Goal: Task Accomplishment & Management: Manage account settings

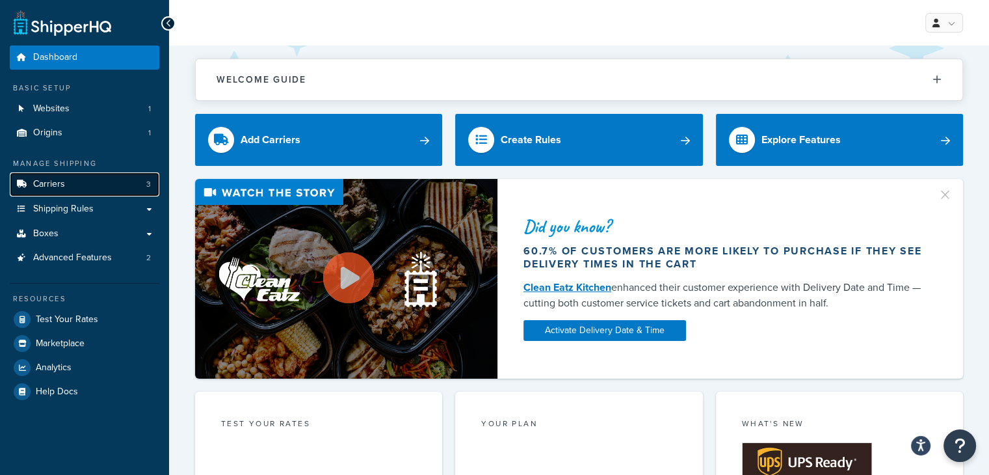
click at [83, 193] on link "Carriers 3" at bounding box center [85, 184] width 150 height 24
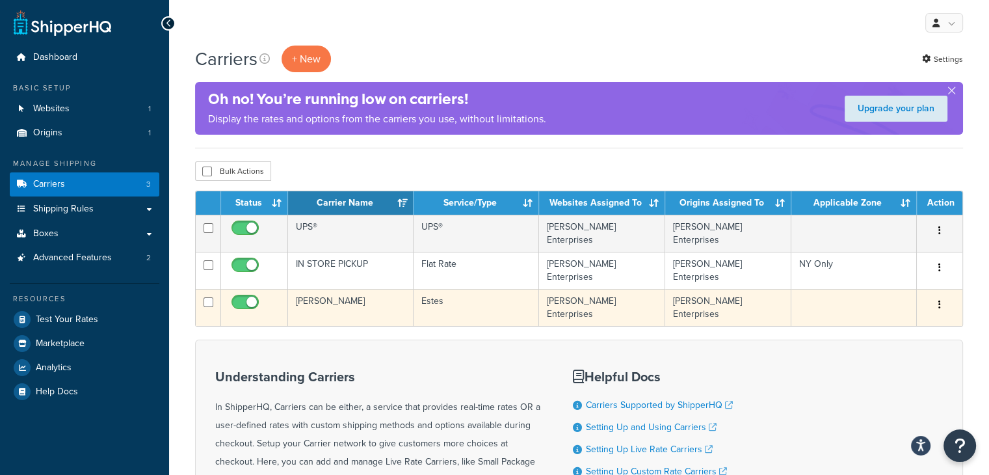
click at [941, 295] on button "button" at bounding box center [939, 305] width 18 height 21
click at [853, 324] on link "Edit" at bounding box center [887, 319] width 103 height 27
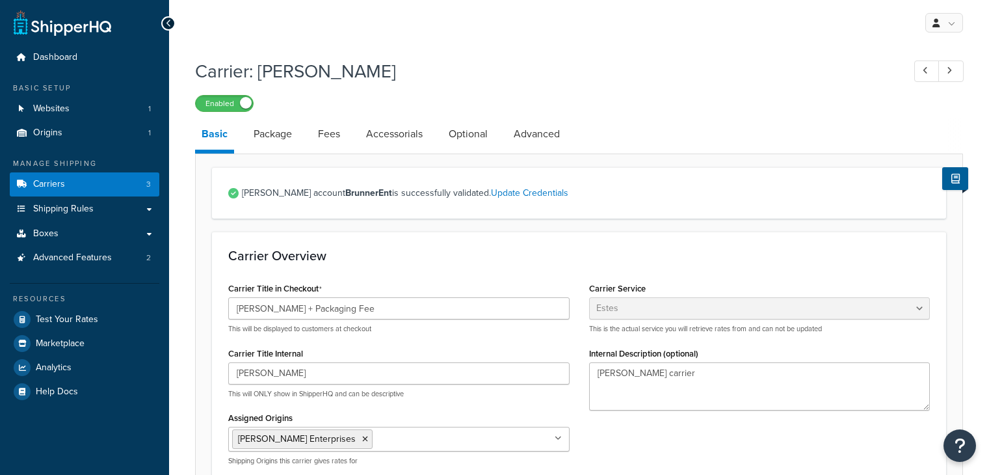
select select "estesFreight"
click at [272, 137] on link "Package" at bounding box center [272, 133] width 51 height 31
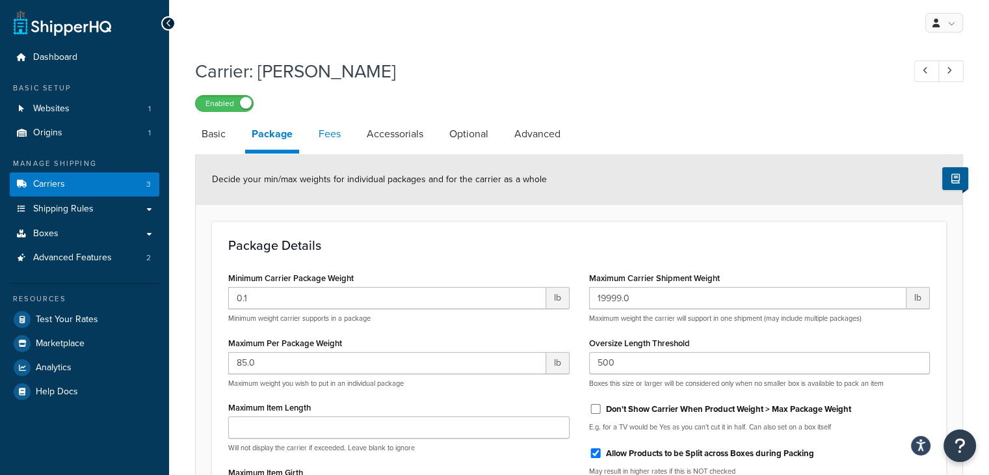
click at [327, 137] on link "Fees" at bounding box center [329, 133] width 35 height 31
select select "AFTER"
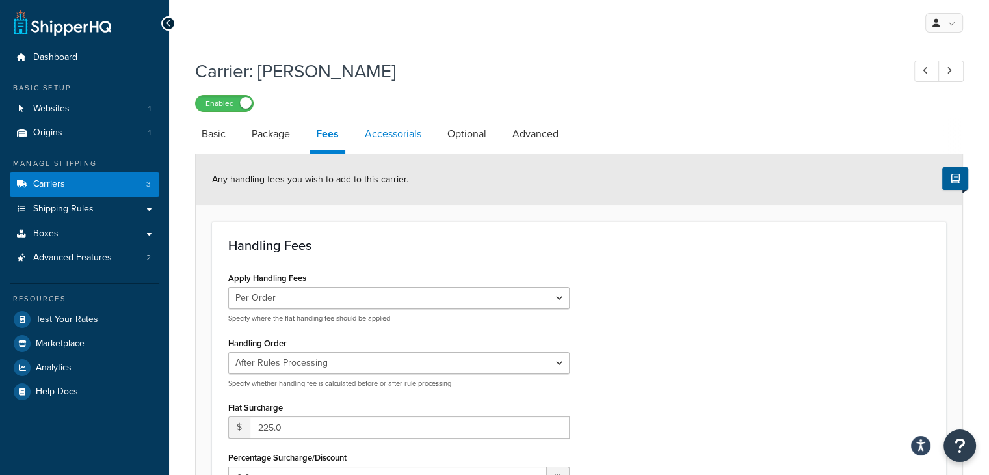
click at [397, 144] on link "Accessorials" at bounding box center [393, 133] width 70 height 31
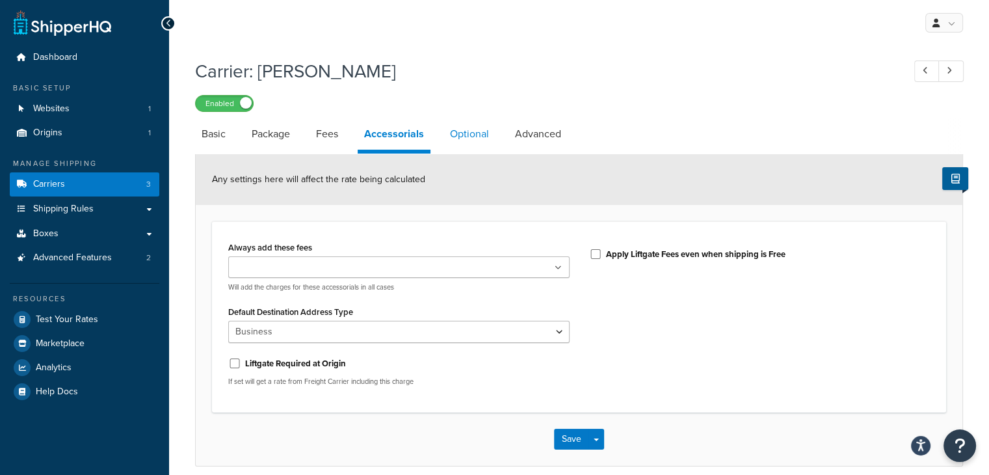
click at [471, 135] on link "Optional" at bounding box center [469, 133] width 52 height 31
select select "55"
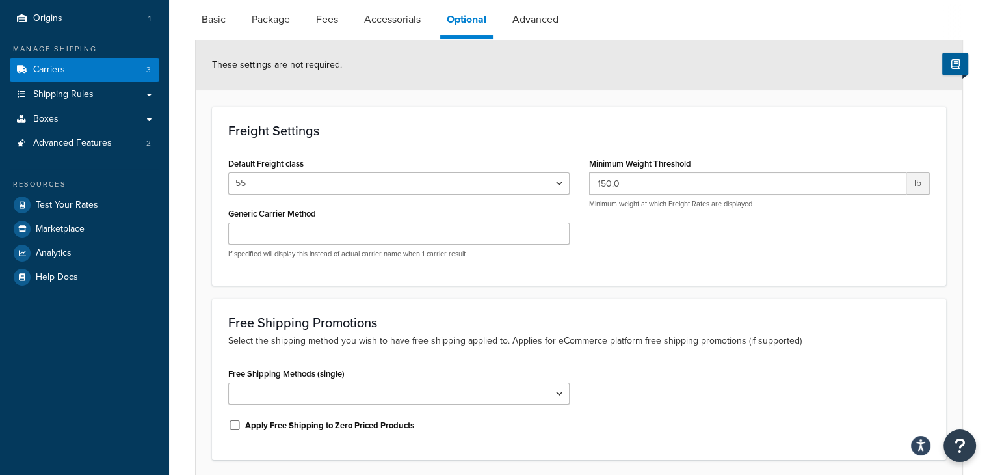
scroll to position [130, 0]
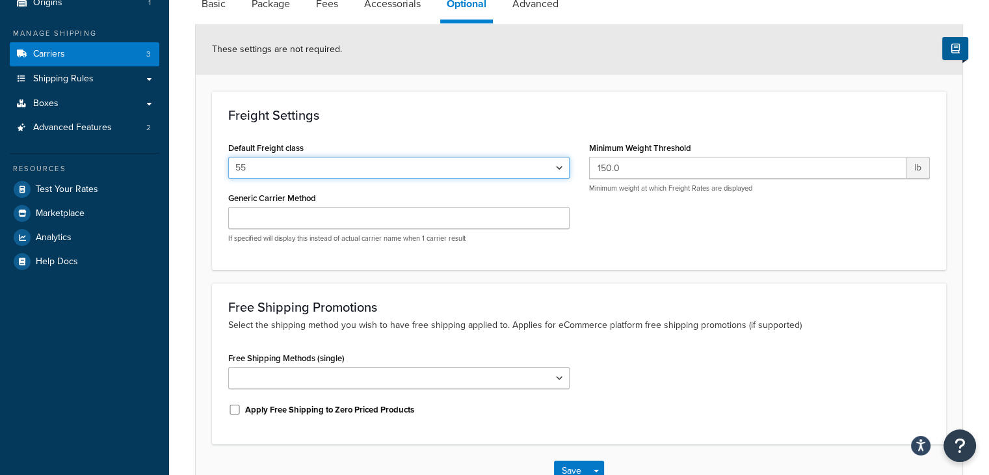
click at [450, 165] on select "50 55 60 65 70 77.5 85 92.5 100 110 125 150 175 200 250 300 400 500" at bounding box center [398, 168] width 341 height 22
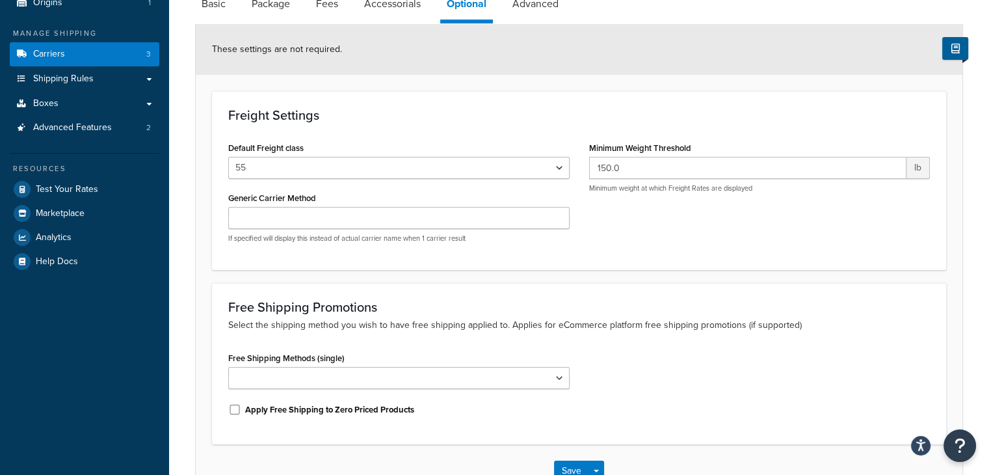
click at [456, 126] on div "Freight Settings Default Freight class 50 55 60 65 70 77.5 85 92.5 100 110 125 …" at bounding box center [579, 180] width 734 height 178
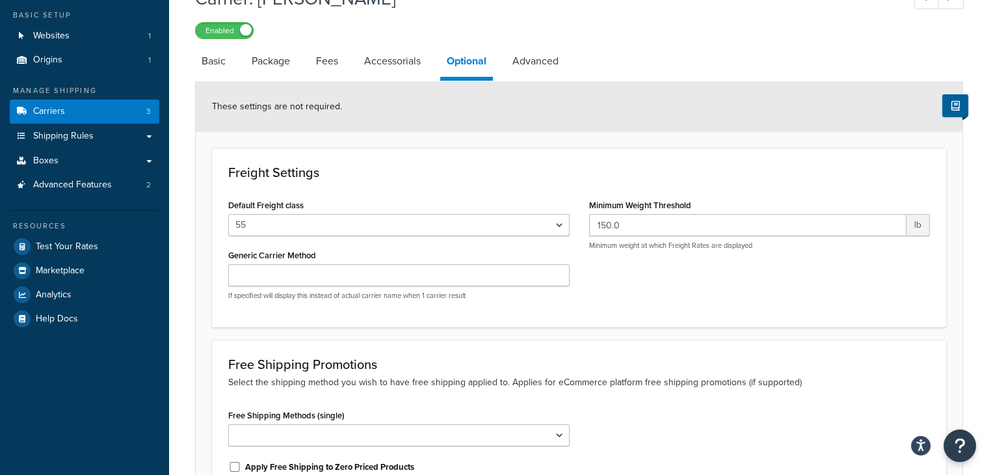
scroll to position [0, 0]
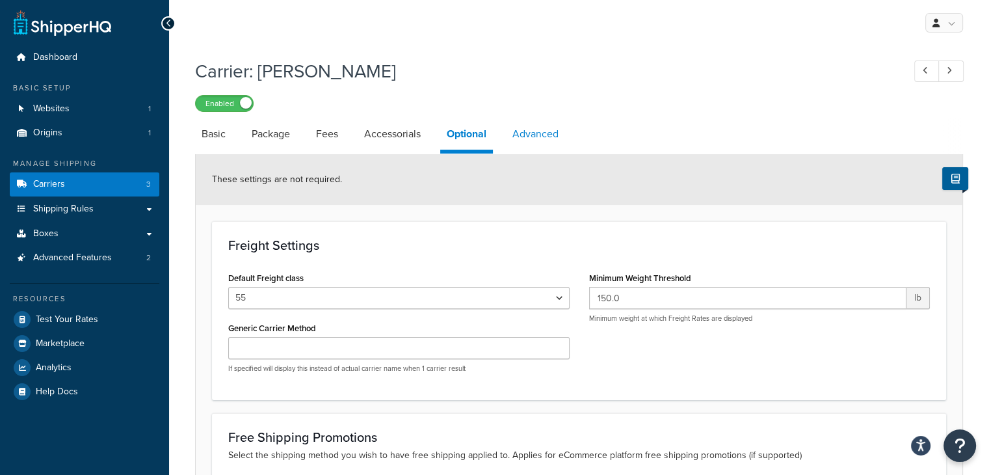
click at [523, 133] on link "Advanced" at bounding box center [535, 133] width 59 height 31
select select "false"
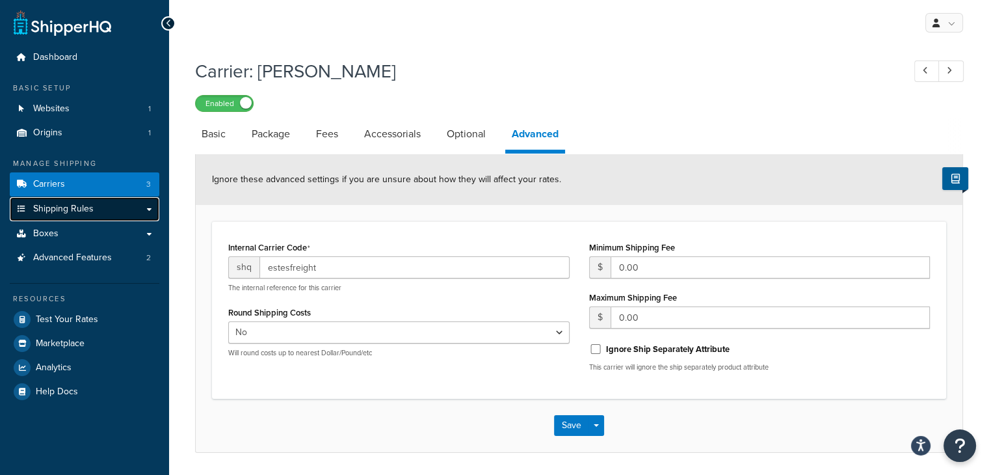
click at [49, 207] on span "Shipping Rules" at bounding box center [63, 209] width 60 height 11
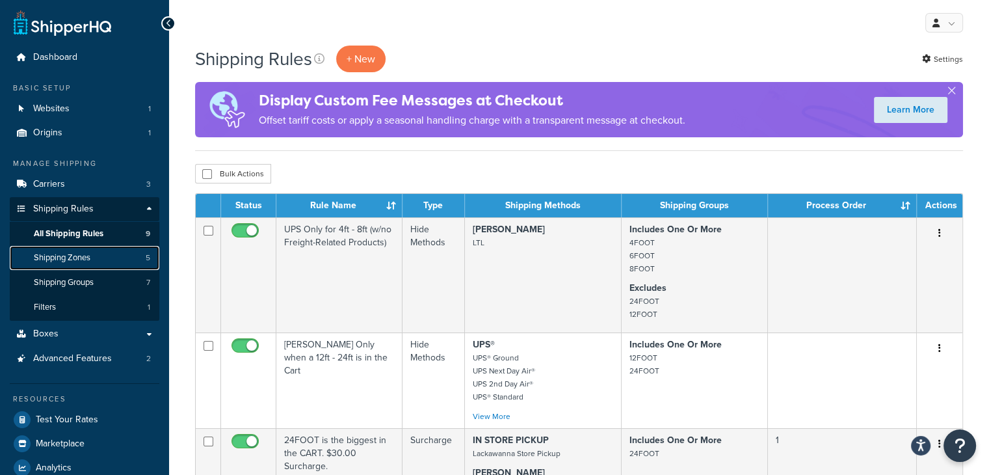
click at [78, 257] on span "Shipping Zones" at bounding box center [62, 257] width 57 height 11
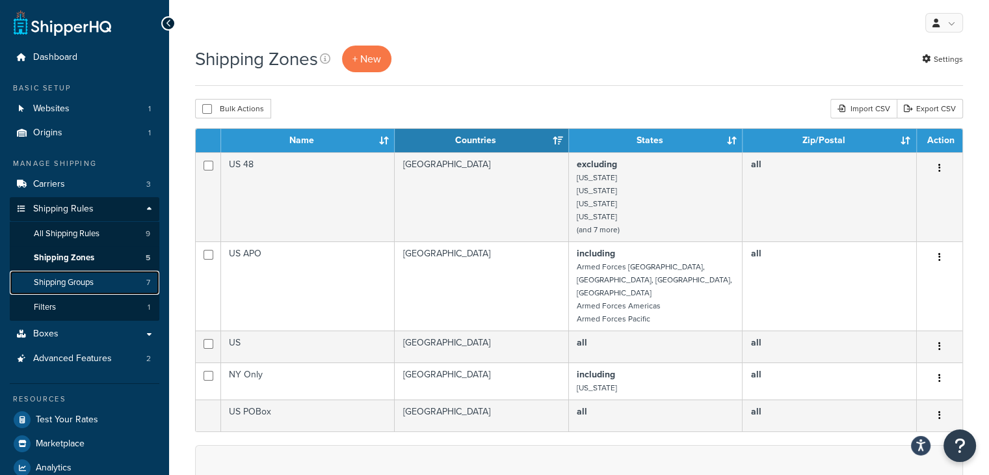
click at [58, 283] on span "Shipping Groups" at bounding box center [64, 282] width 60 height 11
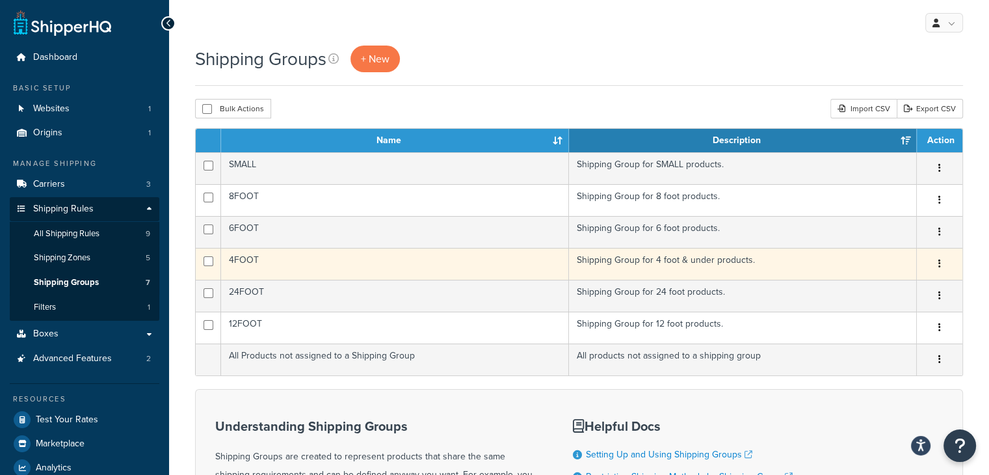
click at [940, 261] on icon "button" at bounding box center [939, 263] width 3 height 9
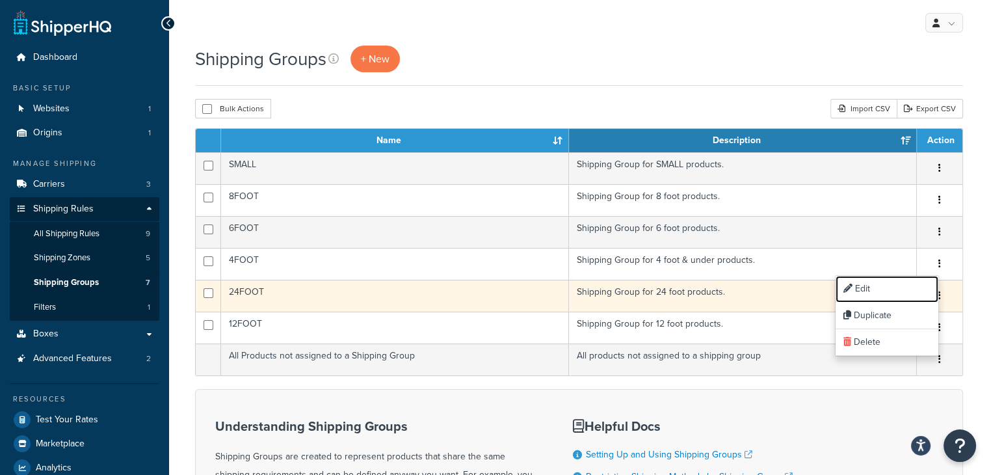
click at [850, 292] on icon at bounding box center [847, 287] width 9 height 9
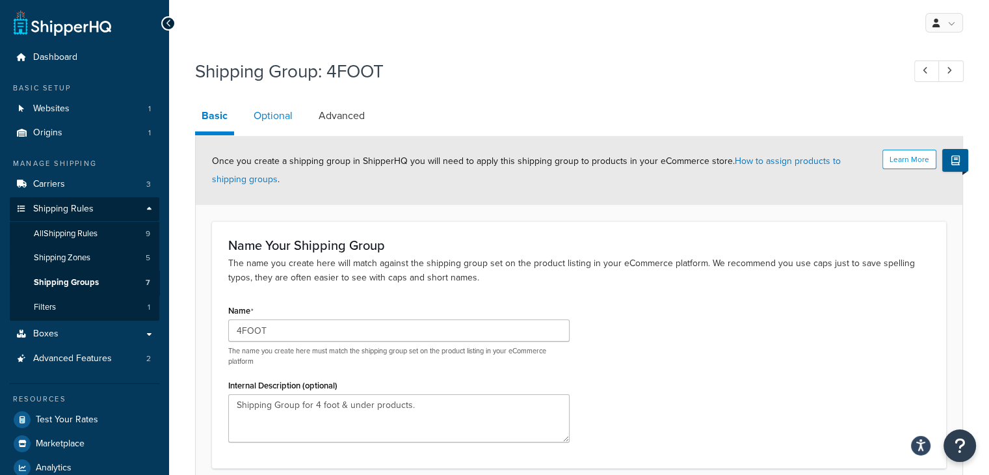
click at [259, 118] on link "Optional" at bounding box center [273, 115] width 52 height 31
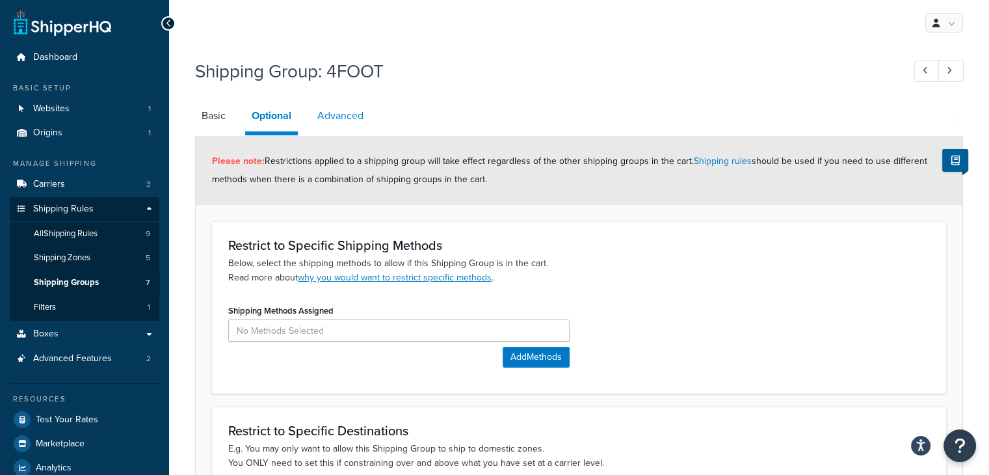
click at [334, 119] on link "Advanced" at bounding box center [340, 115] width 59 height 31
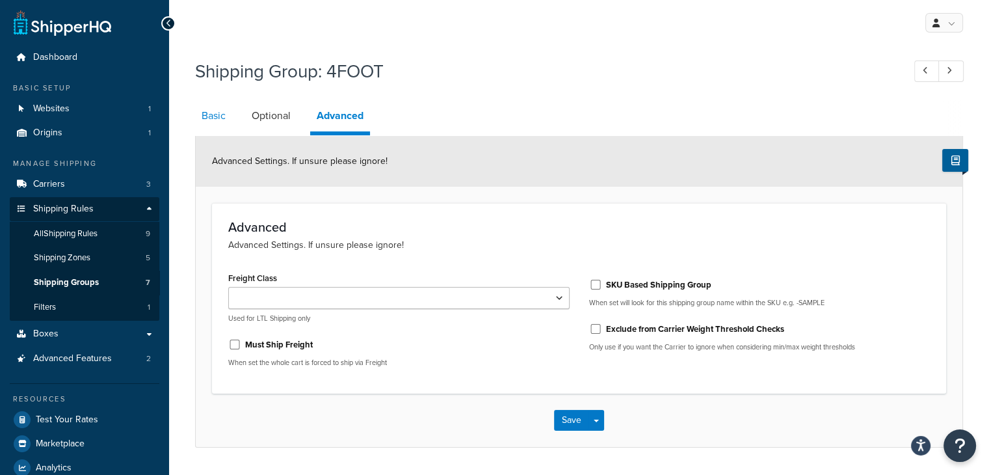
click at [206, 118] on link "Basic" at bounding box center [213, 115] width 37 height 31
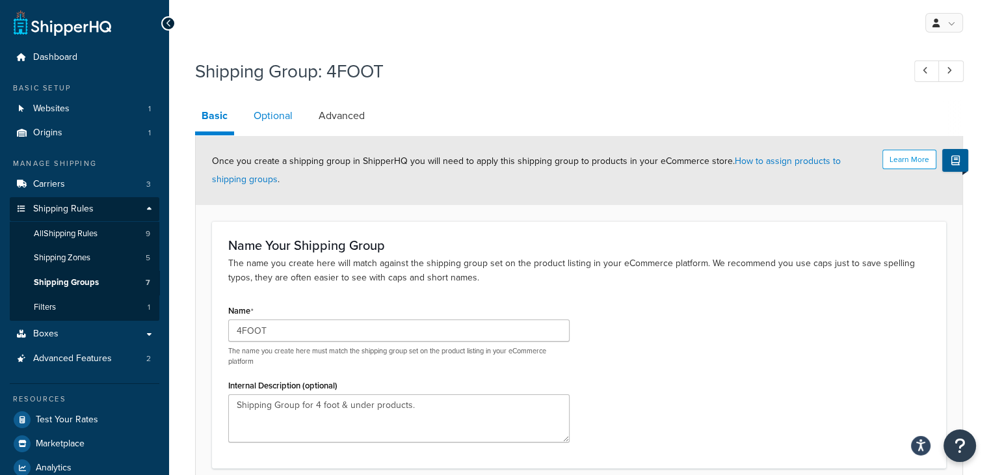
click at [270, 116] on link "Optional" at bounding box center [273, 115] width 52 height 31
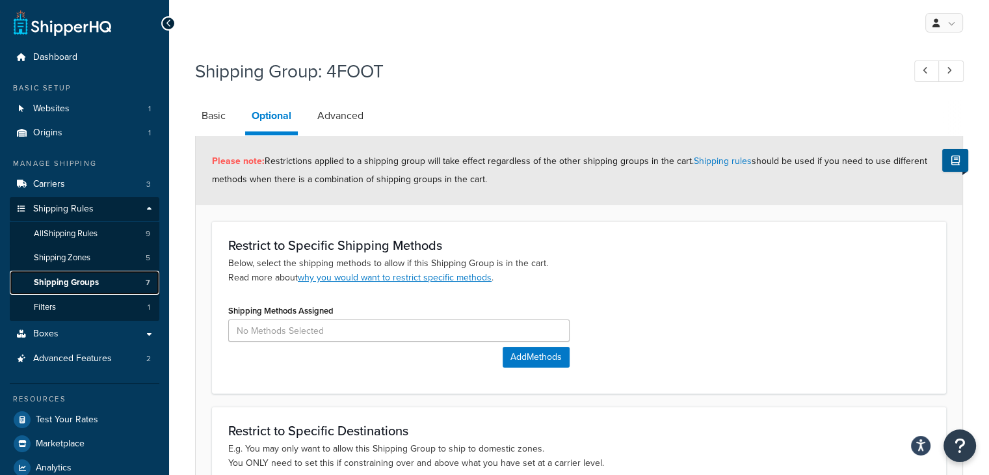
click at [62, 282] on span "Shipping Groups" at bounding box center [66, 282] width 65 height 11
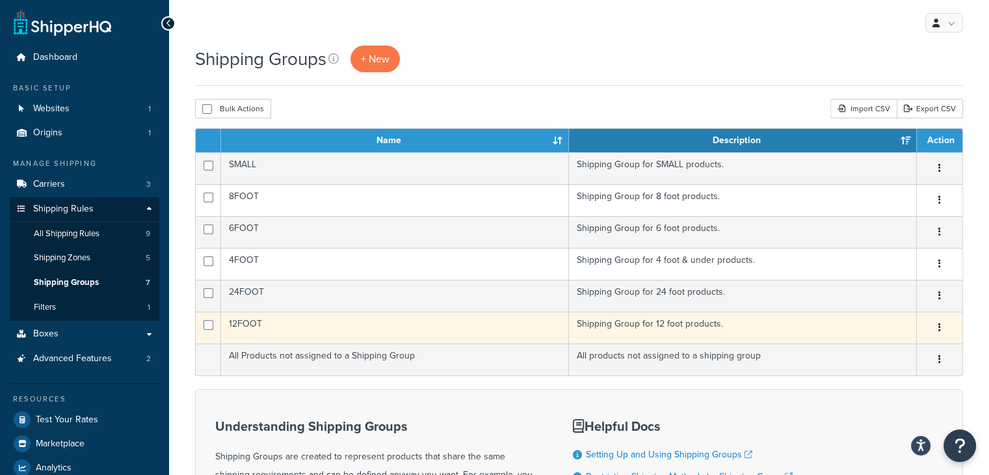
click at [942, 326] on button "button" at bounding box center [939, 327] width 18 height 21
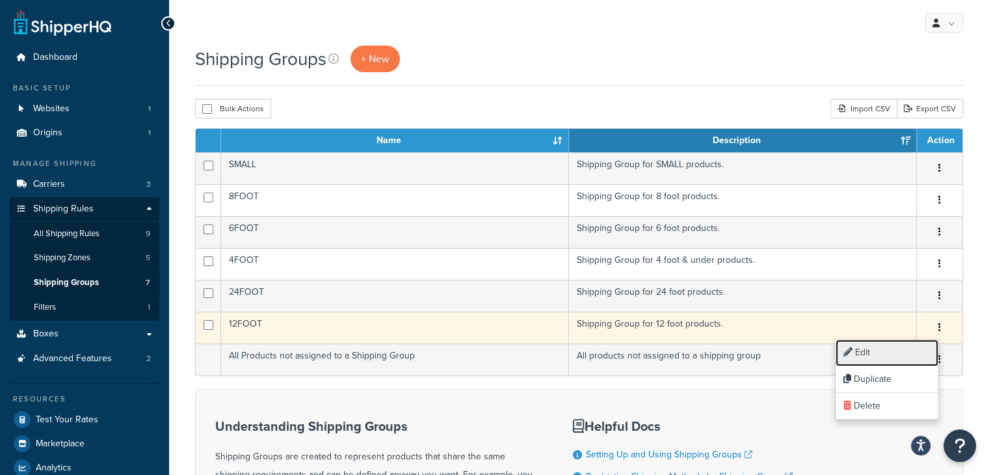
click at [878, 354] on link "Edit" at bounding box center [887, 352] width 103 height 27
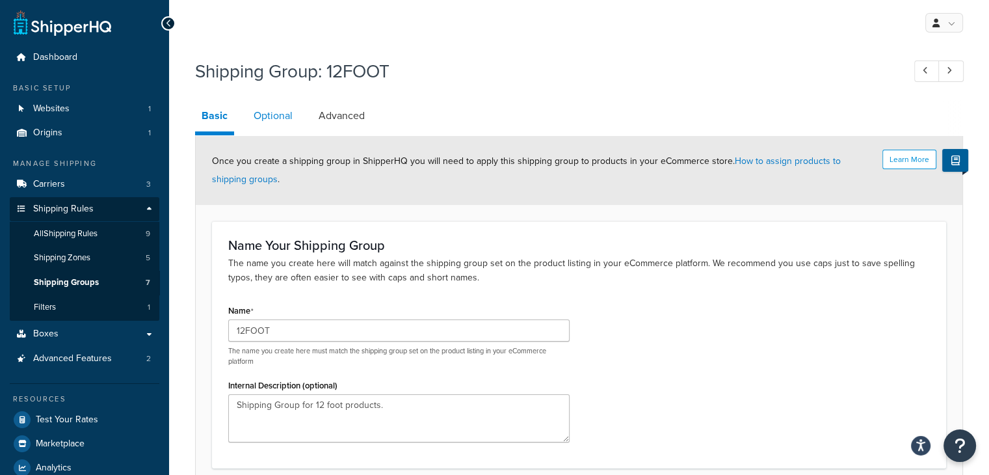
click at [274, 120] on link "Optional" at bounding box center [273, 115] width 52 height 31
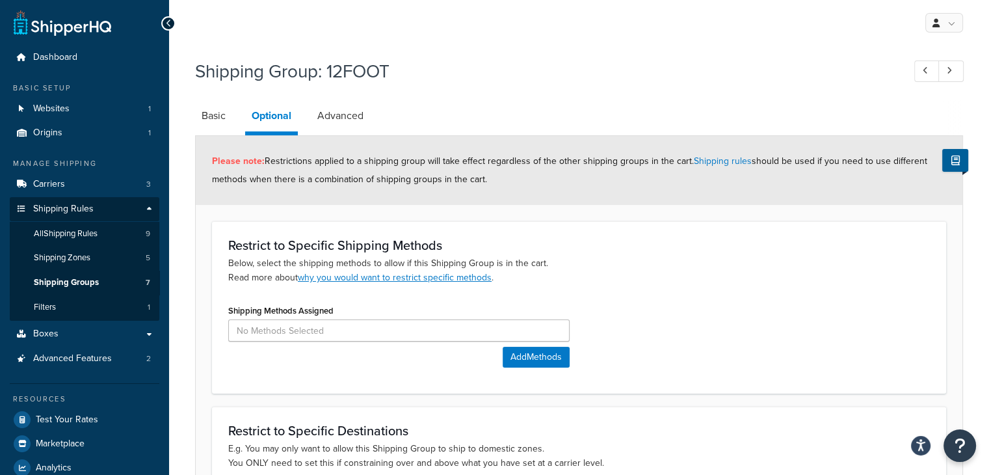
click at [274, 120] on link "Optional" at bounding box center [271, 117] width 53 height 35
click at [340, 118] on link "Advanced" at bounding box center [340, 115] width 59 height 31
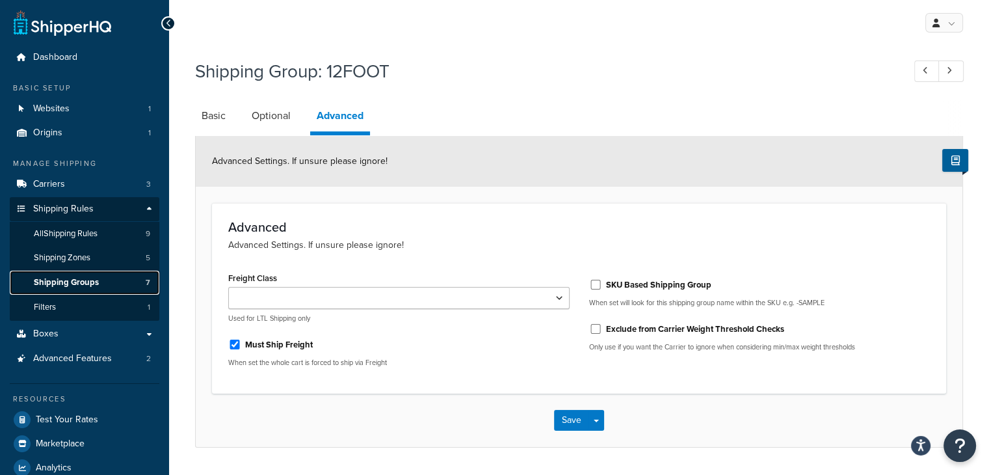
click at [89, 283] on span "Shipping Groups" at bounding box center [66, 282] width 65 height 11
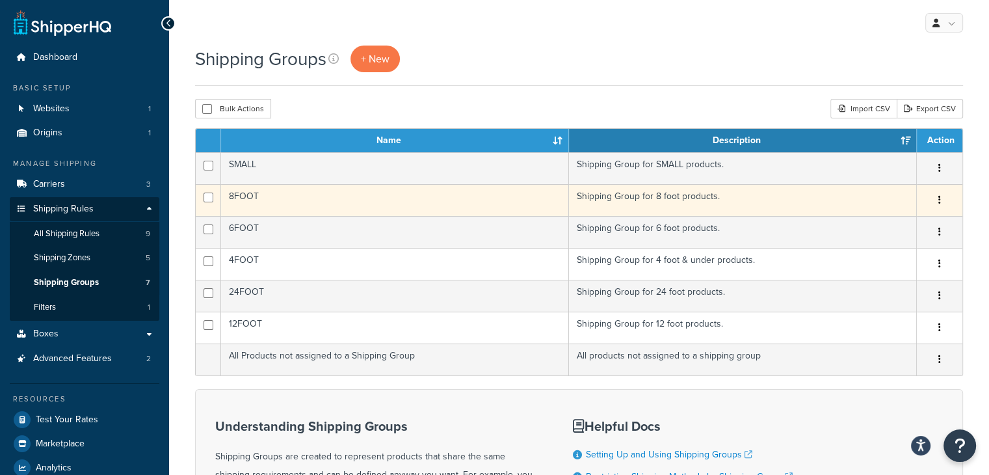
click at [936, 198] on button "button" at bounding box center [939, 200] width 18 height 21
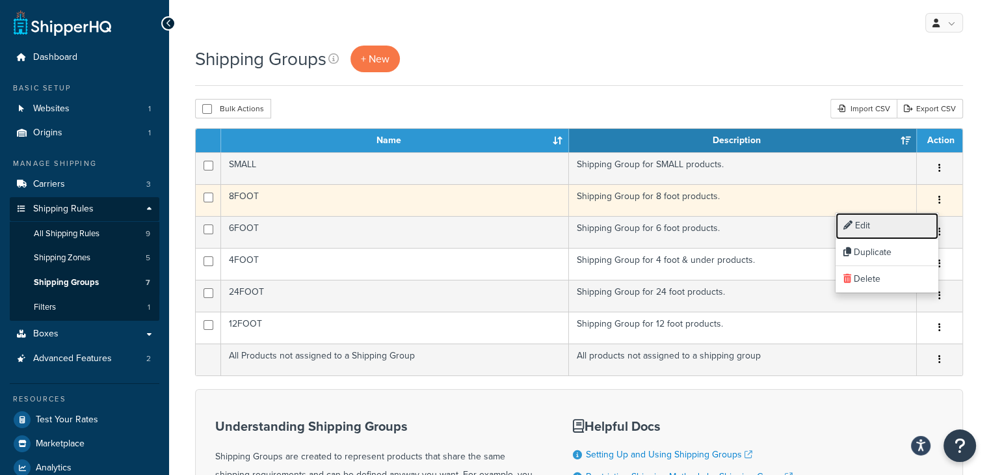
click at [858, 229] on link "Edit" at bounding box center [887, 226] width 103 height 27
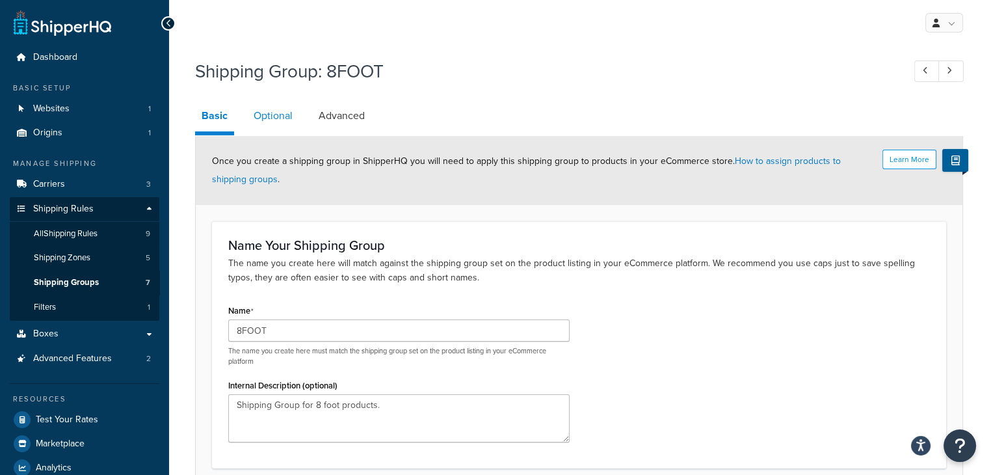
click at [267, 116] on link "Optional" at bounding box center [273, 115] width 52 height 31
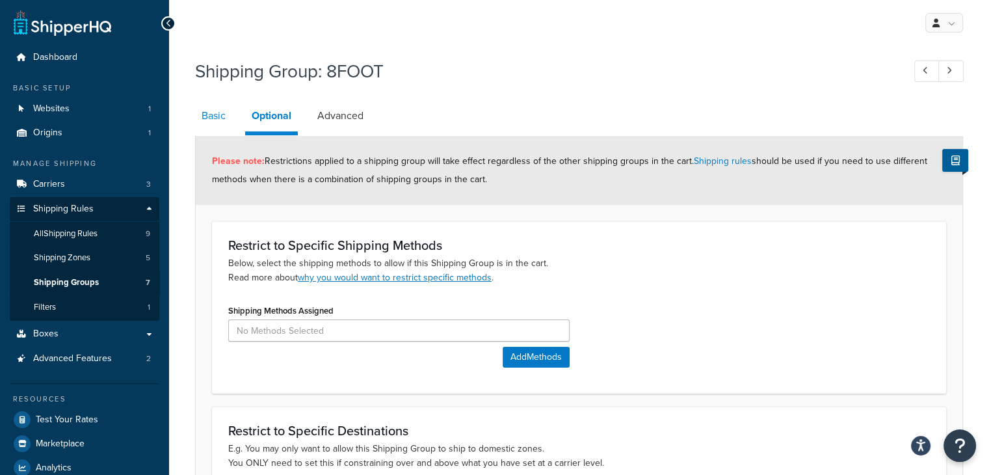
click at [213, 123] on link "Basic" at bounding box center [213, 115] width 37 height 31
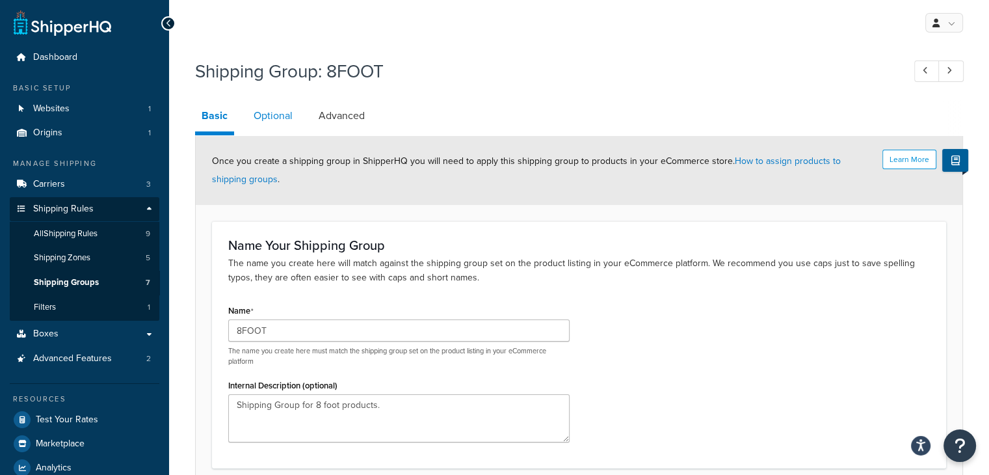
click at [273, 118] on link "Optional" at bounding box center [273, 115] width 52 height 31
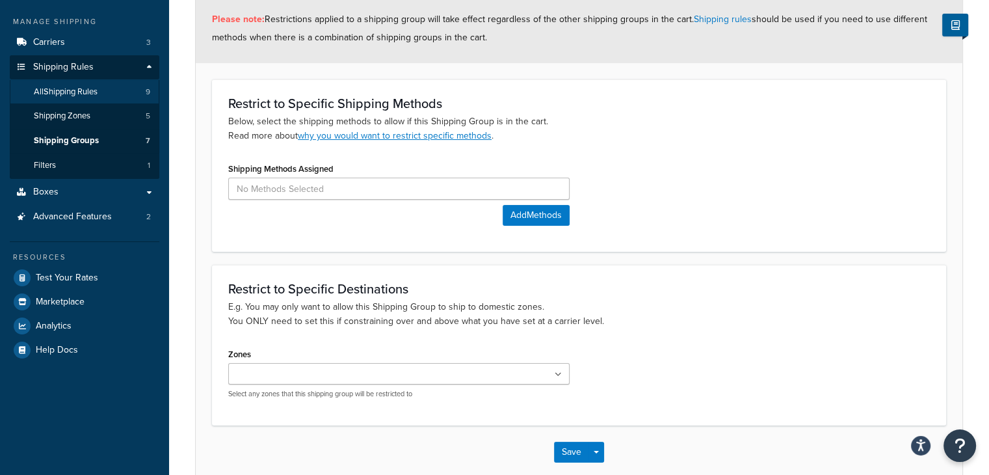
scroll to position [65, 0]
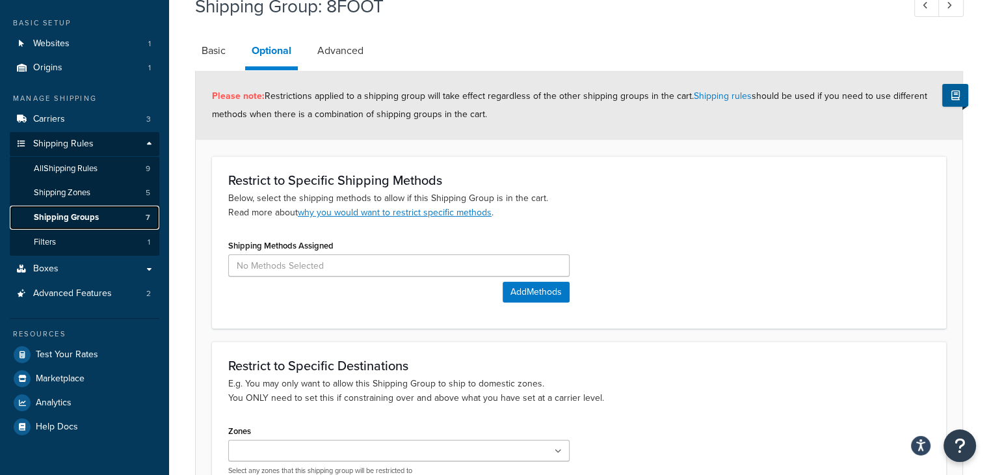
click at [68, 217] on span "Shipping Groups" at bounding box center [66, 217] width 65 height 11
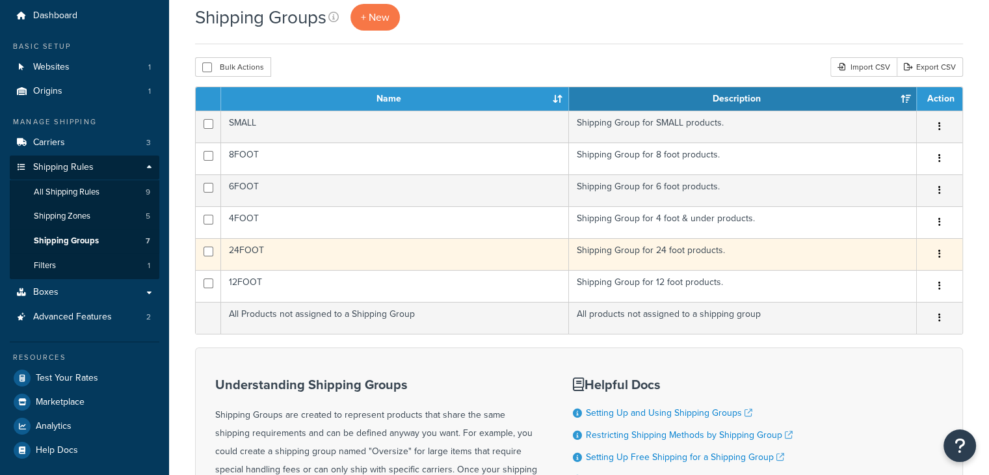
scroll to position [65, 0]
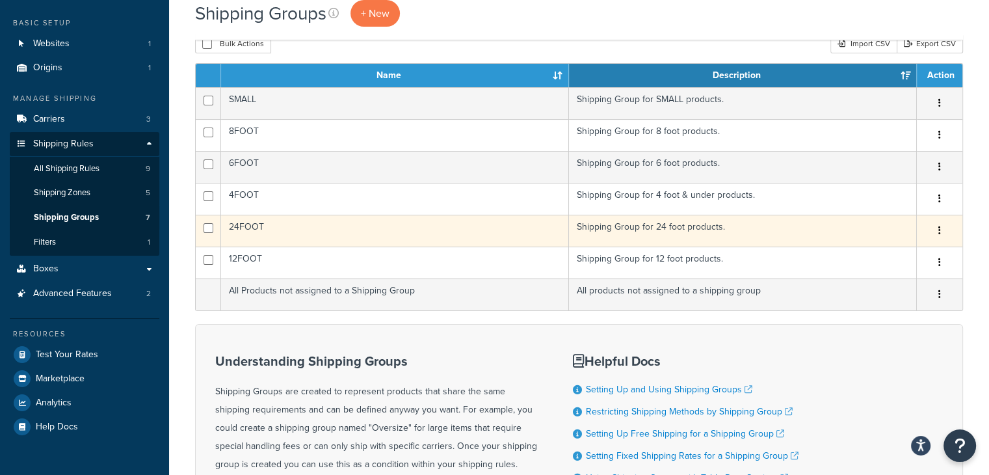
click at [939, 232] on icon "button" at bounding box center [939, 230] width 3 height 9
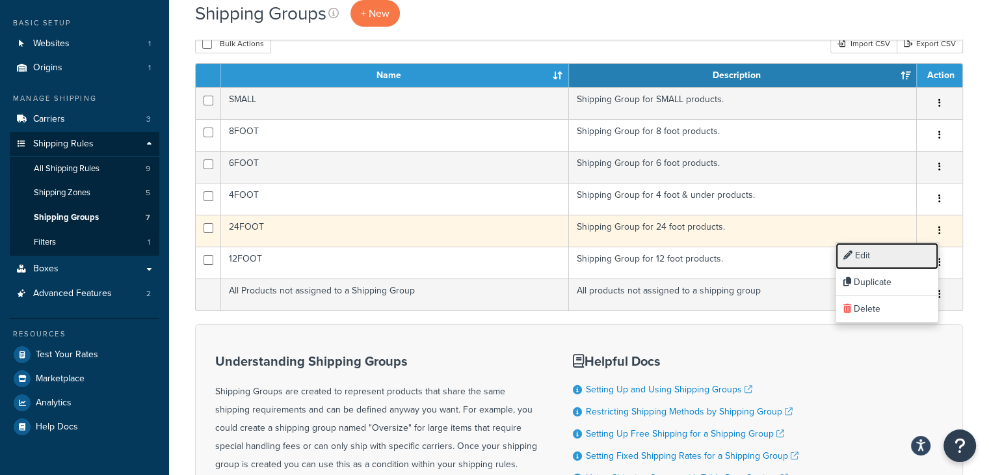
click at [866, 256] on link "Edit" at bounding box center [887, 256] width 103 height 27
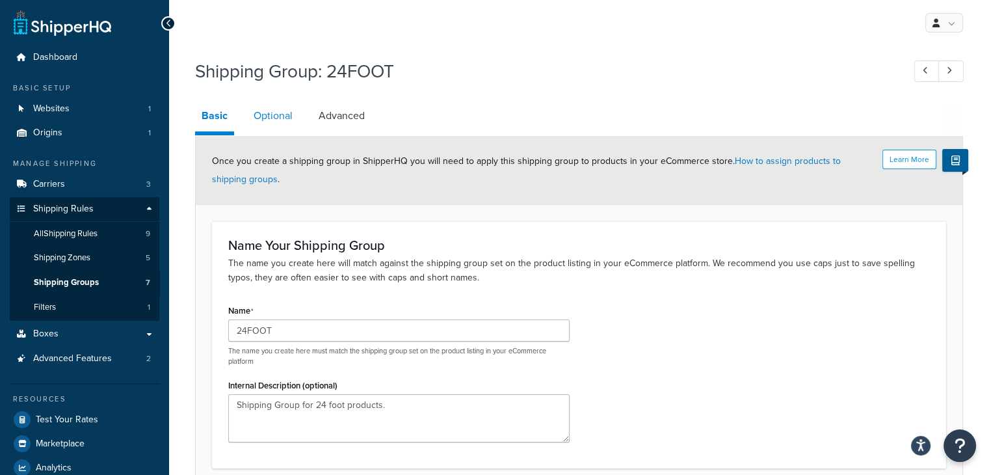
click at [276, 120] on link "Optional" at bounding box center [273, 115] width 52 height 31
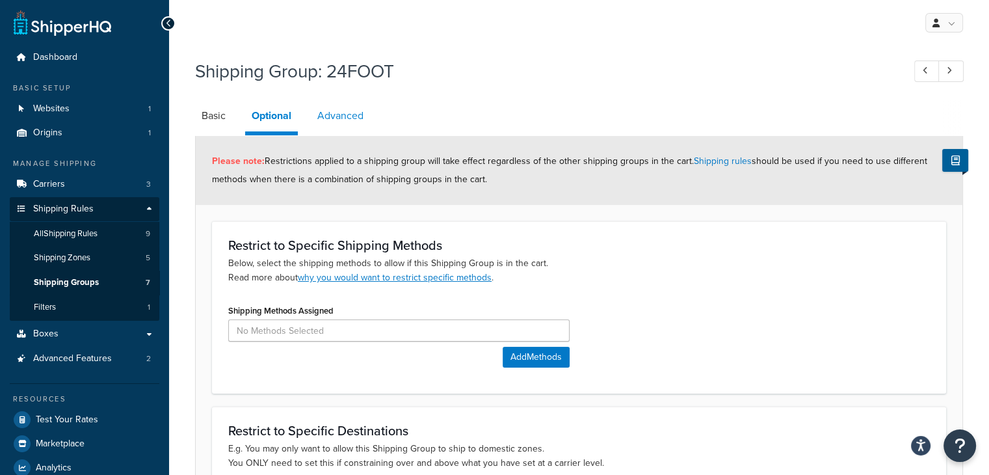
click at [339, 114] on link "Advanced" at bounding box center [340, 115] width 59 height 31
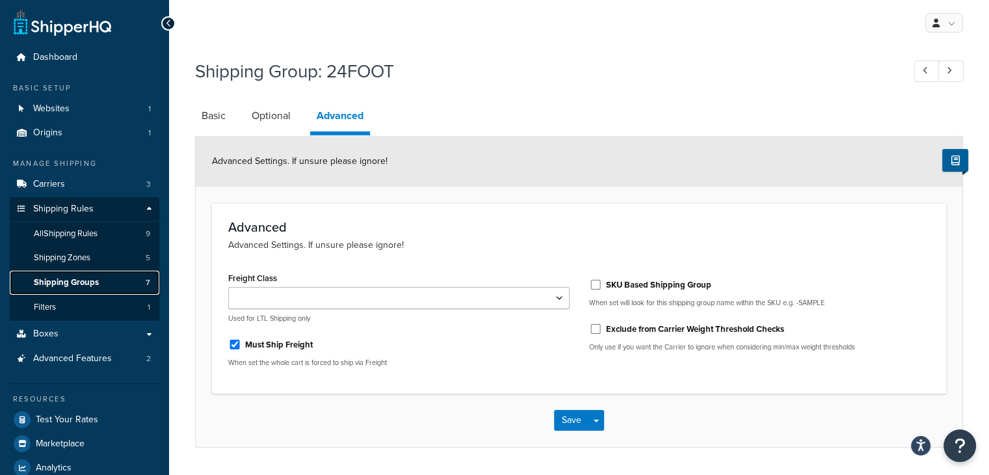
click at [58, 282] on span "Shipping Groups" at bounding box center [66, 282] width 65 height 11
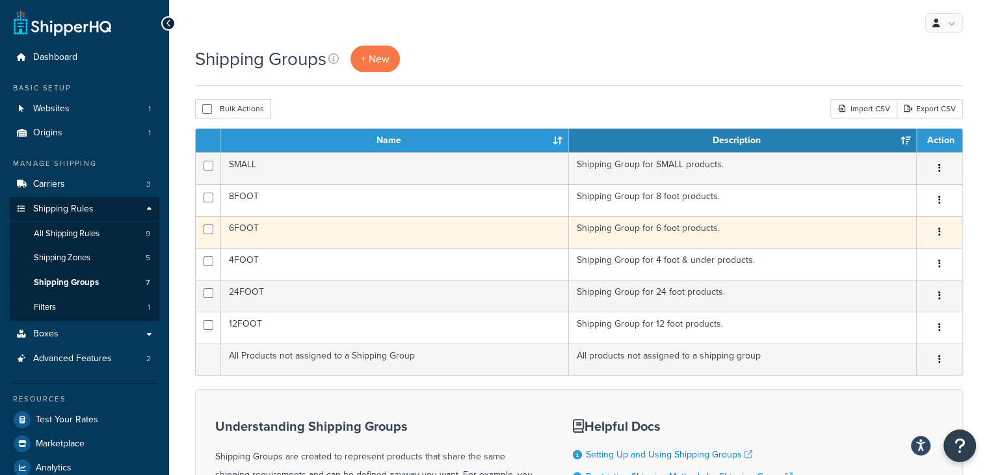
click at [940, 231] on icon "button" at bounding box center [939, 231] width 3 height 9
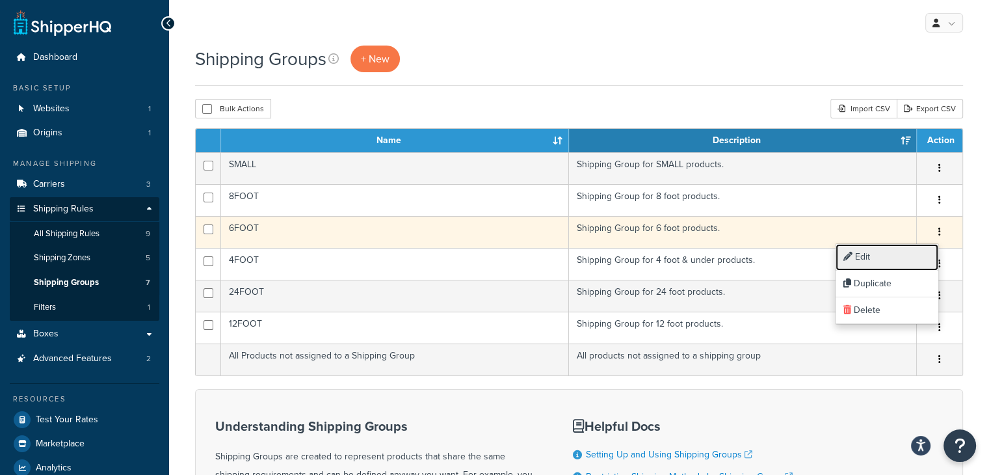
click at [865, 253] on link "Edit" at bounding box center [887, 257] width 103 height 27
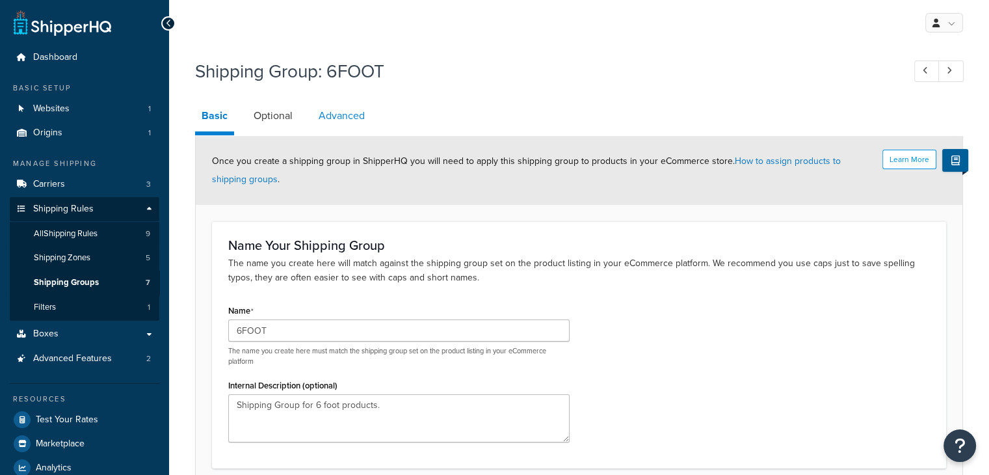
click at [343, 118] on link "Advanced" at bounding box center [341, 115] width 59 height 31
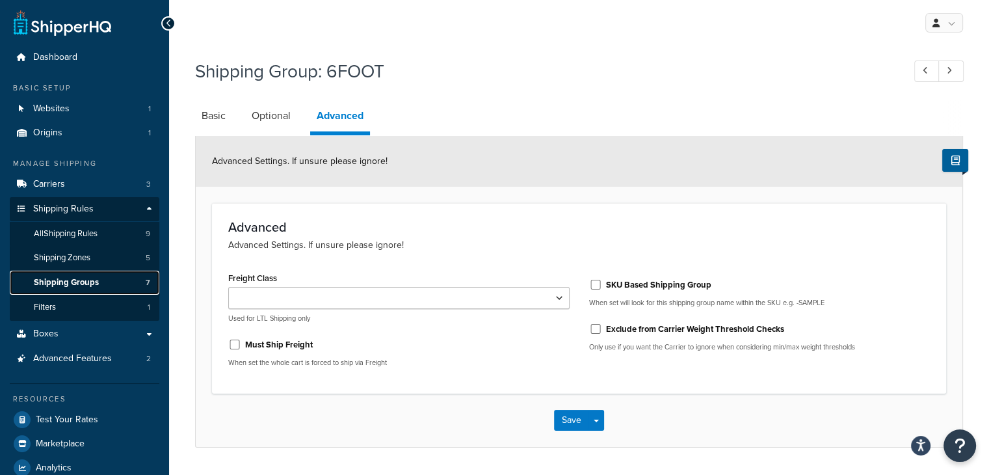
click at [60, 283] on span "Shipping Groups" at bounding box center [66, 282] width 65 height 11
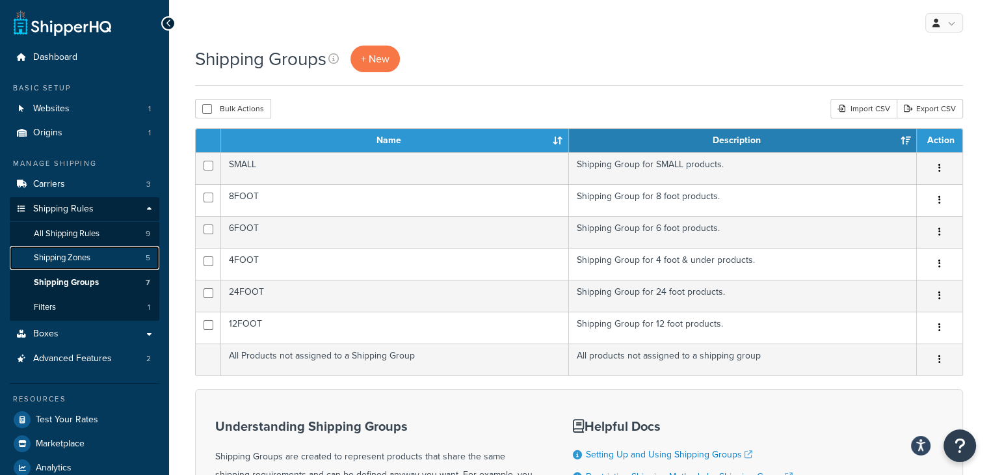
click at [77, 260] on span "Shipping Zones" at bounding box center [62, 257] width 57 height 11
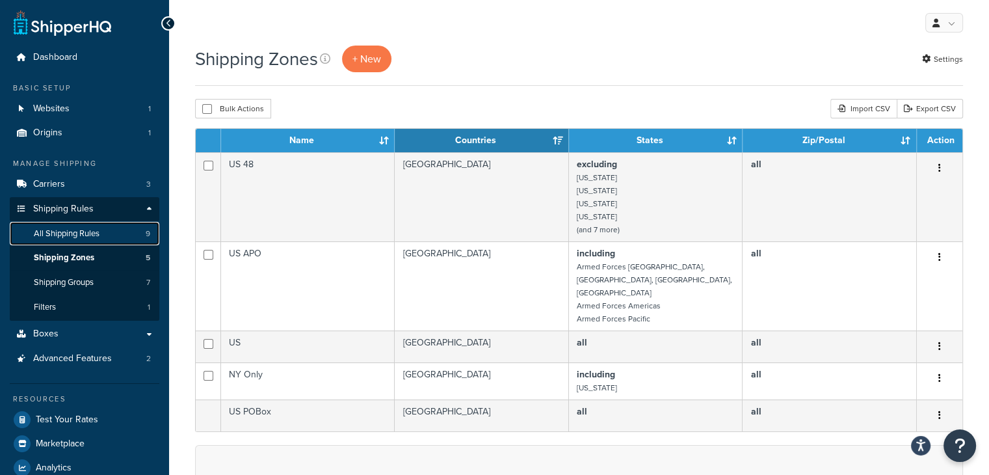
click at [83, 235] on span "All Shipping Rules" at bounding box center [67, 233] width 66 height 11
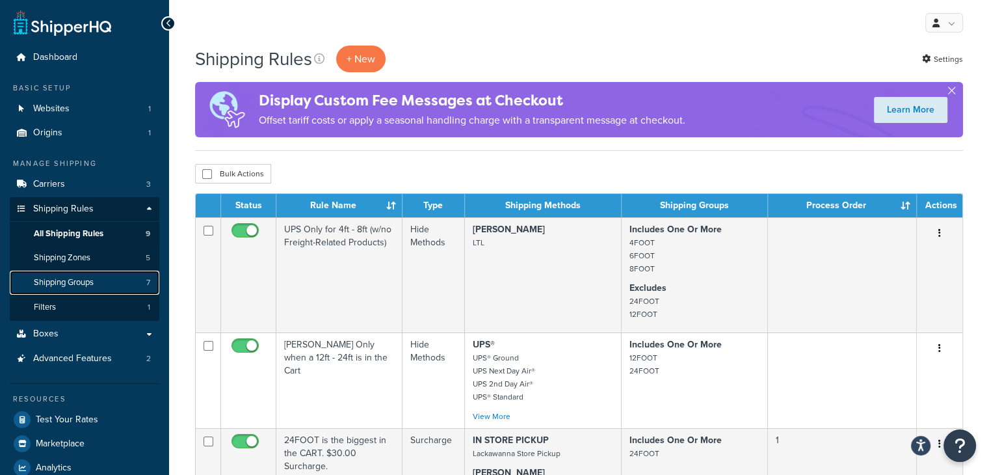
click at [77, 279] on span "Shipping Groups" at bounding box center [64, 282] width 60 height 11
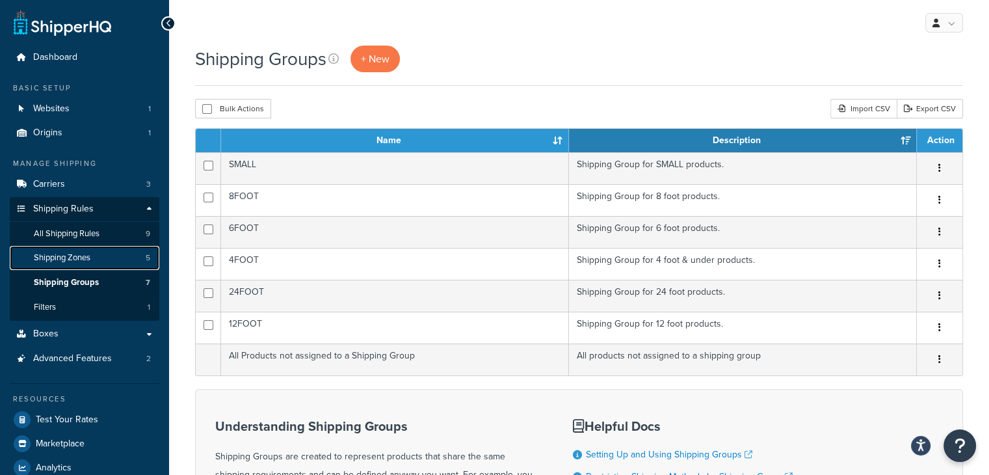
click at [68, 258] on span "Shipping Zones" at bounding box center [62, 257] width 57 height 11
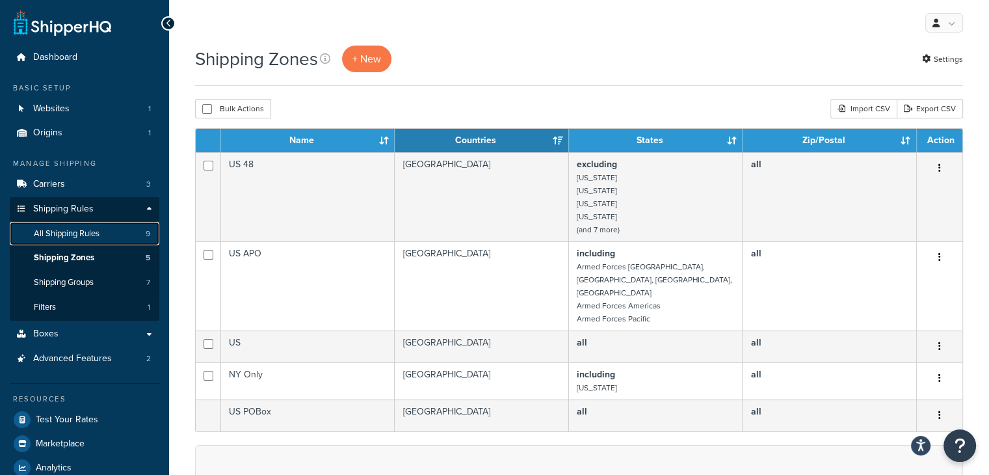
click at [70, 235] on span "All Shipping Rules" at bounding box center [67, 233] width 66 height 11
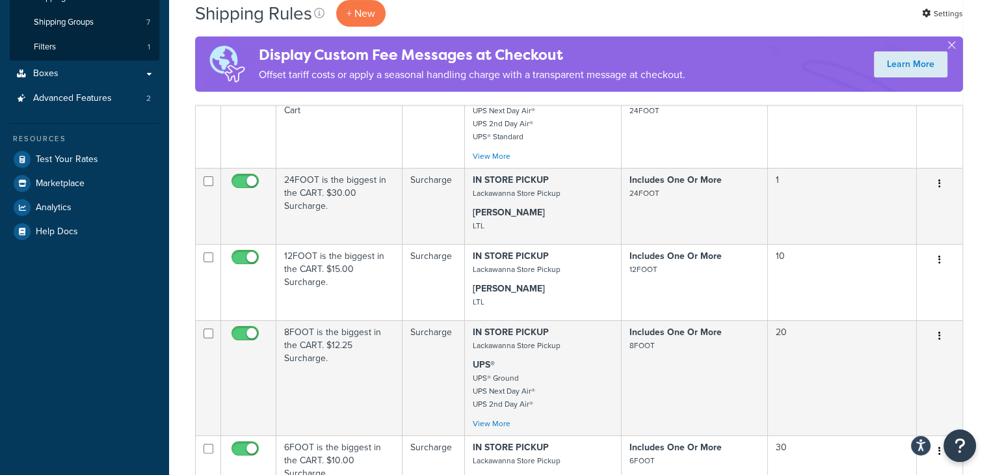
scroll to position [195, 0]
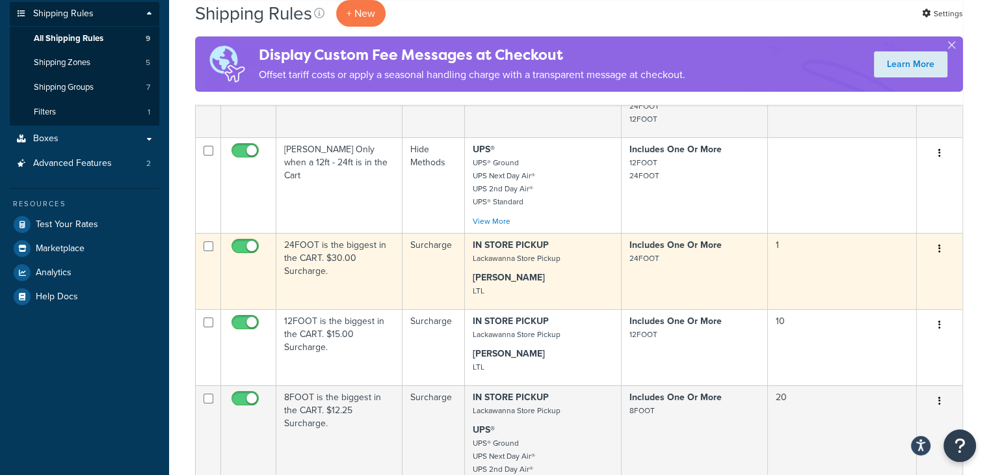
click at [936, 248] on button "button" at bounding box center [939, 249] width 18 height 21
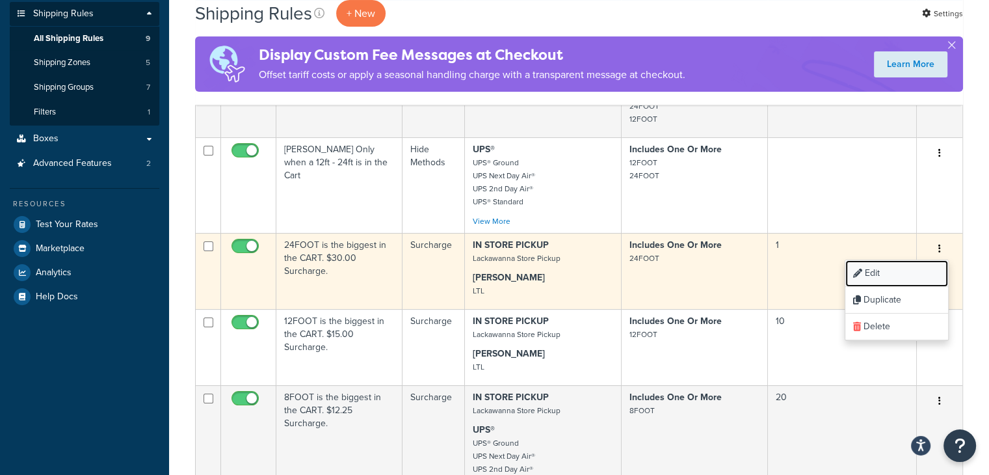
click at [884, 276] on link "Edit" at bounding box center [896, 273] width 103 height 27
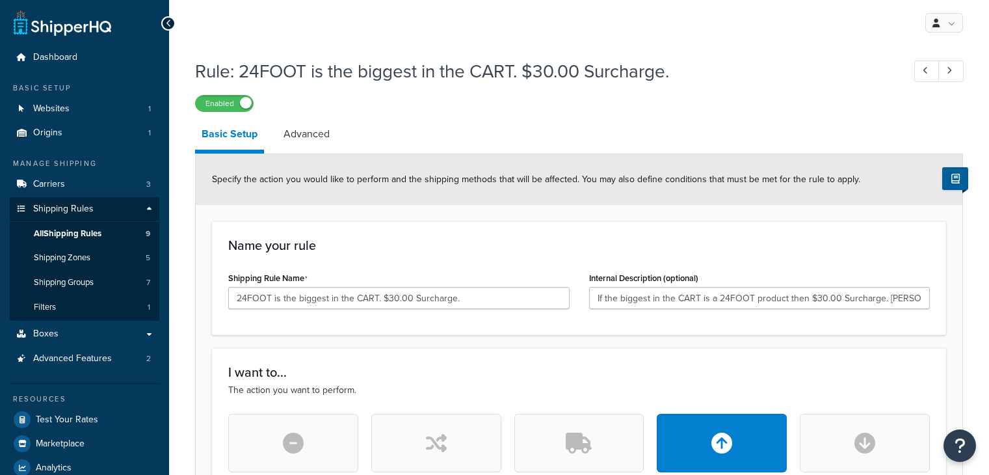
select select "BOX"
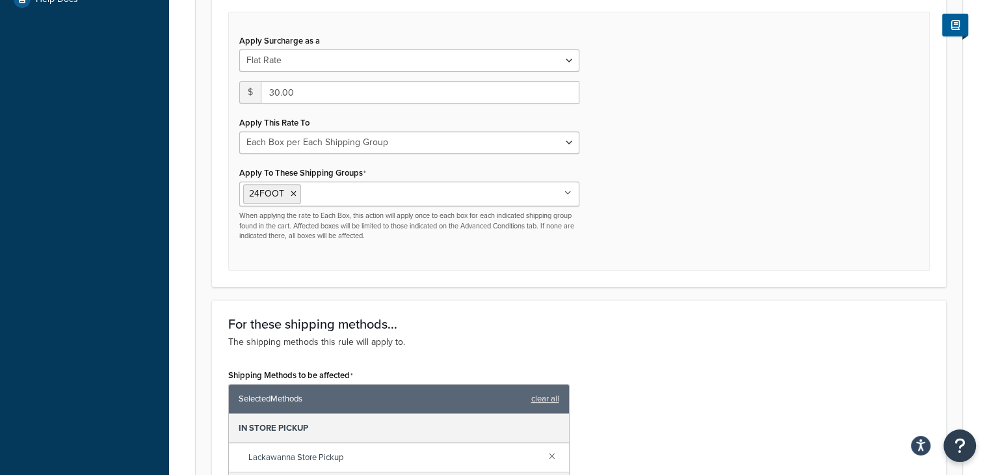
scroll to position [37, 0]
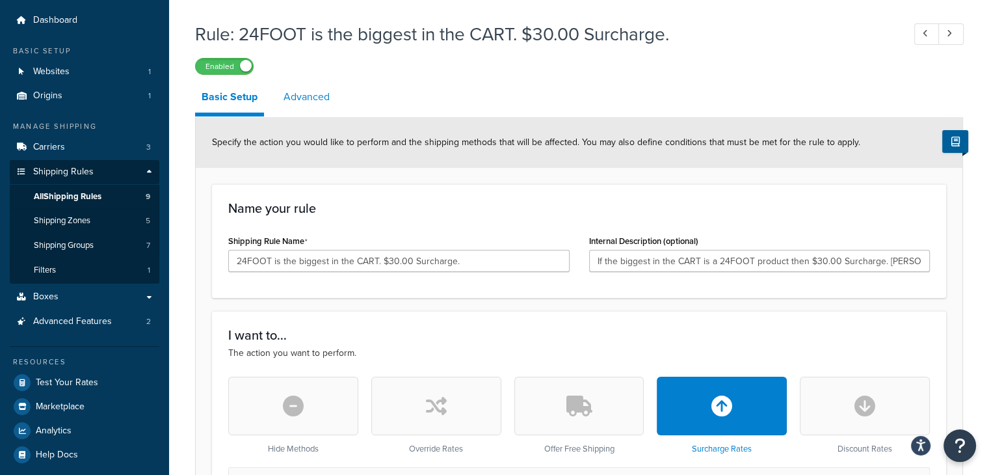
click at [312, 96] on link "Advanced" at bounding box center [306, 96] width 59 height 31
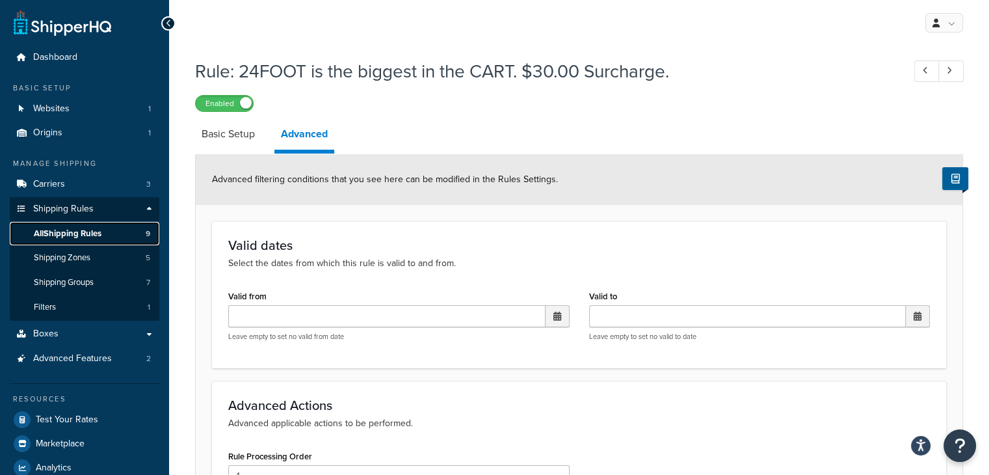
click at [75, 235] on span "All Shipping Rules" at bounding box center [68, 233] width 68 height 11
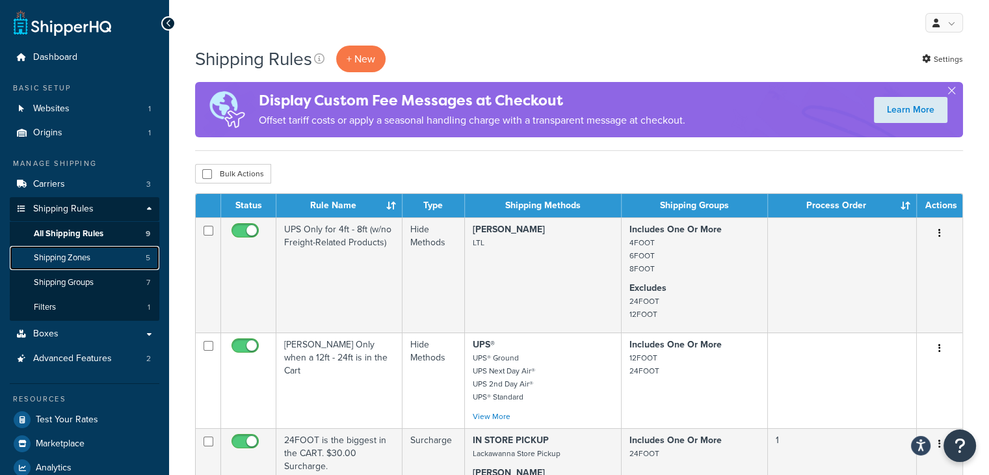
click at [66, 256] on span "Shipping Zones" at bounding box center [62, 257] width 57 height 11
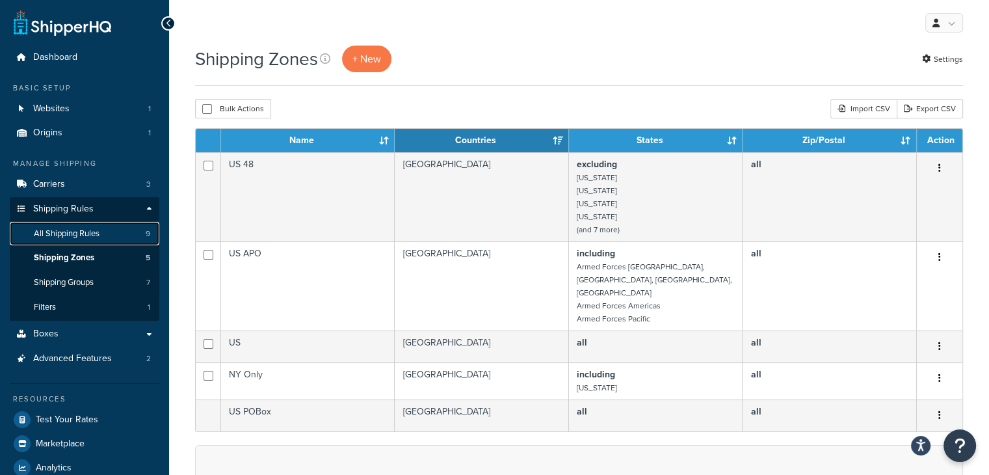
click at [68, 233] on span "All Shipping Rules" at bounding box center [67, 233] width 66 height 11
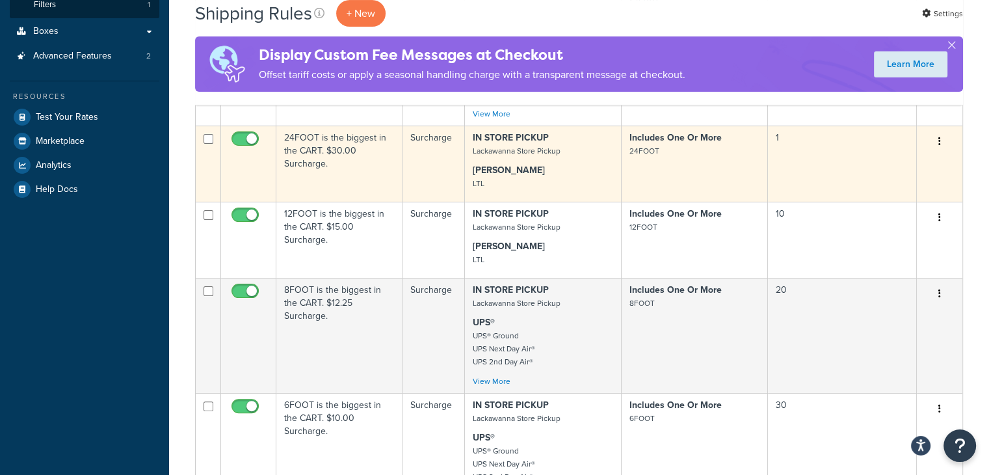
scroll to position [325, 0]
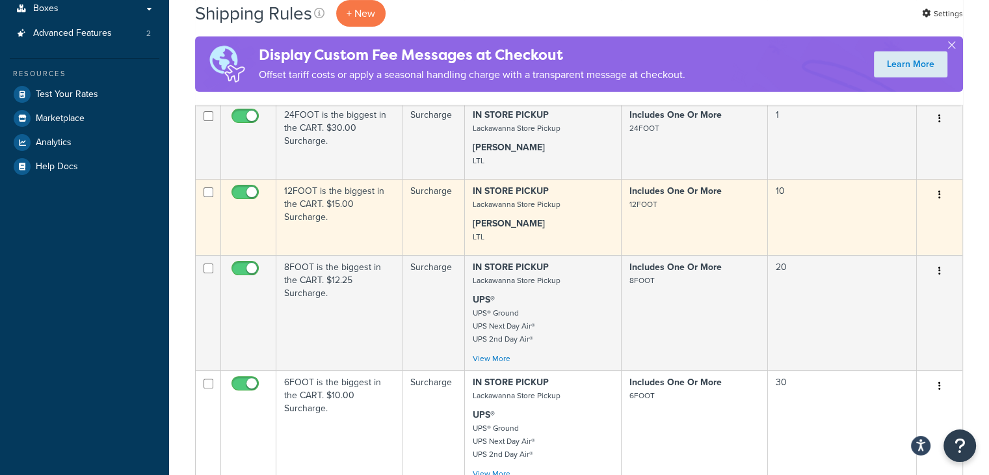
click at [940, 198] on icon "button" at bounding box center [939, 194] width 3 height 9
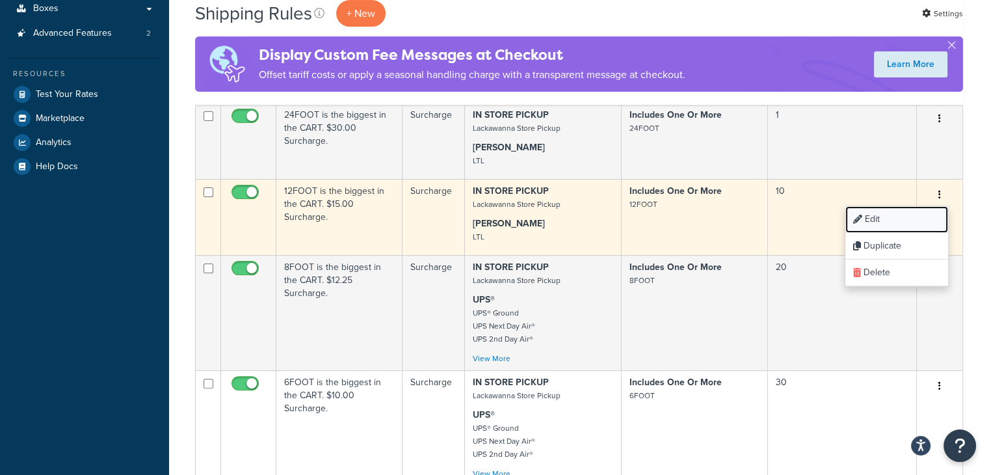
click at [875, 223] on link "Edit" at bounding box center [896, 219] width 103 height 27
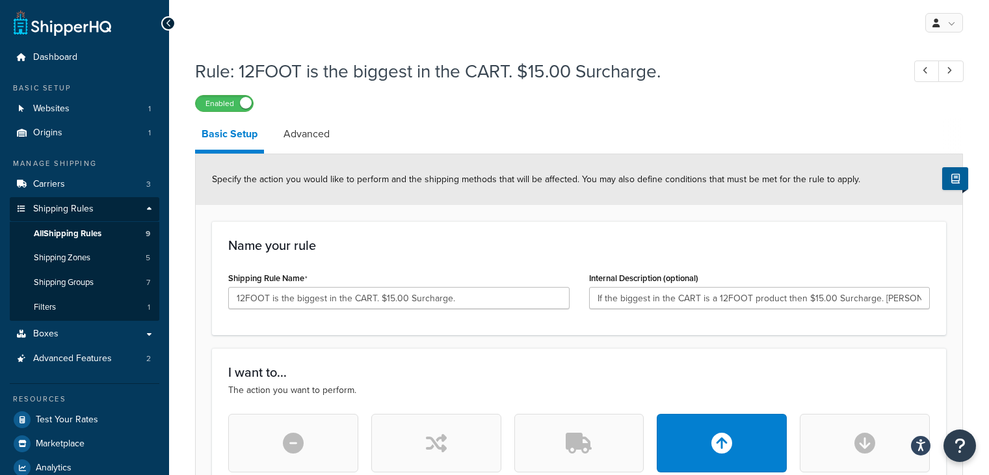
select select "BOX"
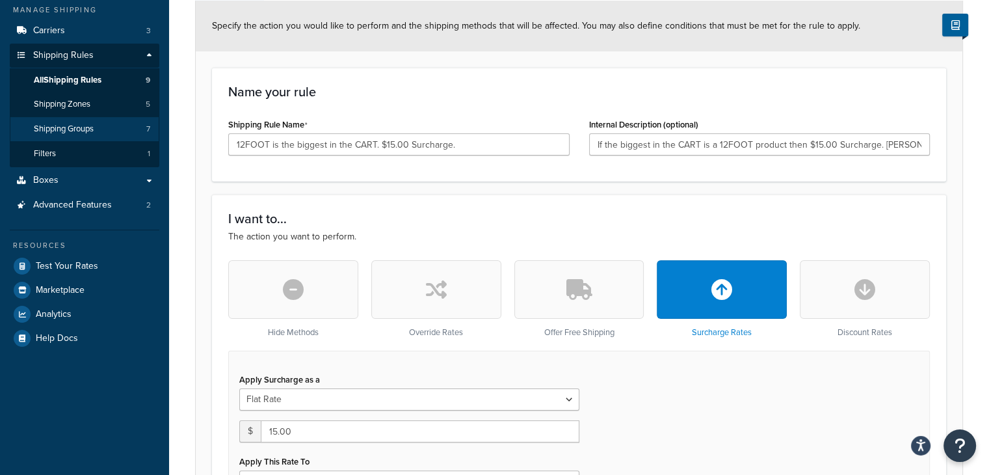
scroll to position [65, 0]
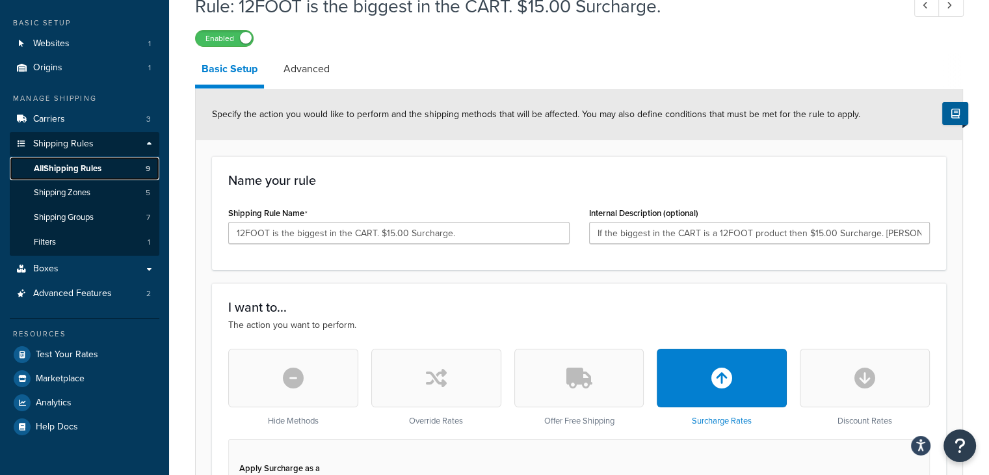
click at [65, 170] on span "All Shipping Rules" at bounding box center [68, 168] width 68 height 11
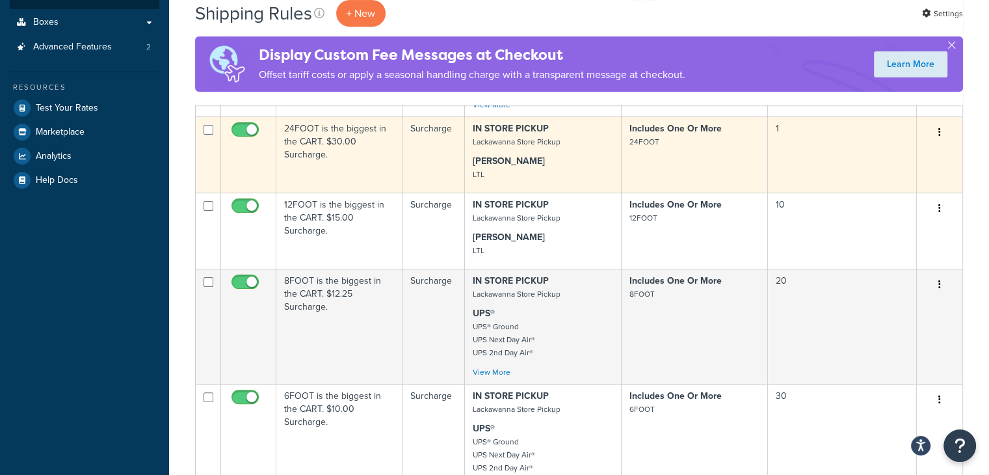
scroll to position [390, 0]
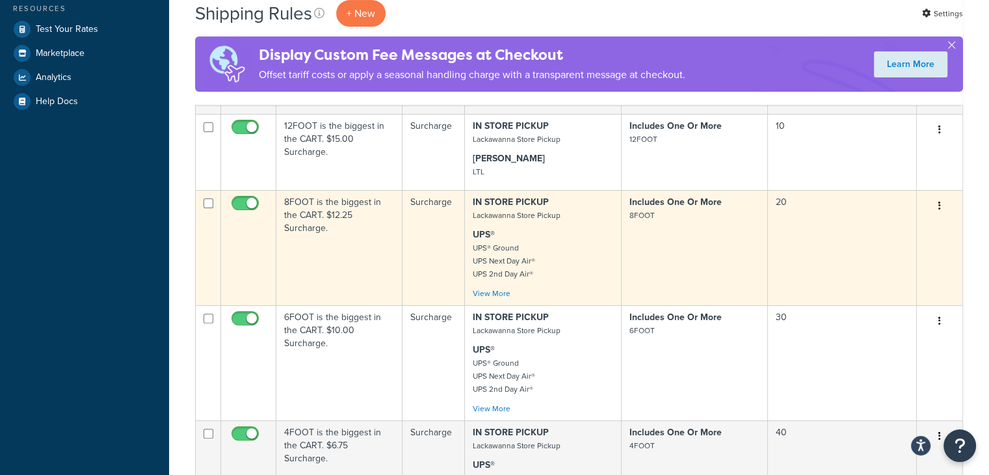
click at [939, 209] on icon "button" at bounding box center [939, 205] width 3 height 9
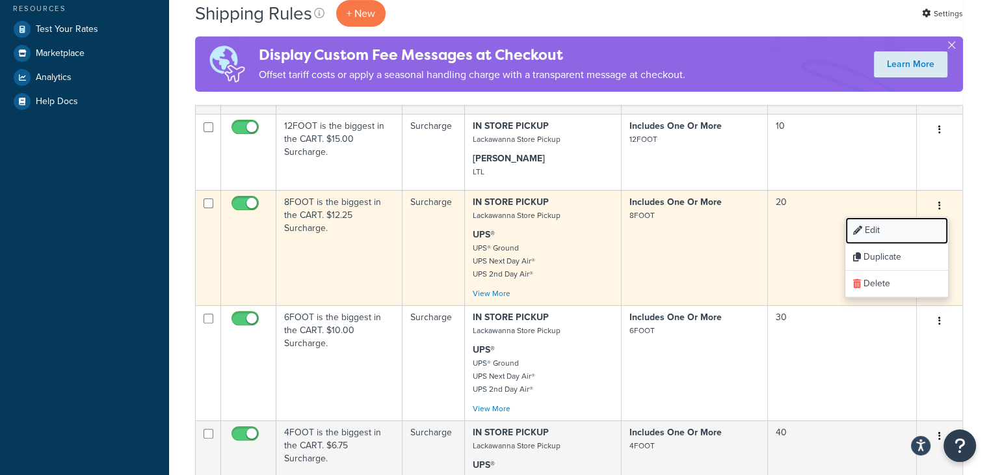
click at [872, 237] on link "Edit" at bounding box center [896, 230] width 103 height 27
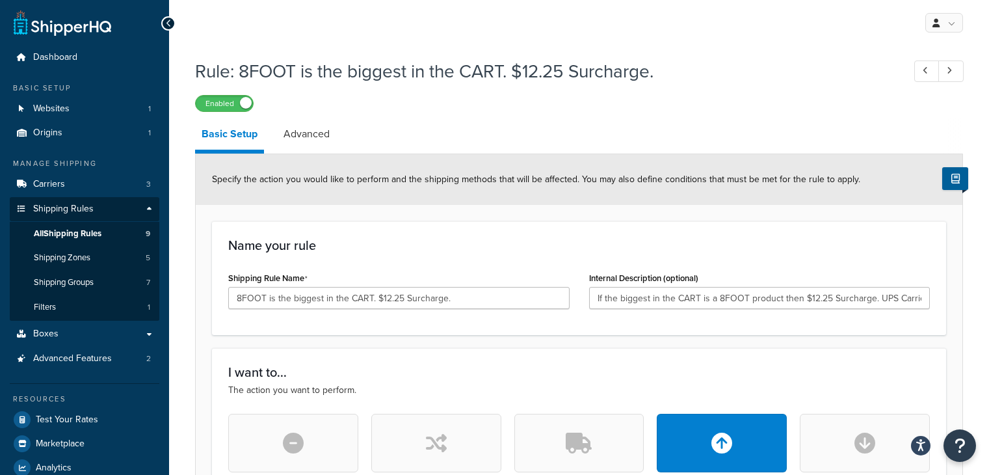
select select "BOX"
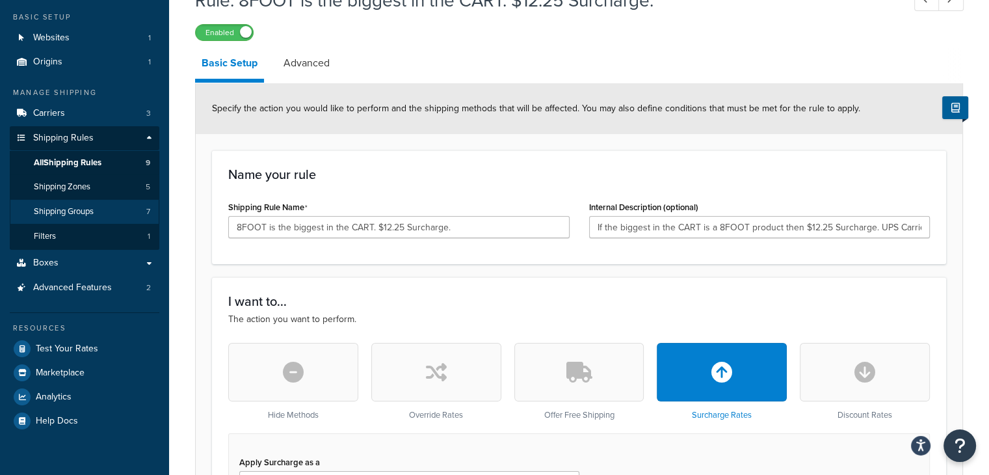
scroll to position [65, 0]
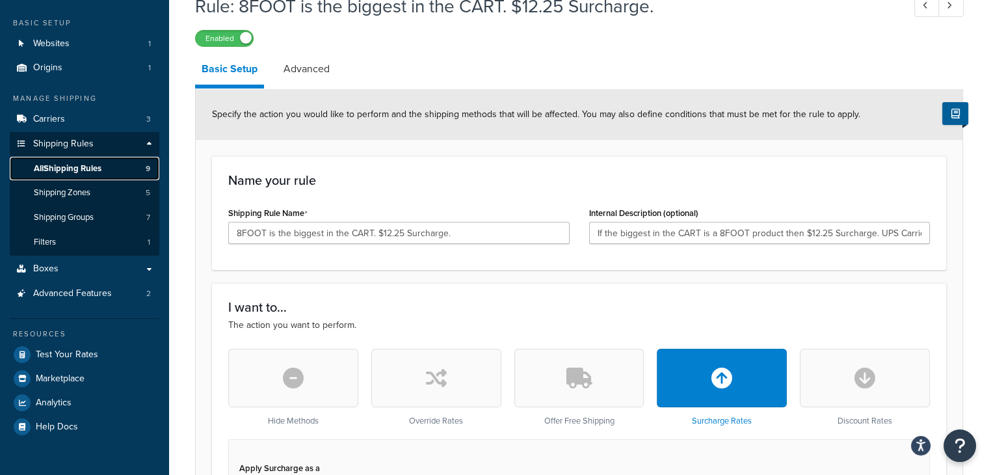
click at [62, 168] on span "All Shipping Rules" at bounding box center [68, 168] width 68 height 11
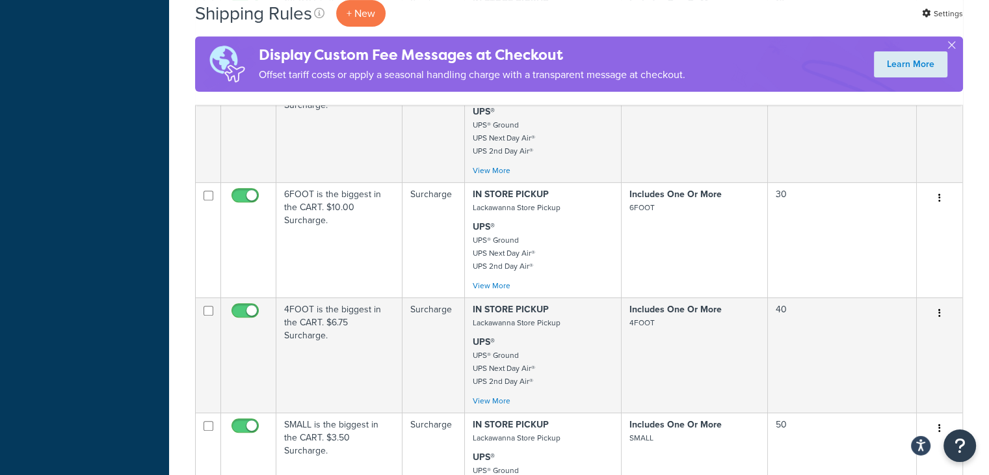
scroll to position [520, 0]
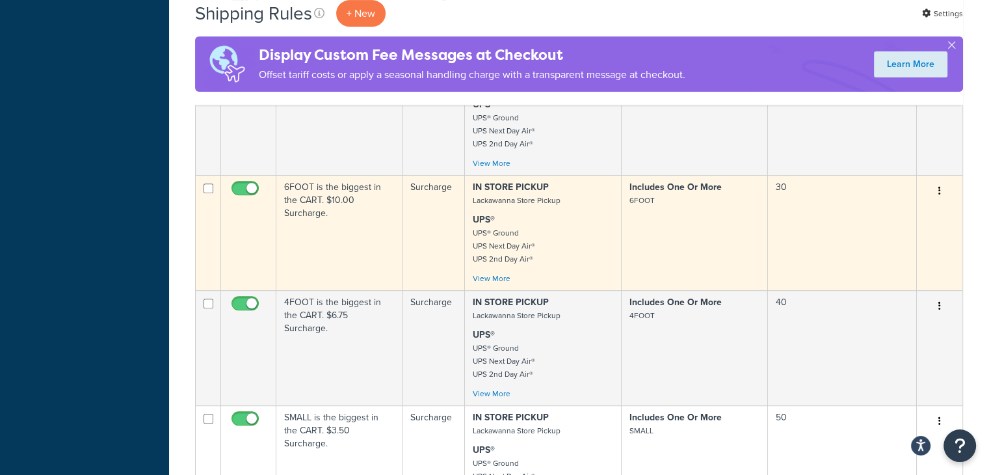
click at [940, 195] on icon "button" at bounding box center [939, 190] width 3 height 9
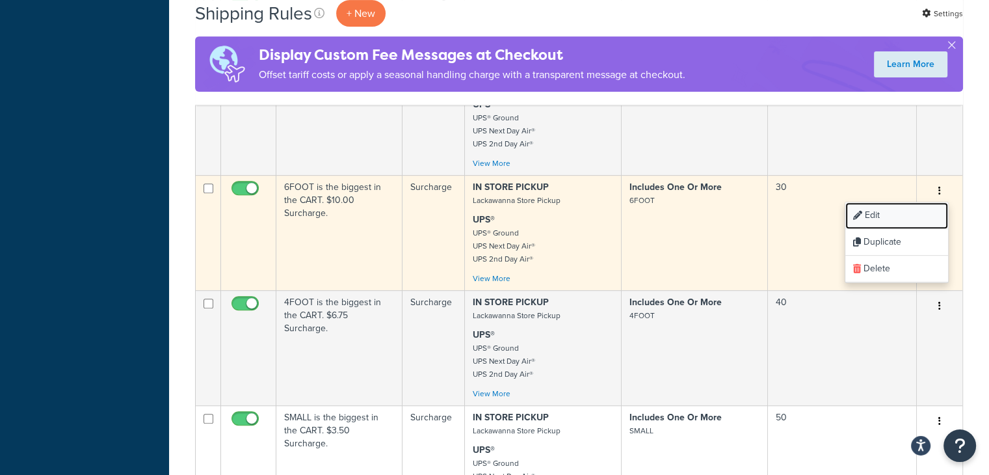
click at [867, 221] on link "Edit" at bounding box center [896, 215] width 103 height 27
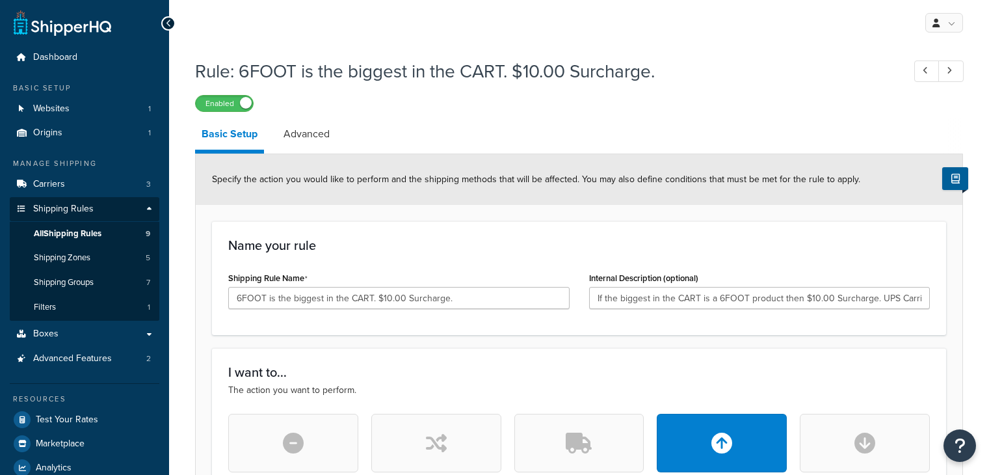
select select "BOX"
click at [318, 141] on link "Advanced" at bounding box center [306, 133] width 59 height 31
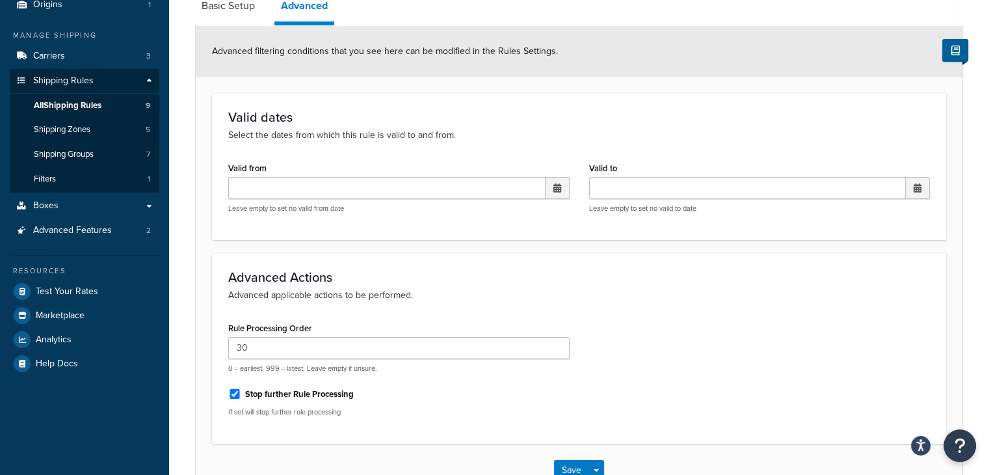
scroll to position [130, 0]
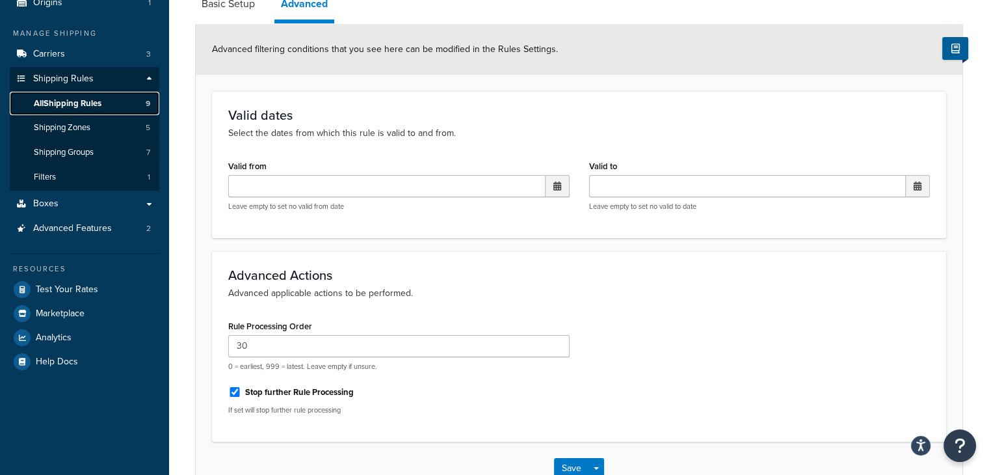
click at [73, 102] on span "All Shipping Rules" at bounding box center [68, 103] width 68 height 11
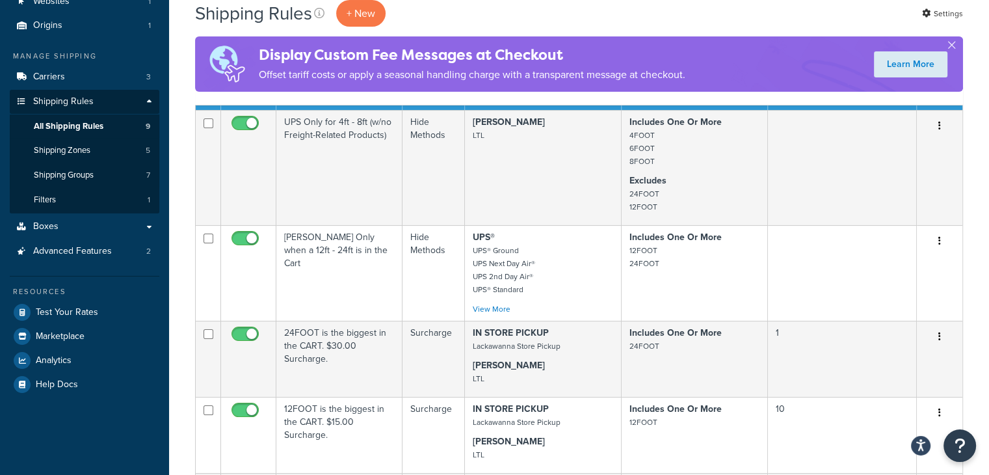
scroll to position [130, 0]
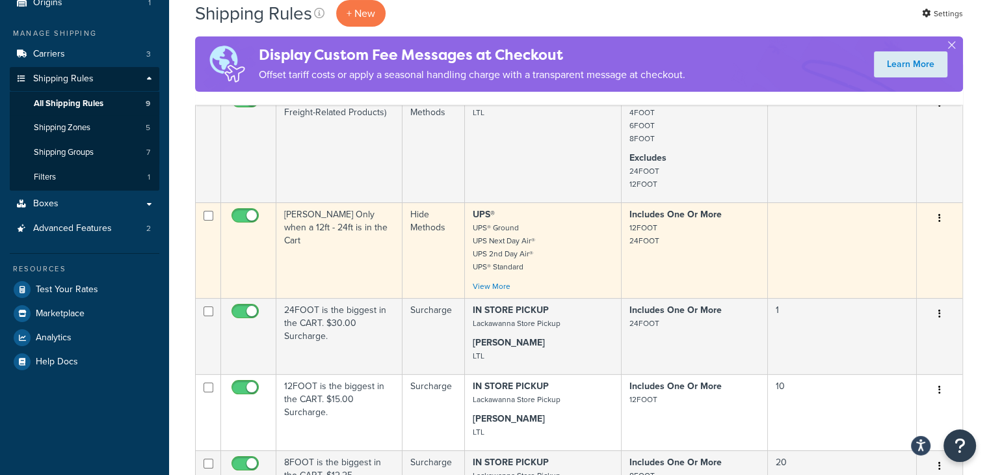
click at [938, 220] on button "button" at bounding box center [939, 218] width 18 height 21
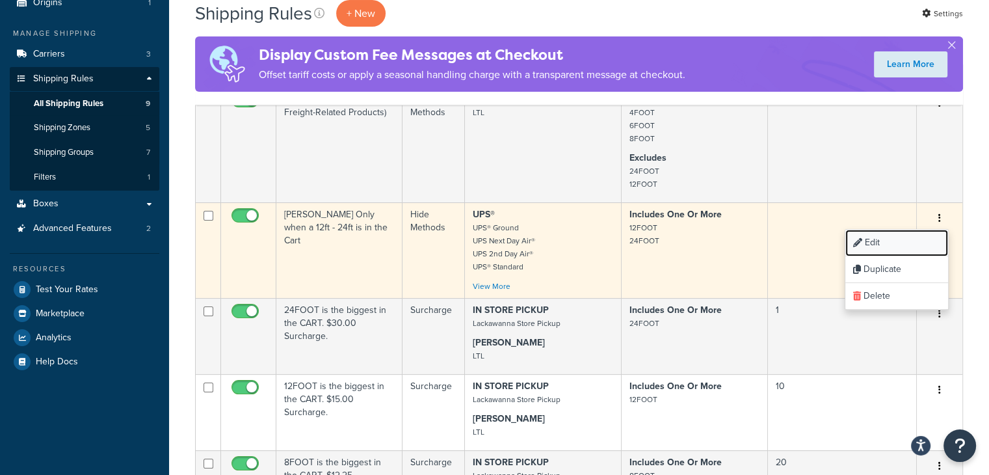
click at [870, 245] on link "Edit" at bounding box center [896, 243] width 103 height 27
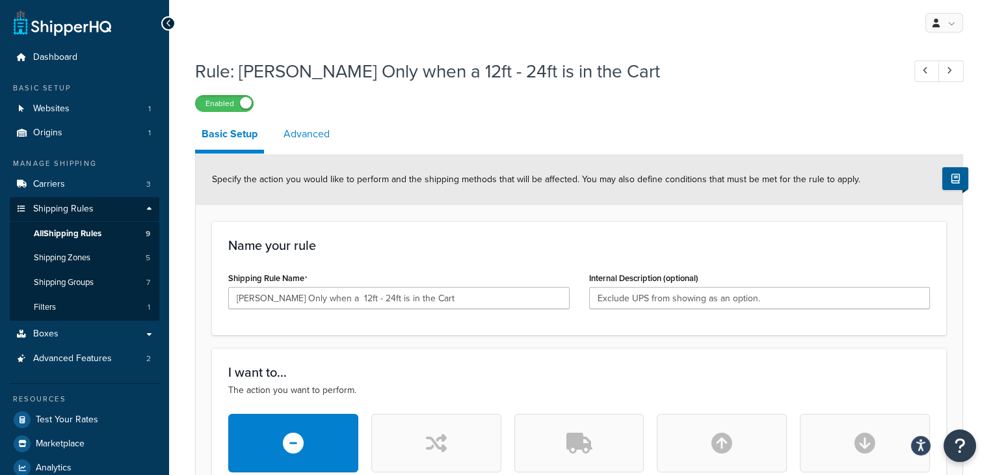
click at [317, 140] on link "Advanced" at bounding box center [306, 133] width 59 height 31
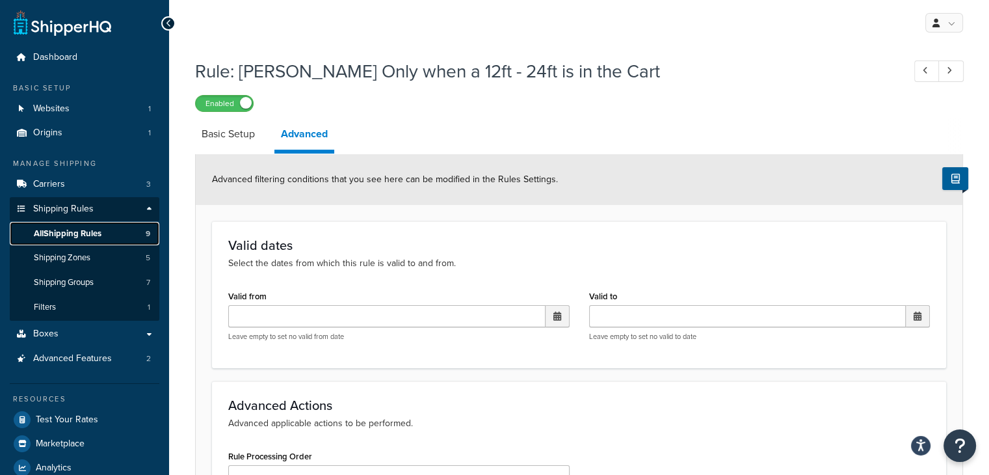
click at [52, 232] on span "All Shipping Rules" at bounding box center [68, 233] width 68 height 11
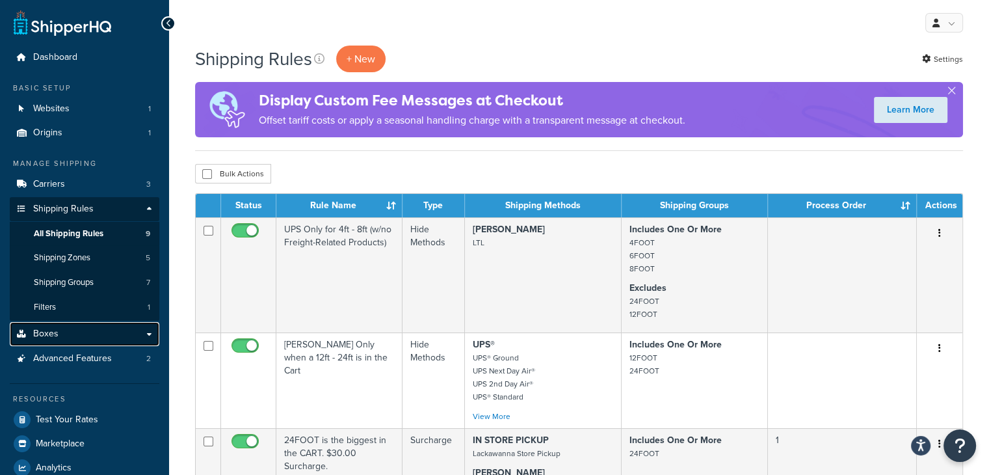
click at [53, 332] on span "Boxes" at bounding box center [45, 333] width 25 height 11
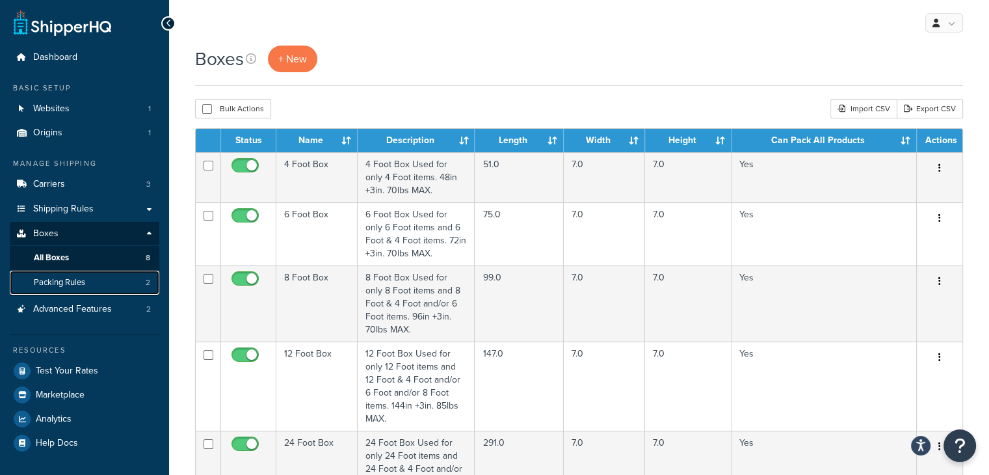
click at [65, 282] on span "Packing Rules" at bounding box center [59, 282] width 51 height 11
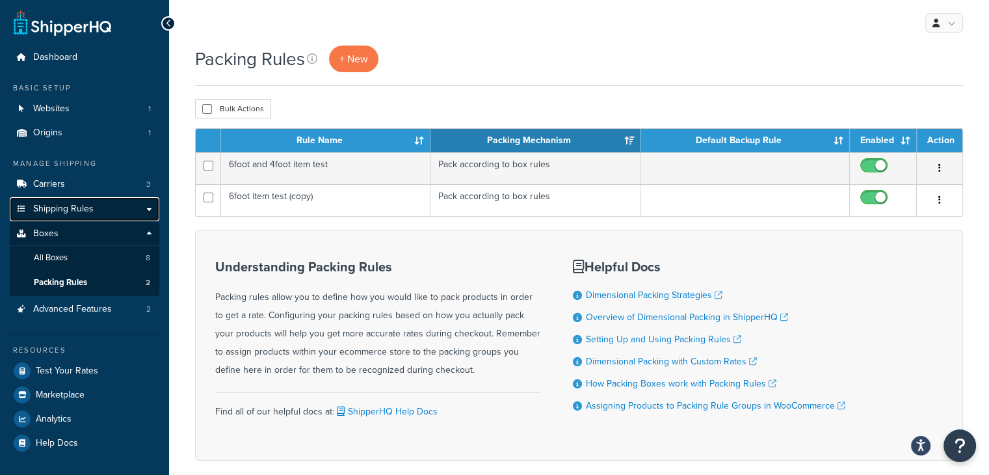
click at [55, 209] on span "Shipping Rules" at bounding box center [63, 209] width 60 height 11
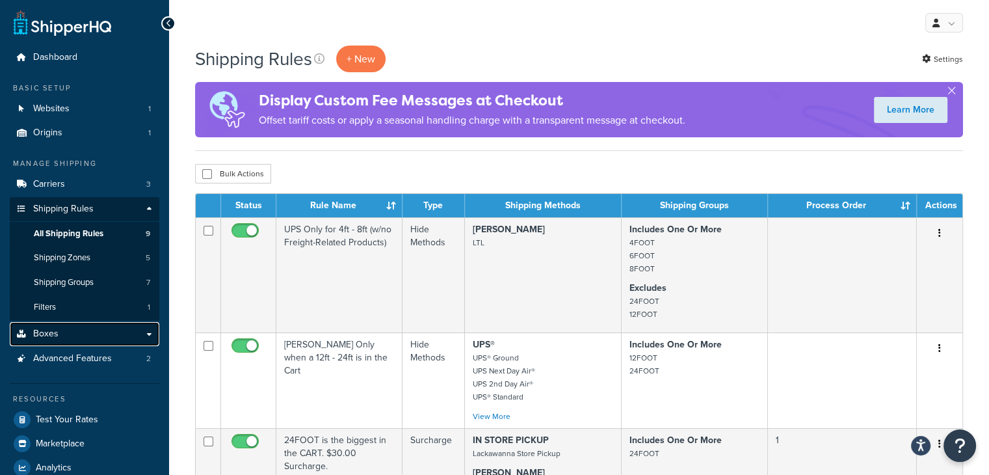
click at [59, 332] on link "Boxes" at bounding box center [85, 334] width 150 height 24
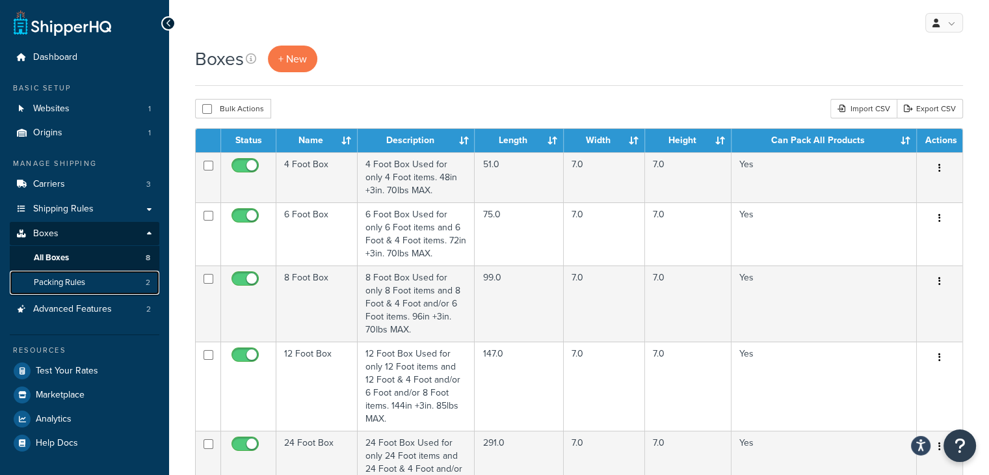
click at [57, 284] on span "Packing Rules" at bounding box center [59, 282] width 51 height 11
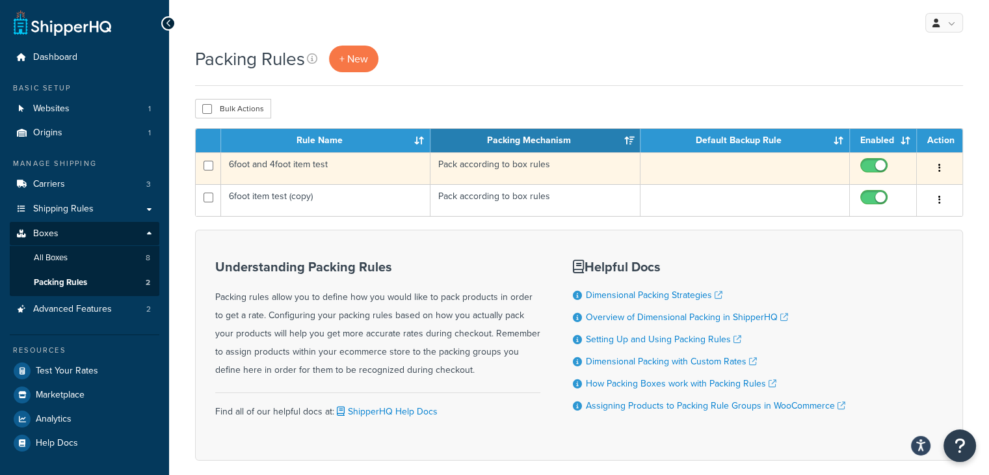
click at [940, 169] on icon "button" at bounding box center [939, 167] width 3 height 9
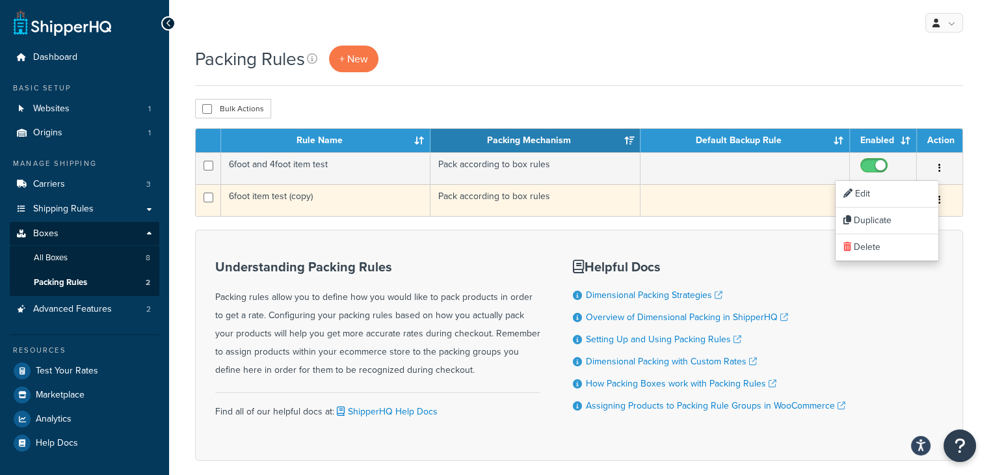
click at [875, 192] on input "checkbox" at bounding box center [876, 200] width 36 height 16
checkbox input "false"
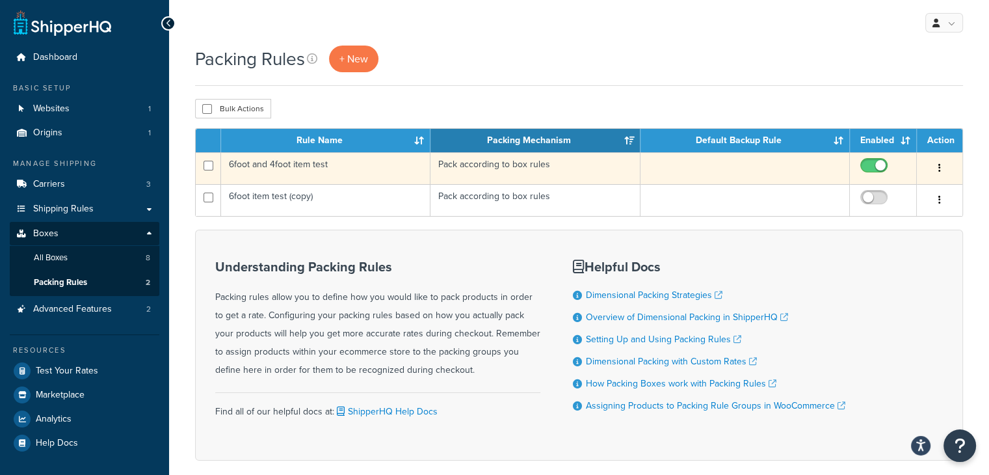
click at [939, 169] on icon "button" at bounding box center [939, 167] width 3 height 9
click at [861, 191] on link "Edit" at bounding box center [887, 194] width 103 height 27
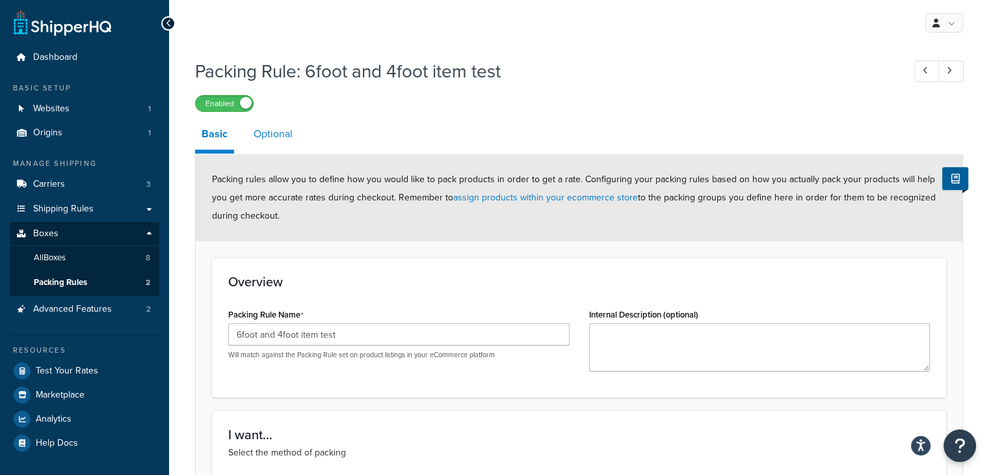
click at [270, 133] on link "Optional" at bounding box center [273, 133] width 52 height 31
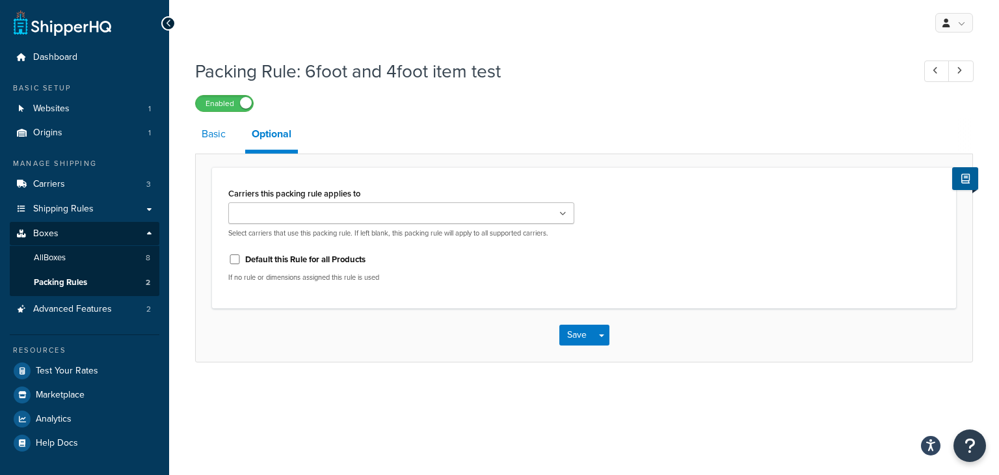
click at [205, 138] on link "Basic" at bounding box center [213, 133] width 37 height 31
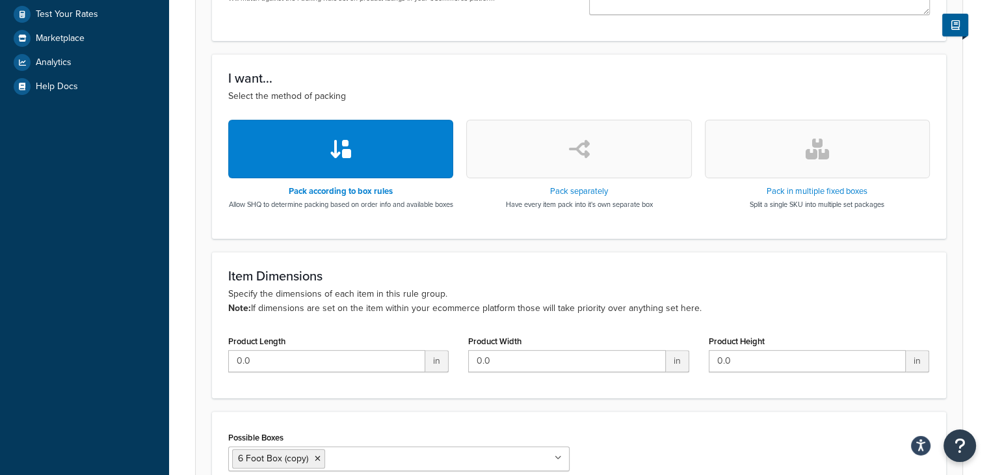
scroll to position [181, 0]
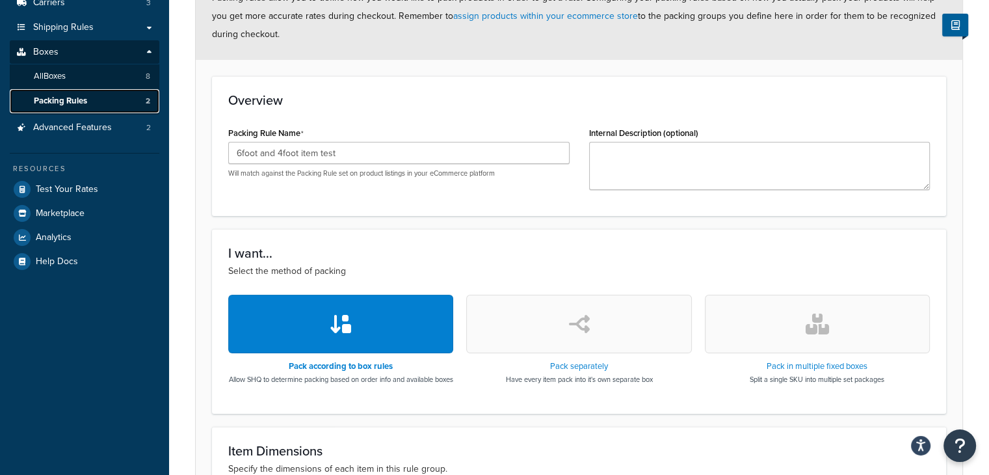
click at [77, 101] on span "Packing Rules" at bounding box center [60, 101] width 53 height 11
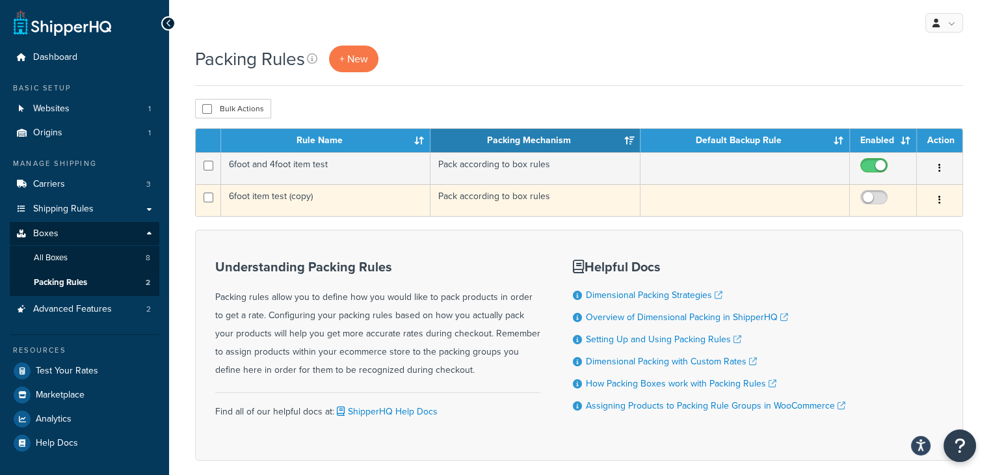
click at [939, 200] on icon "button" at bounding box center [939, 199] width 3 height 9
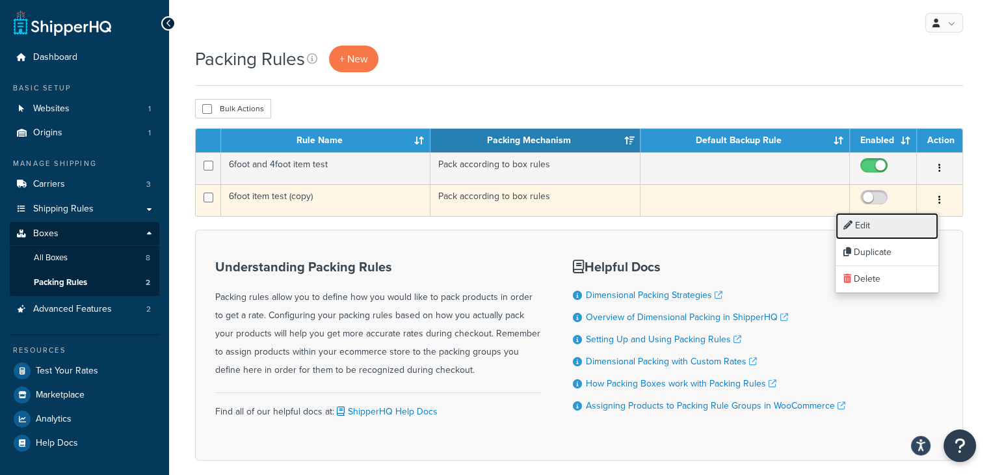
click at [867, 224] on link "Edit" at bounding box center [887, 226] width 103 height 27
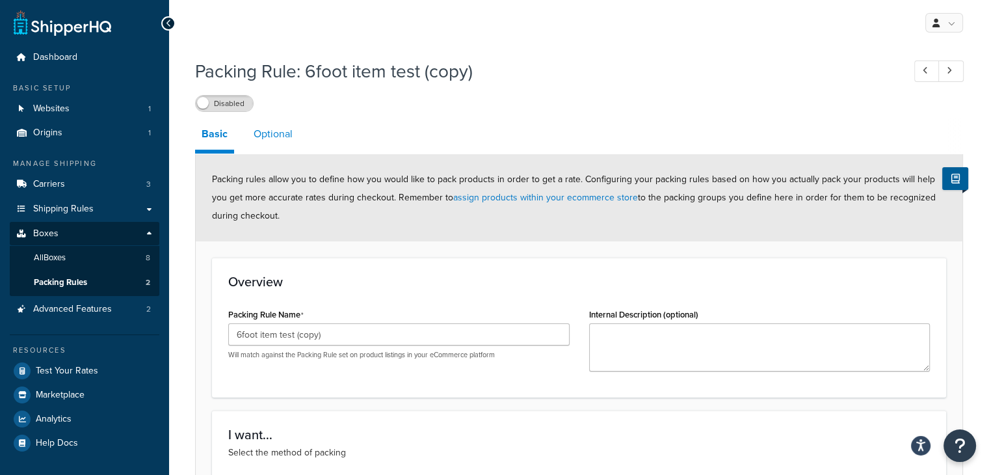
click at [280, 133] on link "Optional" at bounding box center [273, 133] width 52 height 31
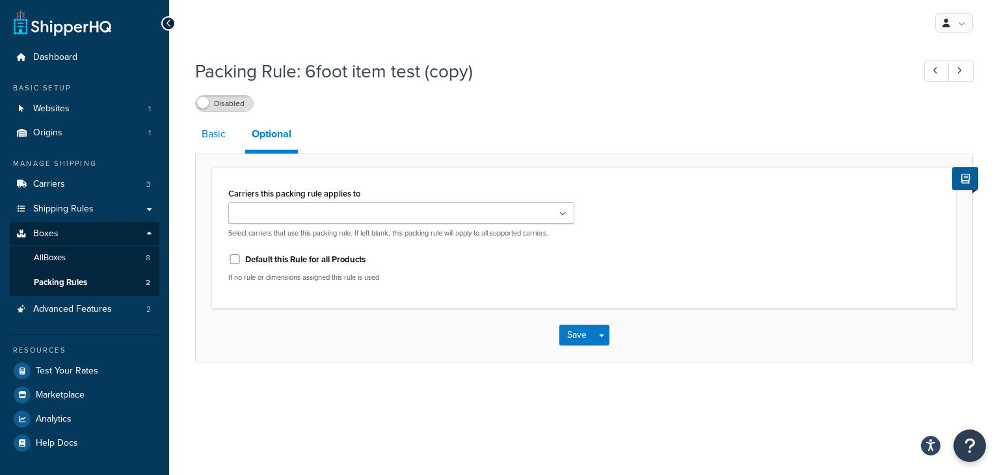
click at [205, 135] on link "Basic" at bounding box center [213, 133] width 37 height 31
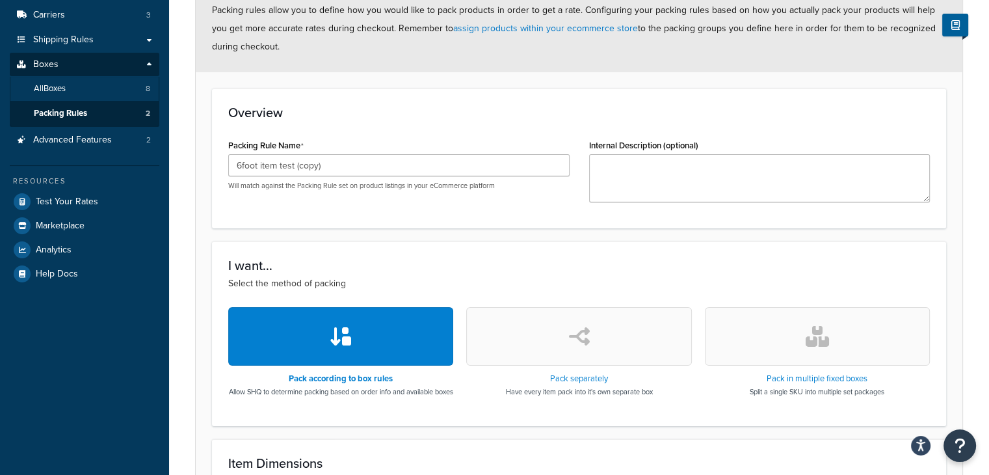
scroll to position [130, 0]
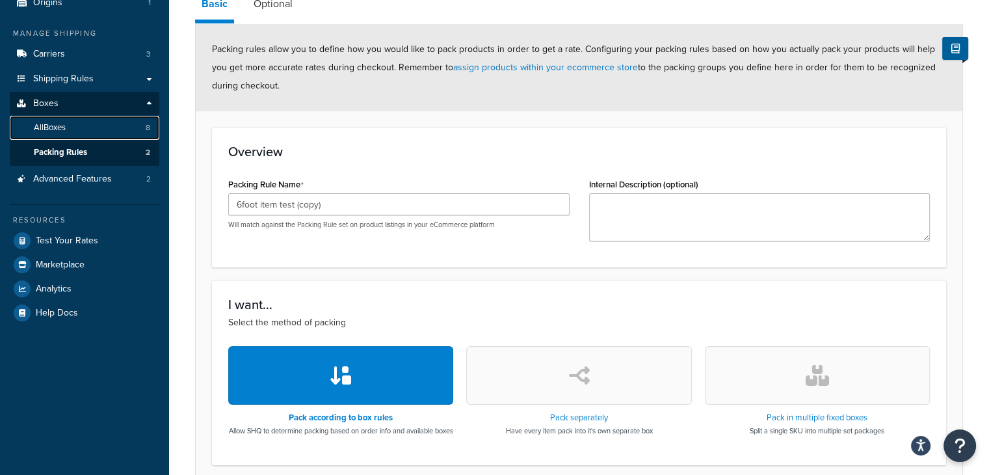
click at [57, 129] on span "All Boxes" at bounding box center [50, 127] width 32 height 11
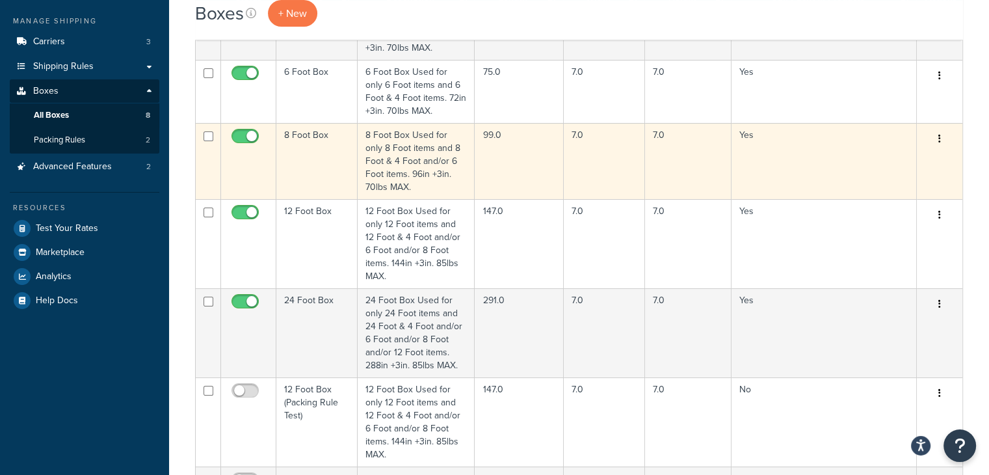
scroll to position [130, 0]
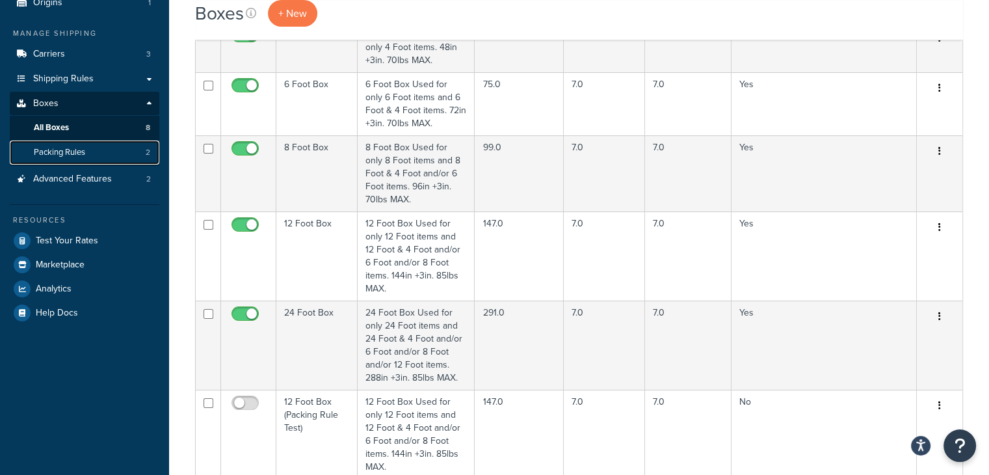
click at [49, 150] on span "Packing Rules" at bounding box center [59, 152] width 51 height 11
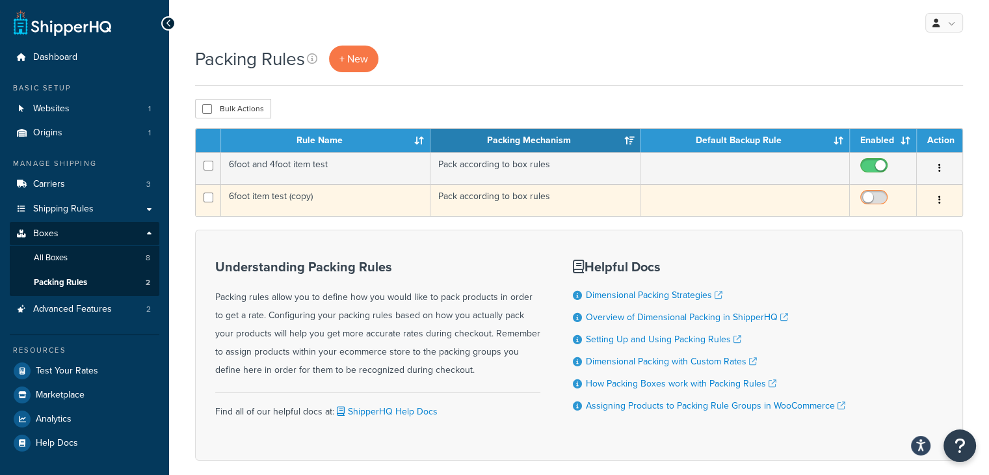
click at [877, 201] on input "checkbox" at bounding box center [876, 200] width 36 height 16
checkbox input "true"
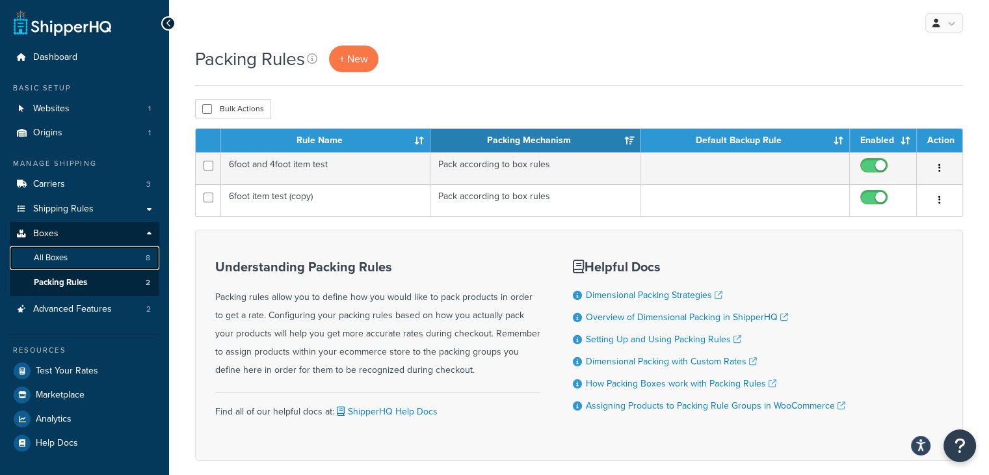
click at [53, 256] on span "All Boxes" at bounding box center [51, 257] width 34 height 11
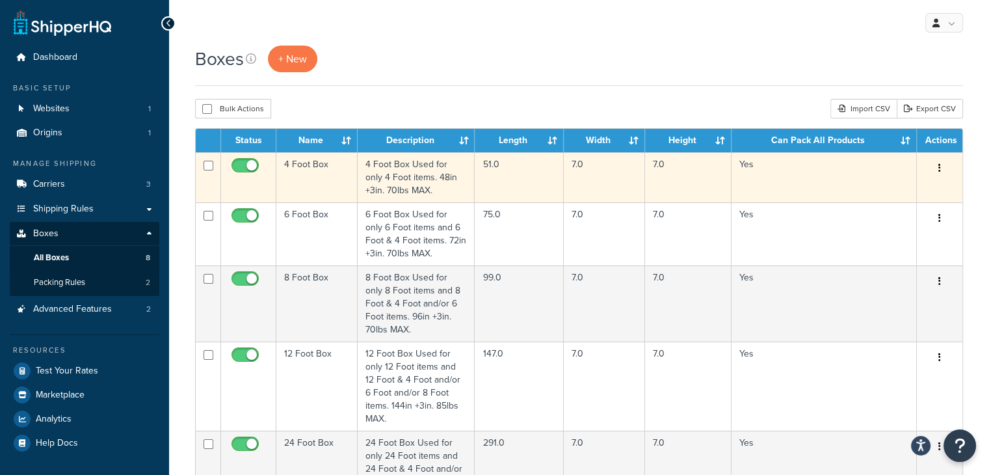
click at [940, 168] on icon "button" at bounding box center [939, 167] width 3 height 9
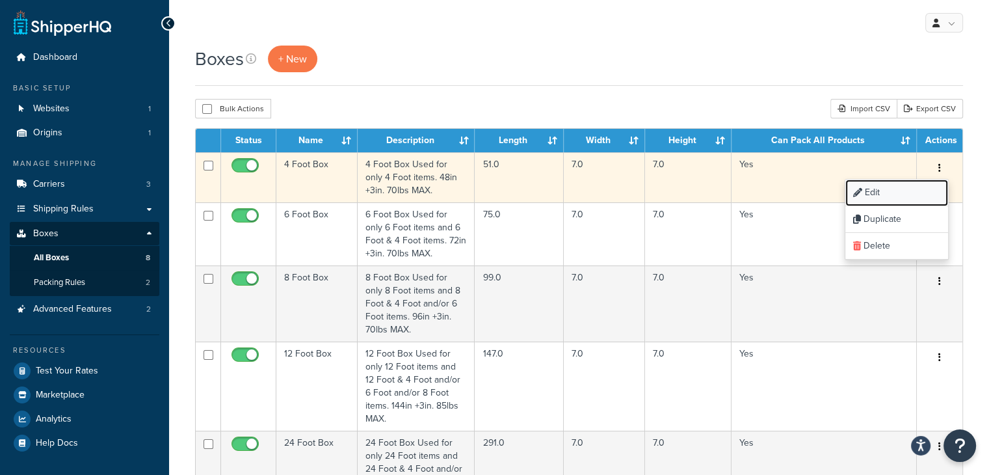
click at [880, 196] on link "Edit" at bounding box center [896, 192] width 103 height 27
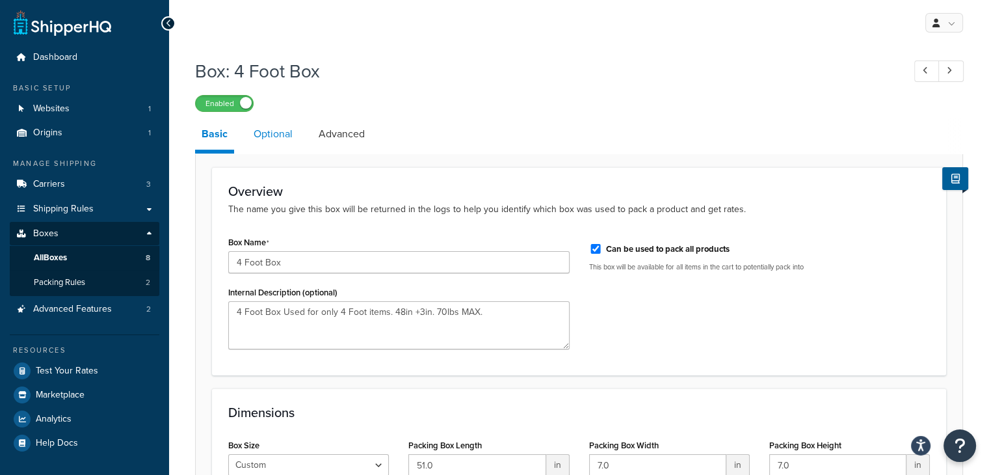
click at [270, 136] on link "Optional" at bounding box center [273, 133] width 52 height 31
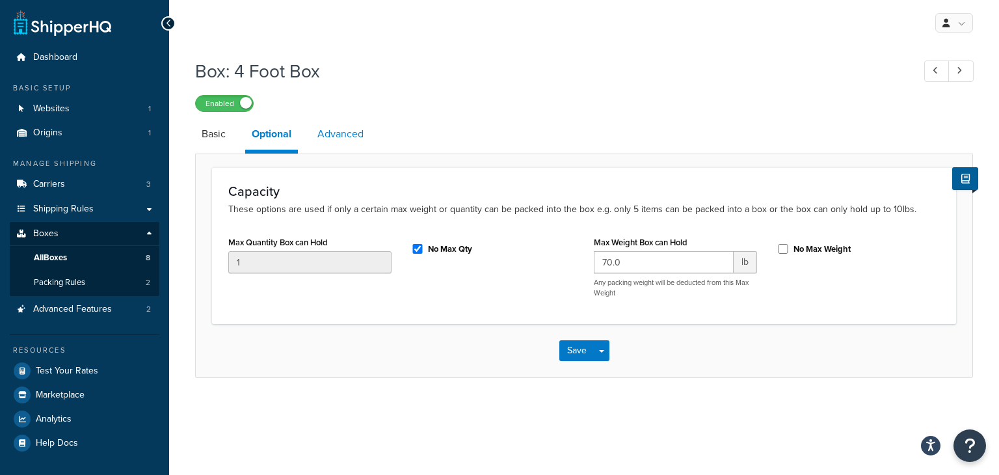
click at [331, 136] on link "Advanced" at bounding box center [340, 133] width 59 height 31
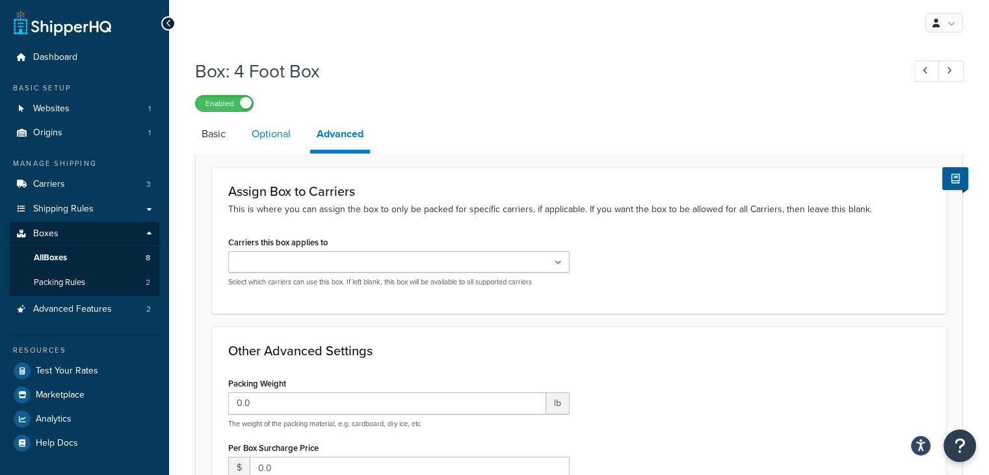
click at [278, 136] on link "Optional" at bounding box center [271, 133] width 52 height 31
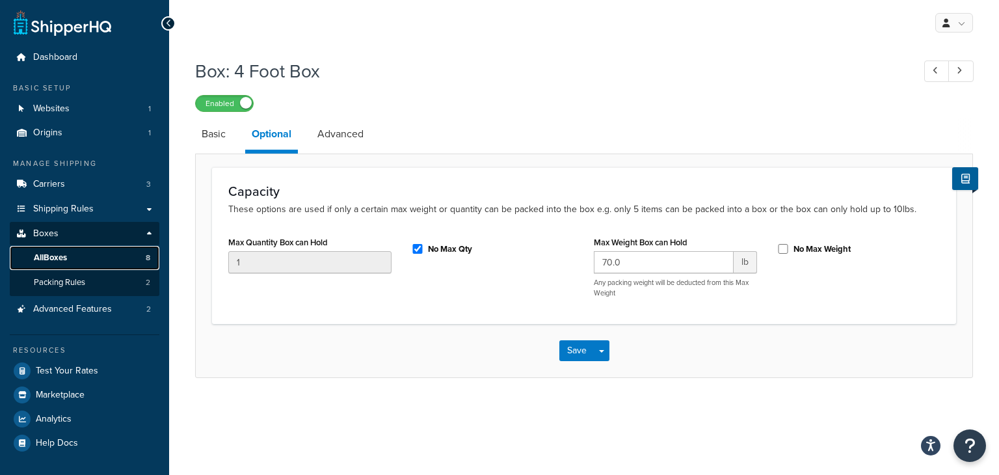
click at [52, 256] on span "All Boxes" at bounding box center [50, 257] width 33 height 11
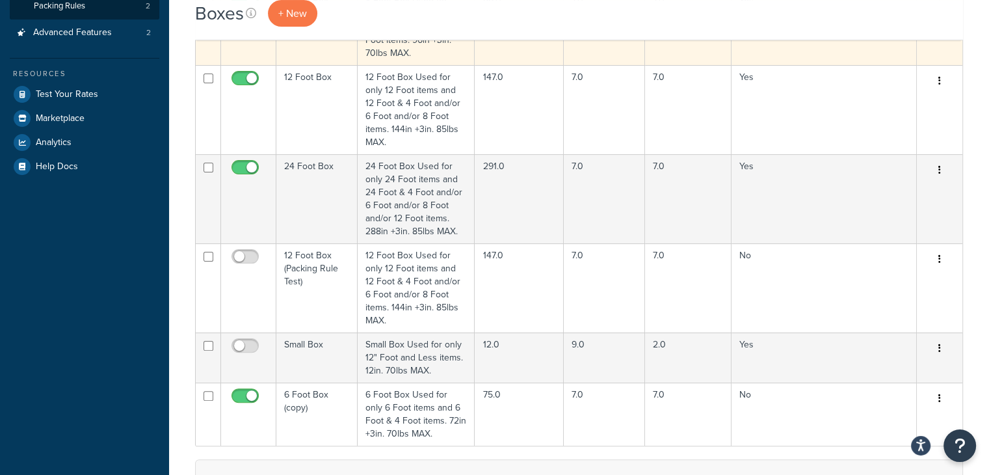
scroll to position [325, 0]
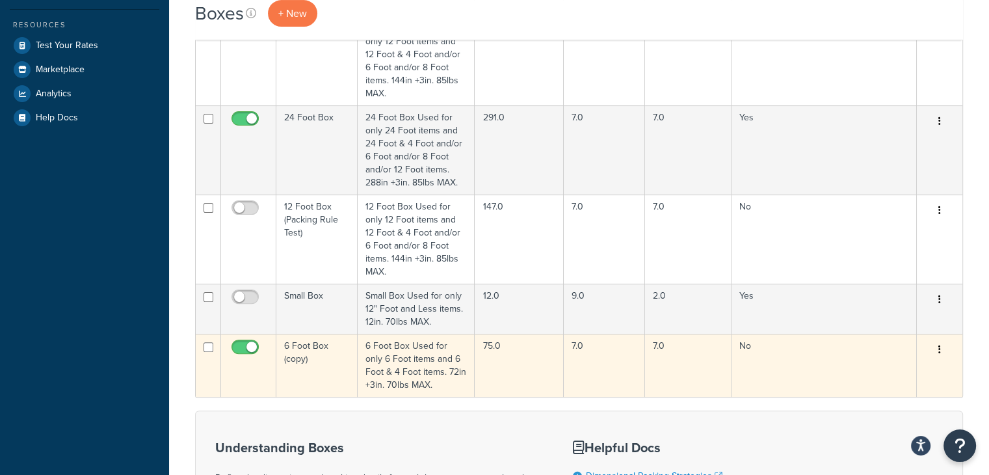
click at [940, 345] on icon "button" at bounding box center [939, 349] width 3 height 9
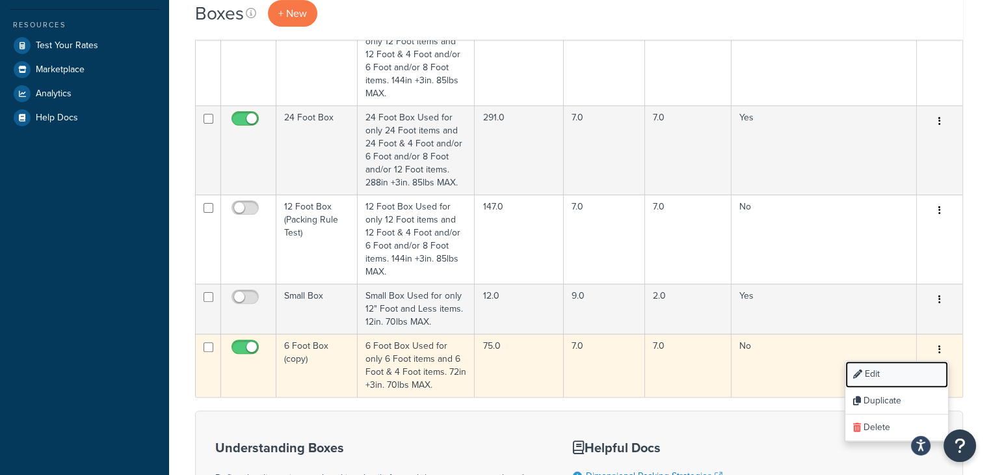
drag, startPoint x: 872, startPoint y: 343, endPoint x: 850, endPoint y: 350, distance: 22.6
click at [873, 361] on link "Edit" at bounding box center [896, 374] width 103 height 27
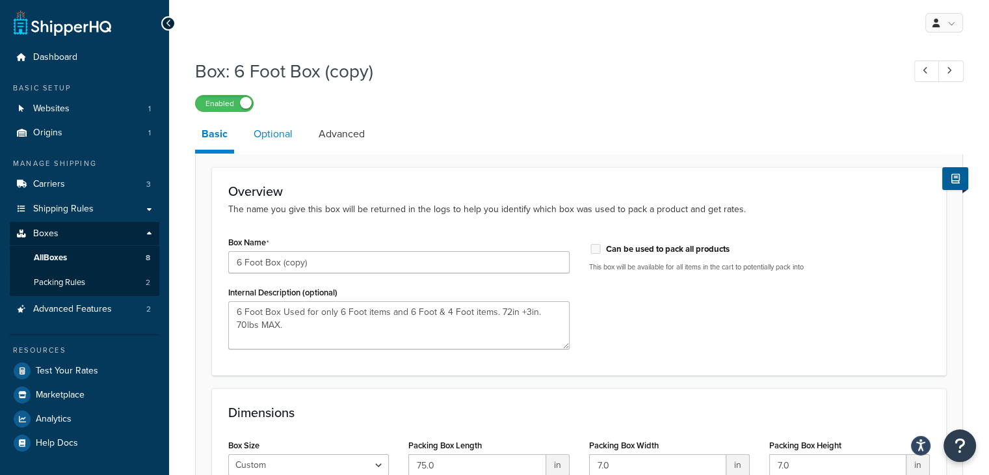
click at [267, 136] on link "Optional" at bounding box center [273, 133] width 52 height 31
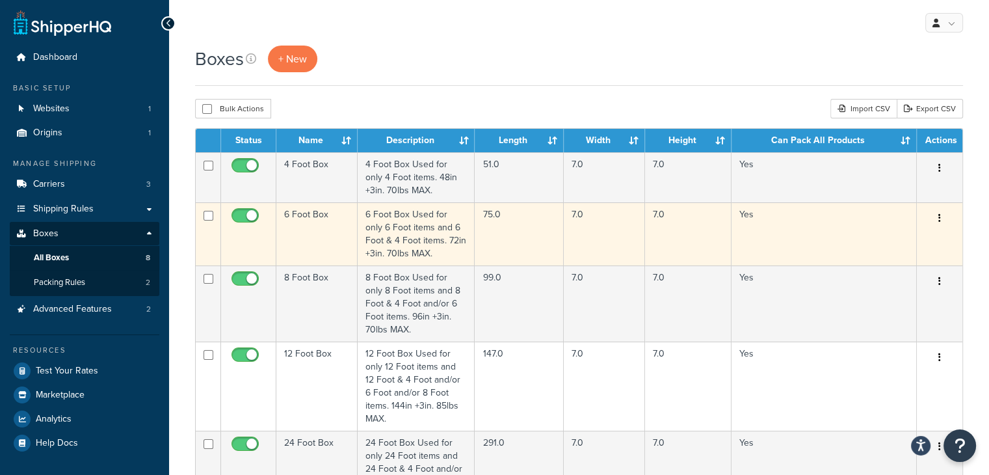
click at [939, 216] on icon "button" at bounding box center [939, 217] width 3 height 9
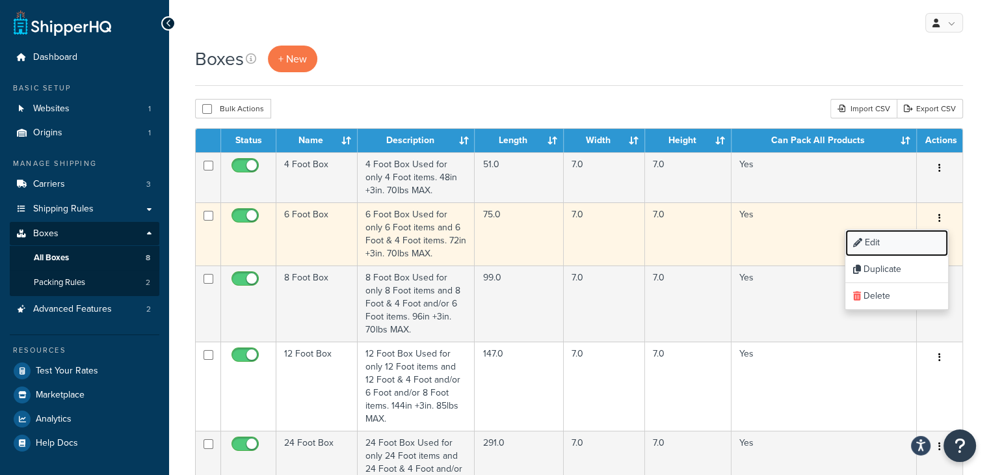
drag, startPoint x: 882, startPoint y: 244, endPoint x: 861, endPoint y: 241, distance: 21.7
click at [882, 243] on link "Edit" at bounding box center [896, 243] width 103 height 27
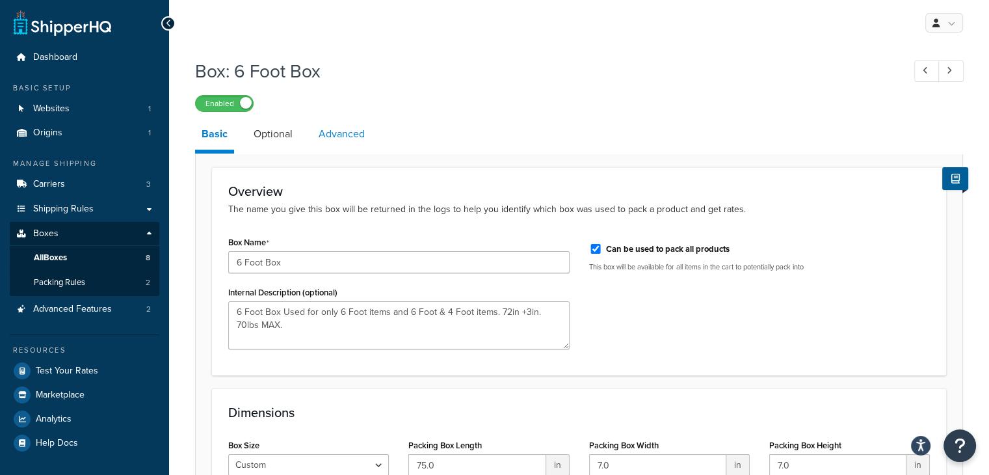
click at [339, 133] on link "Advanced" at bounding box center [341, 133] width 59 height 31
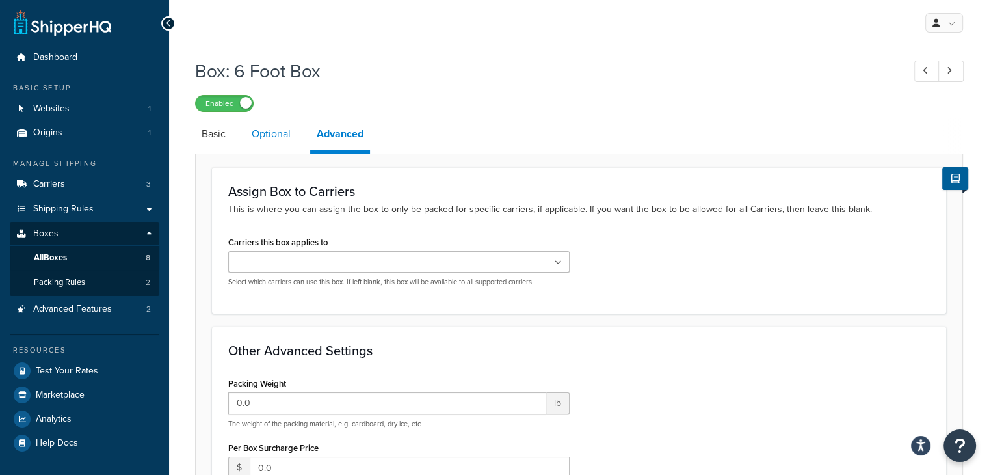
click at [270, 135] on link "Optional" at bounding box center [271, 133] width 52 height 31
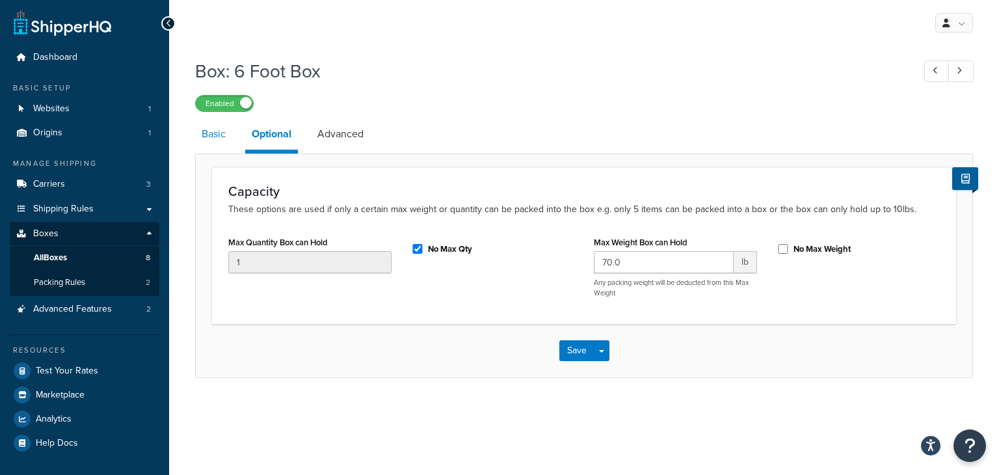
click at [213, 134] on link "Basic" at bounding box center [213, 133] width 37 height 31
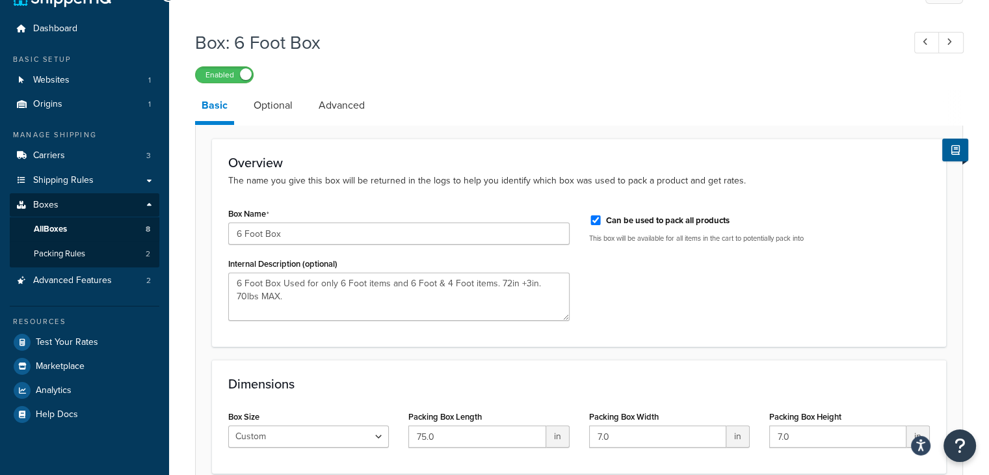
scroll to position [16, 0]
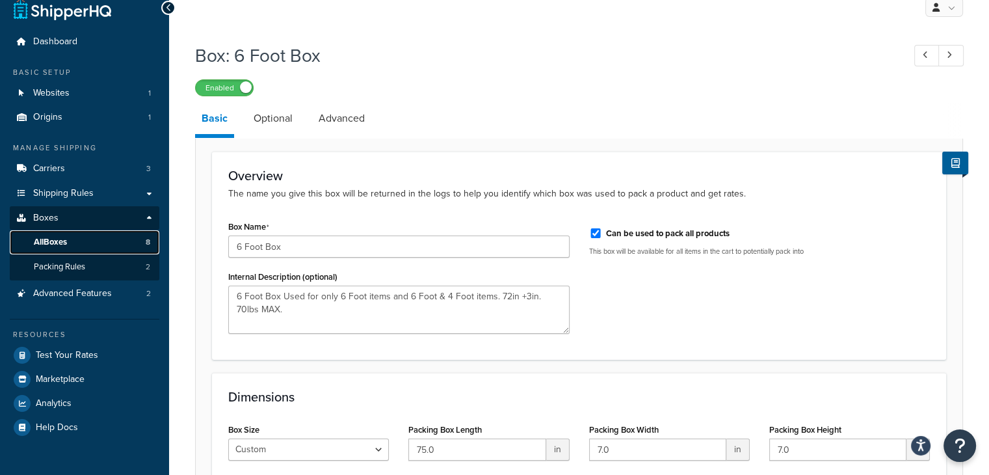
click at [46, 243] on span "All Boxes" at bounding box center [50, 242] width 33 height 11
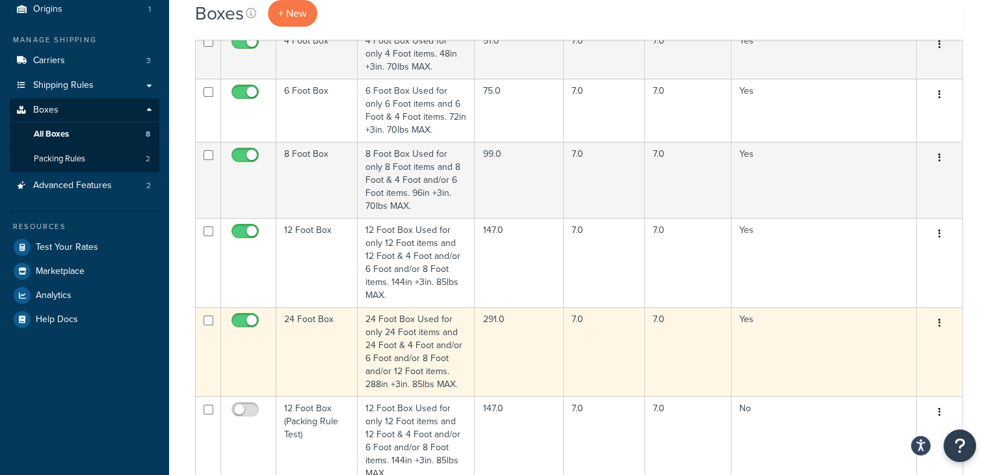
scroll to position [130, 0]
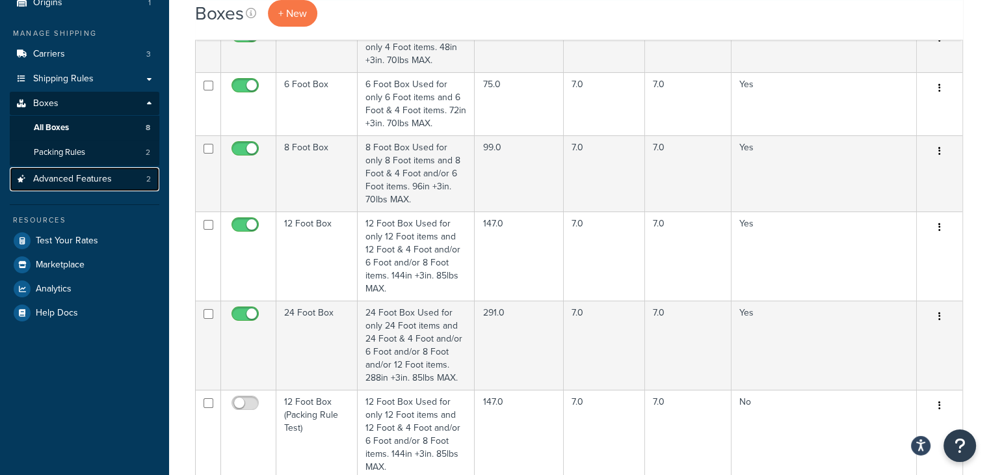
click at [99, 176] on span "Advanced Features" at bounding box center [72, 179] width 79 height 11
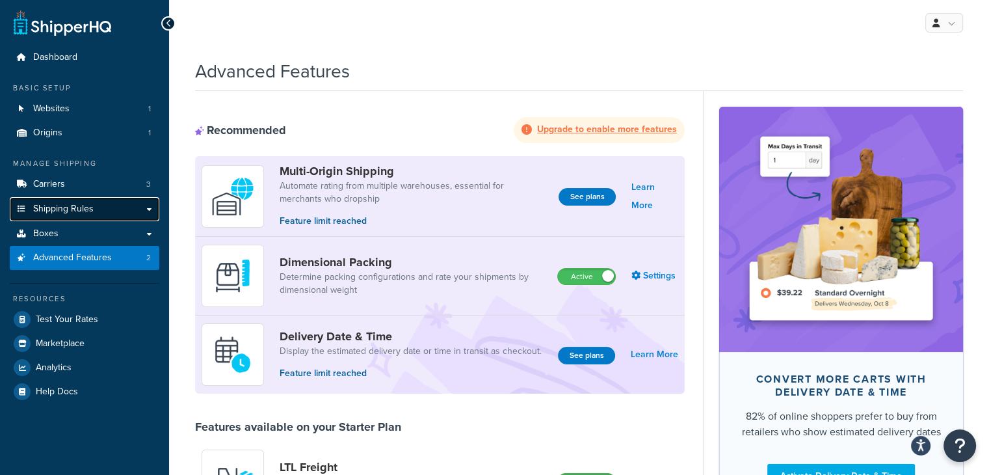
click at [65, 211] on span "Shipping Rules" at bounding box center [63, 209] width 60 height 11
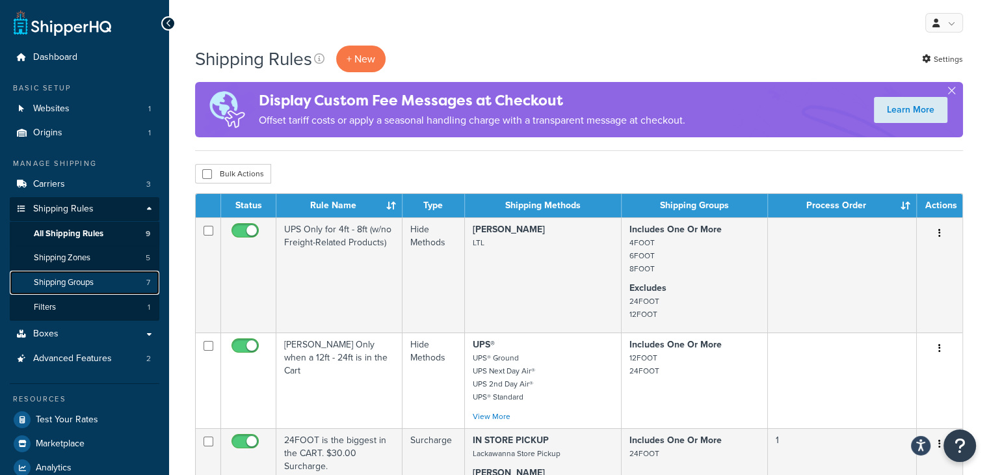
click at [75, 280] on span "Shipping Groups" at bounding box center [64, 282] width 60 height 11
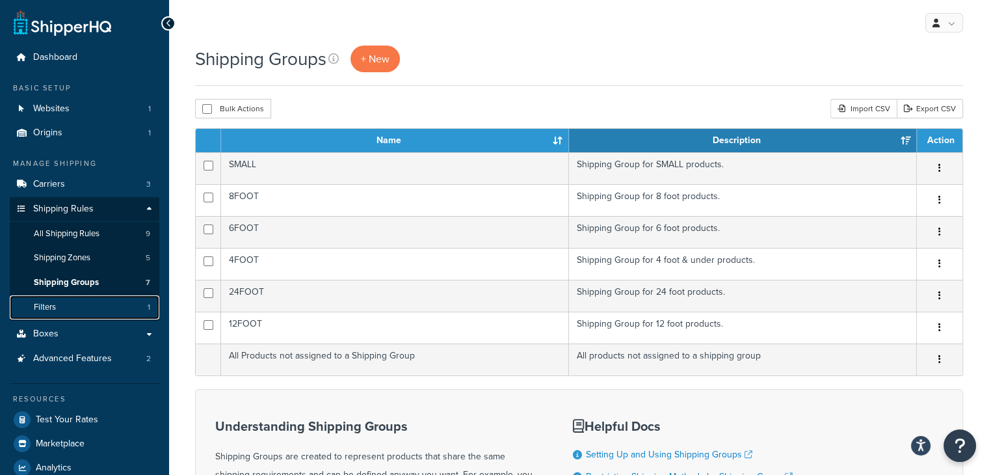
click at [49, 311] on span "Filters" at bounding box center [45, 307] width 22 height 11
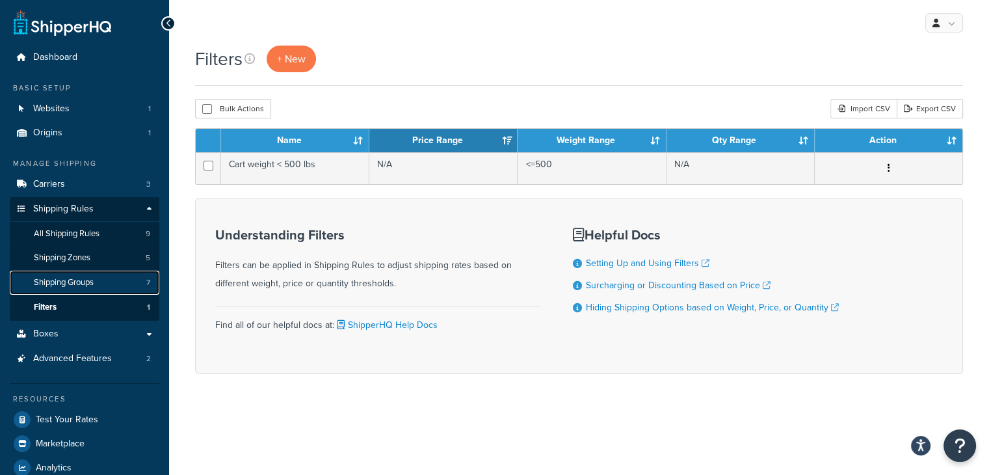
click at [70, 282] on span "Shipping Groups" at bounding box center [64, 282] width 60 height 11
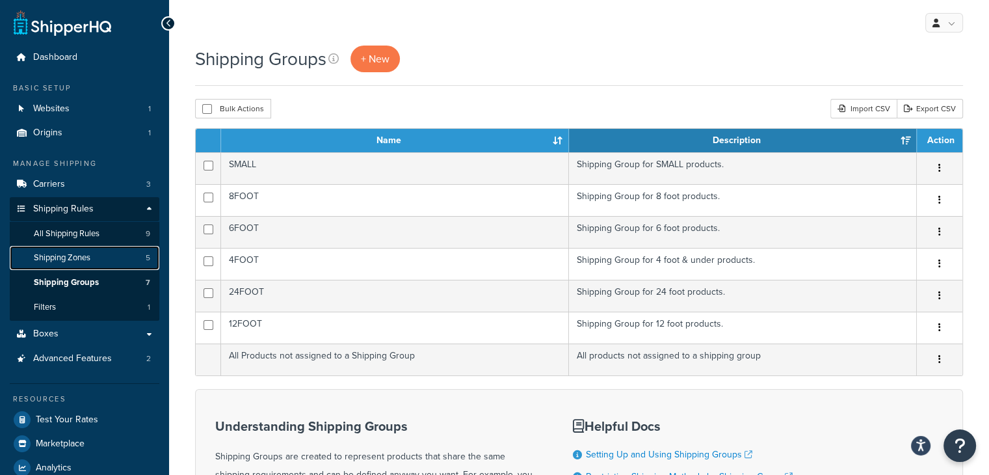
click at [75, 258] on span "Shipping Zones" at bounding box center [62, 257] width 57 height 11
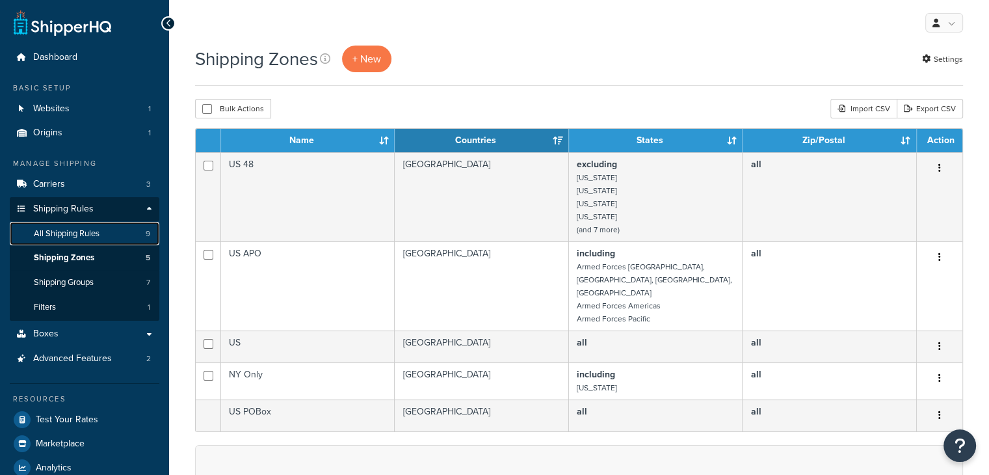
click at [88, 237] on span "All Shipping Rules" at bounding box center [67, 233] width 66 height 11
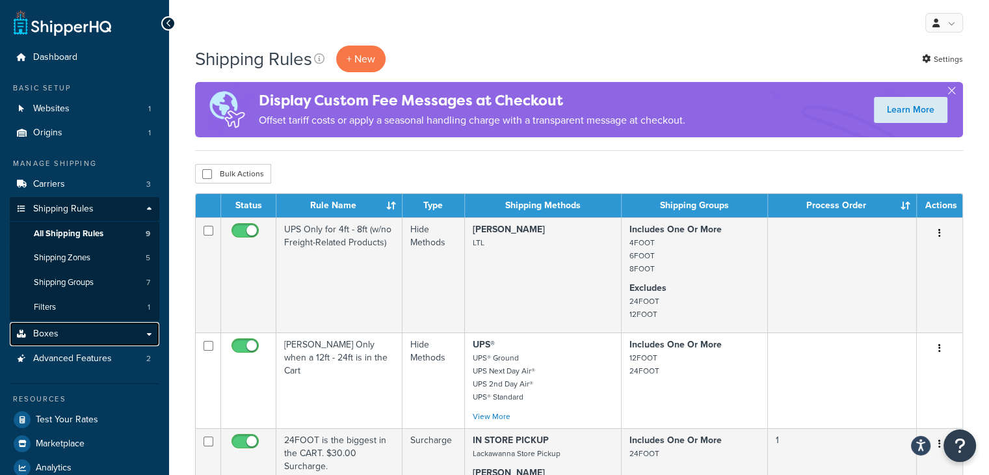
click at [42, 332] on span "Boxes" at bounding box center [45, 333] width 25 height 11
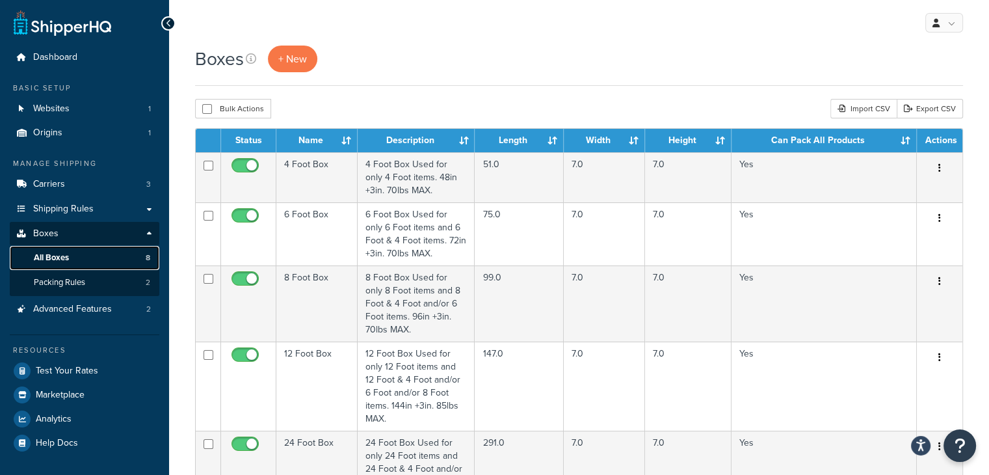
click at [67, 255] on span "All Boxes" at bounding box center [51, 257] width 35 height 11
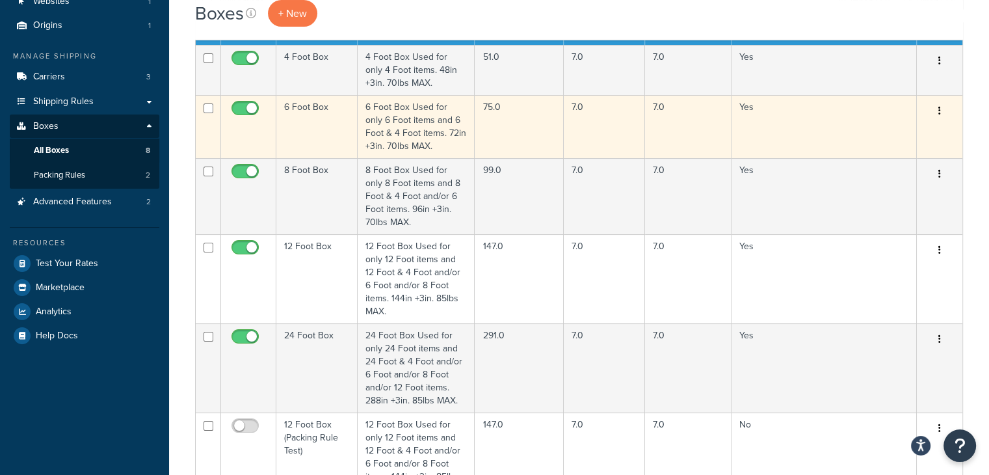
scroll to position [130, 0]
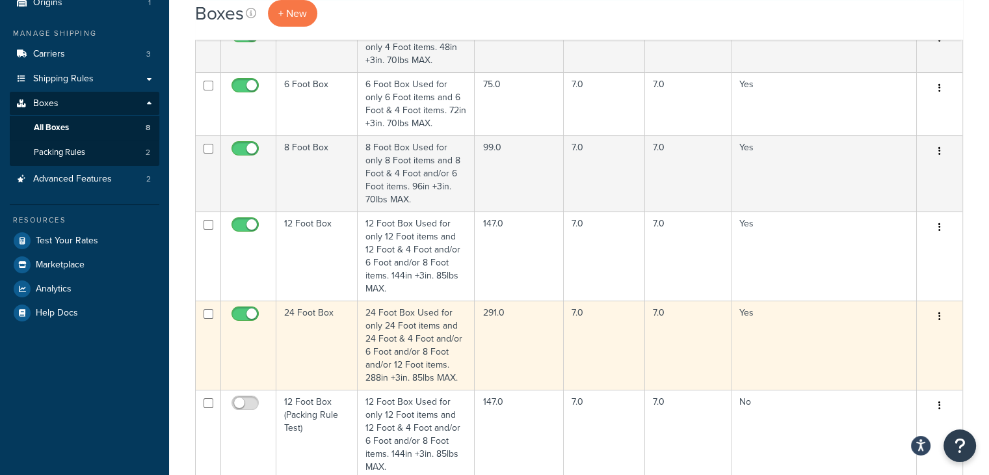
click at [939, 311] on icon "button" at bounding box center [939, 315] width 3 height 9
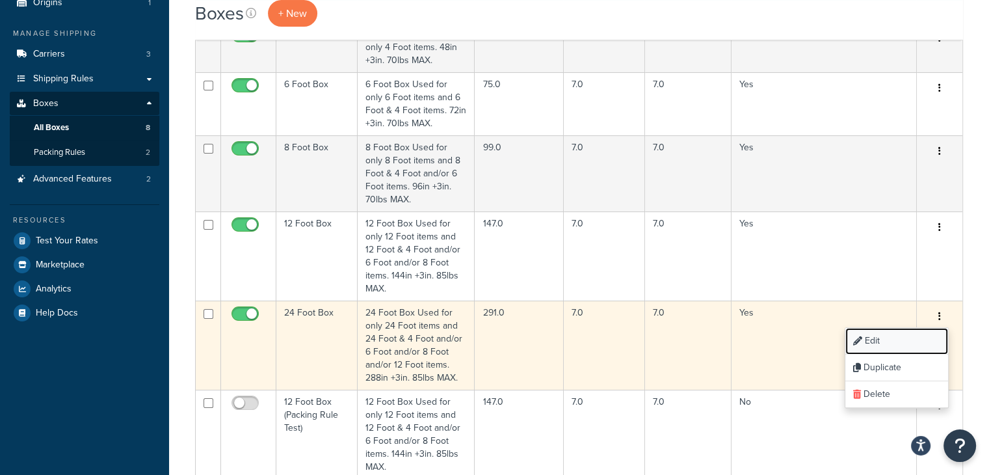
drag, startPoint x: 882, startPoint y: 324, endPoint x: 874, endPoint y: 324, distance: 7.8
click at [882, 328] on link "Edit" at bounding box center [896, 341] width 103 height 27
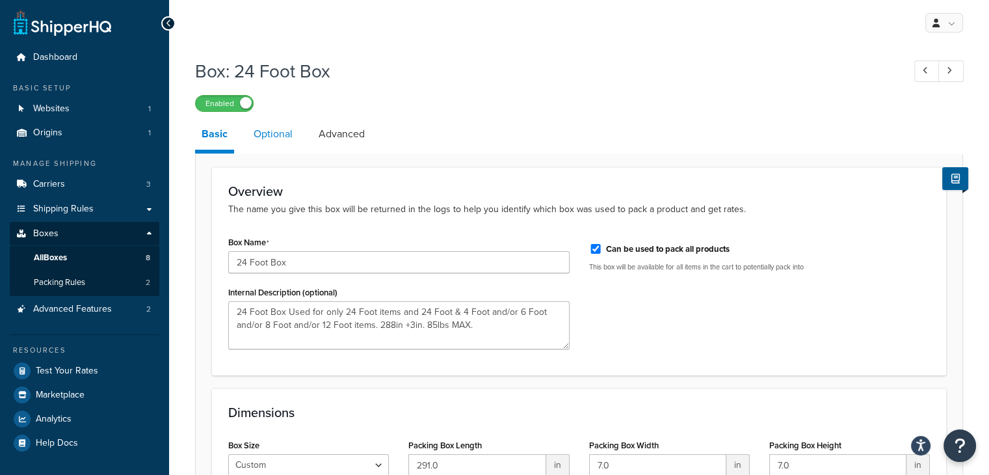
click at [272, 135] on link "Optional" at bounding box center [273, 133] width 52 height 31
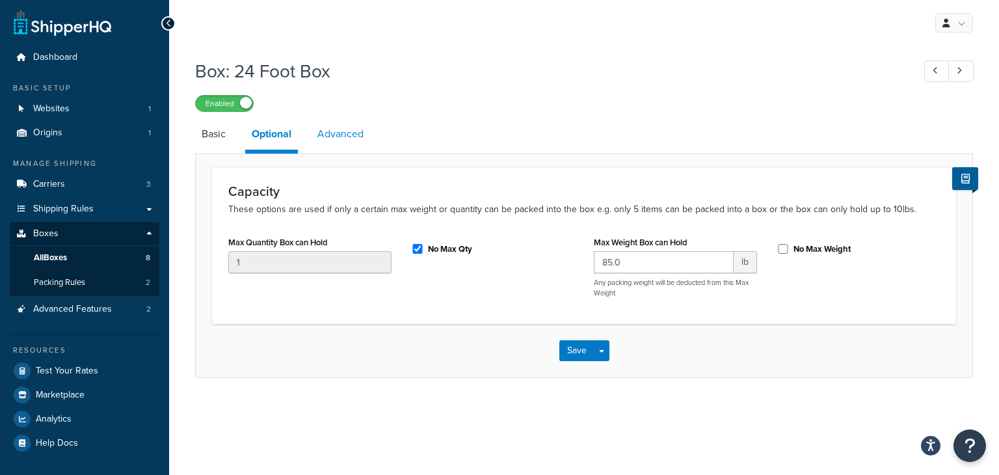
click at [350, 135] on link "Advanced" at bounding box center [340, 133] width 59 height 31
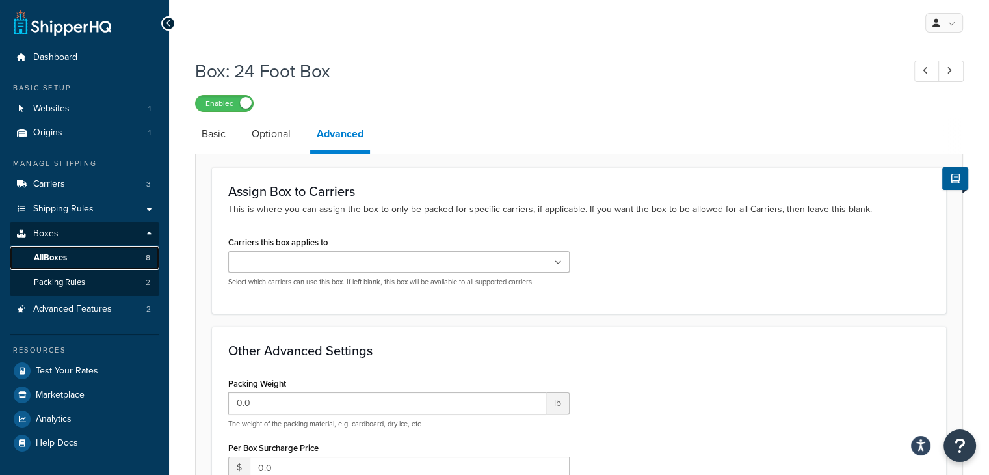
click at [51, 261] on span "All Boxes" at bounding box center [50, 257] width 33 height 11
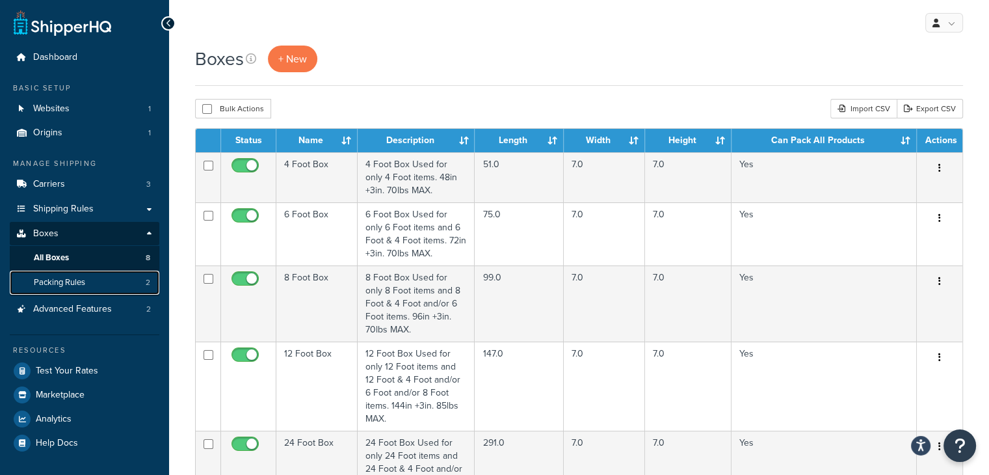
click at [51, 284] on span "Packing Rules" at bounding box center [59, 282] width 51 height 11
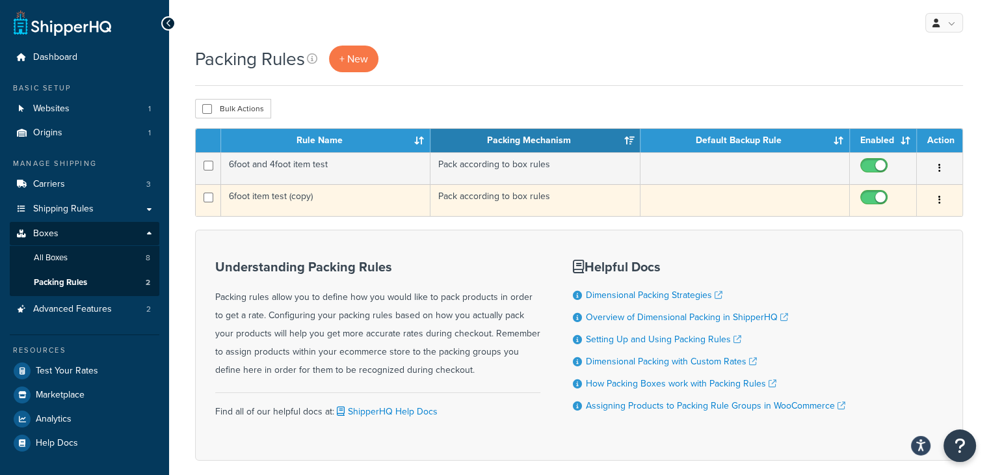
click at [941, 200] on button "button" at bounding box center [939, 200] width 18 height 21
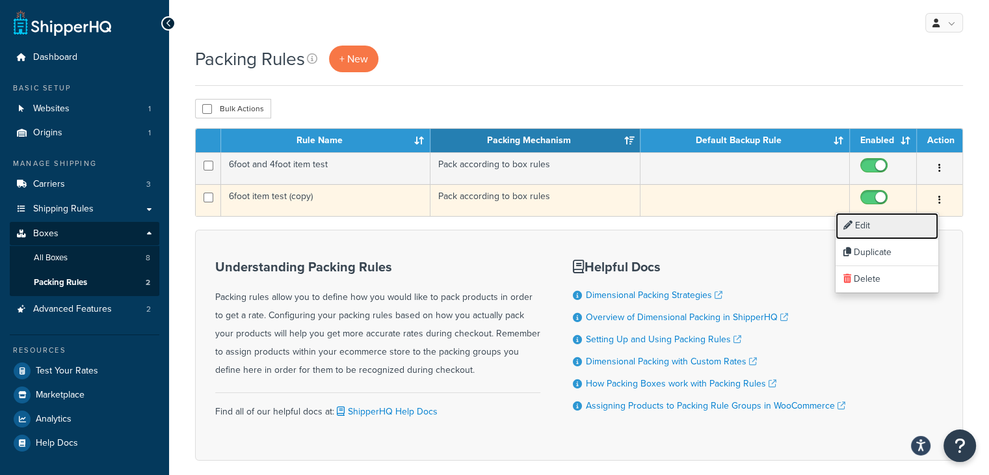
click at [869, 223] on link "Edit" at bounding box center [887, 226] width 103 height 27
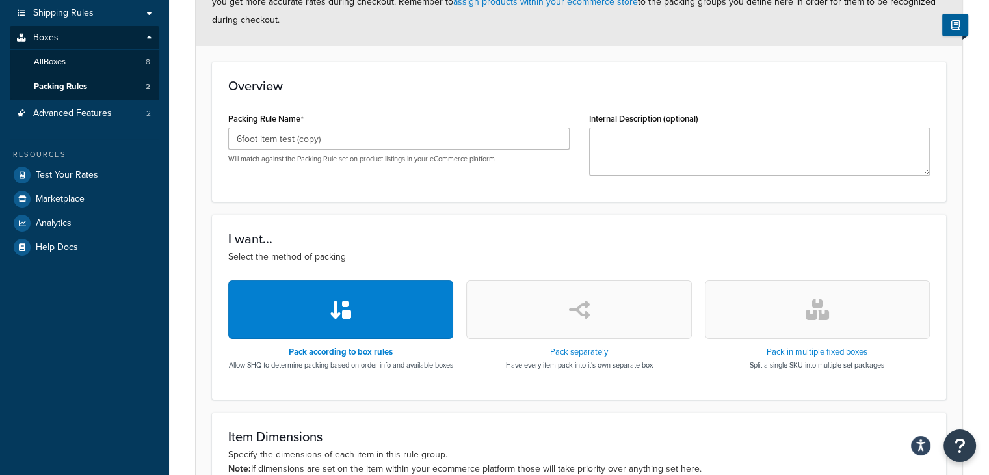
scroll to position [51, 0]
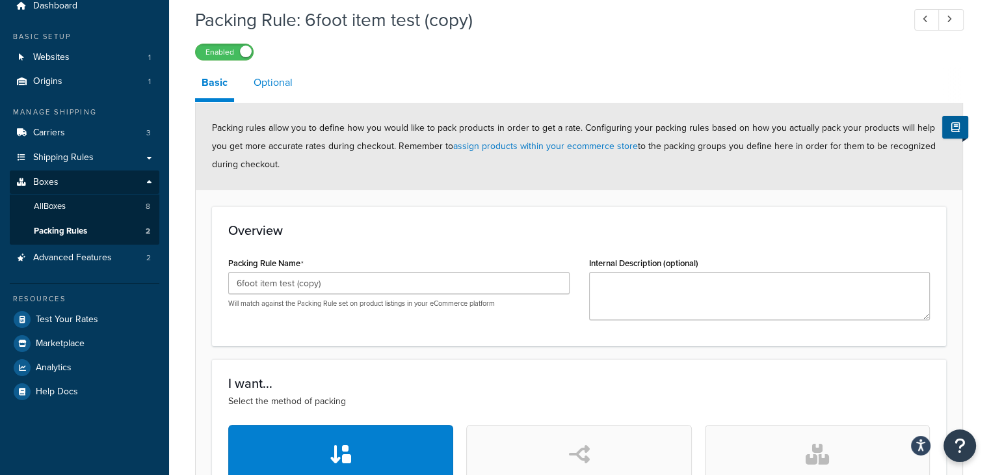
click at [270, 91] on link "Optional" at bounding box center [273, 82] width 52 height 31
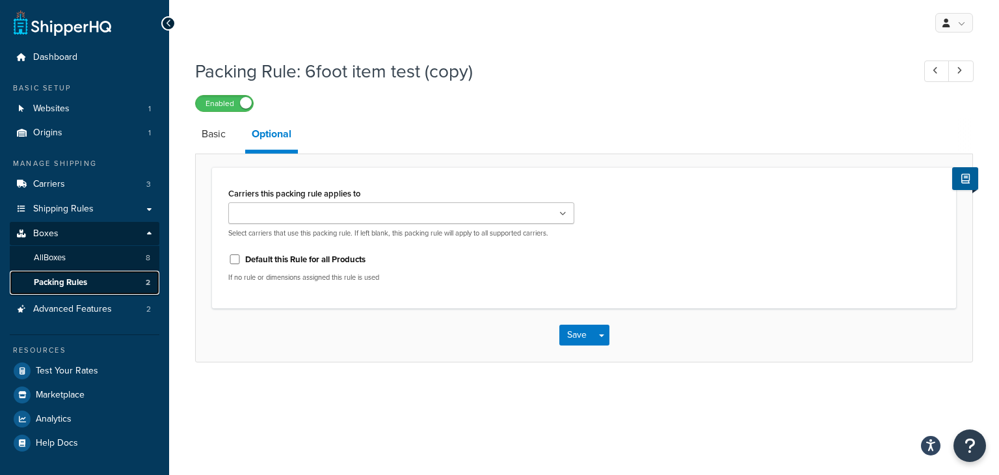
click at [60, 284] on span "Packing Rules" at bounding box center [60, 282] width 53 height 11
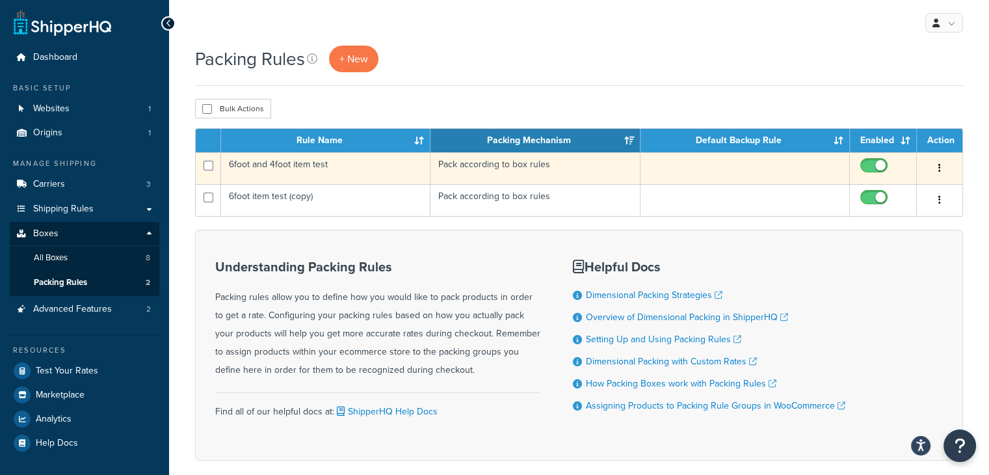
click at [939, 168] on icon "button" at bounding box center [939, 167] width 3 height 9
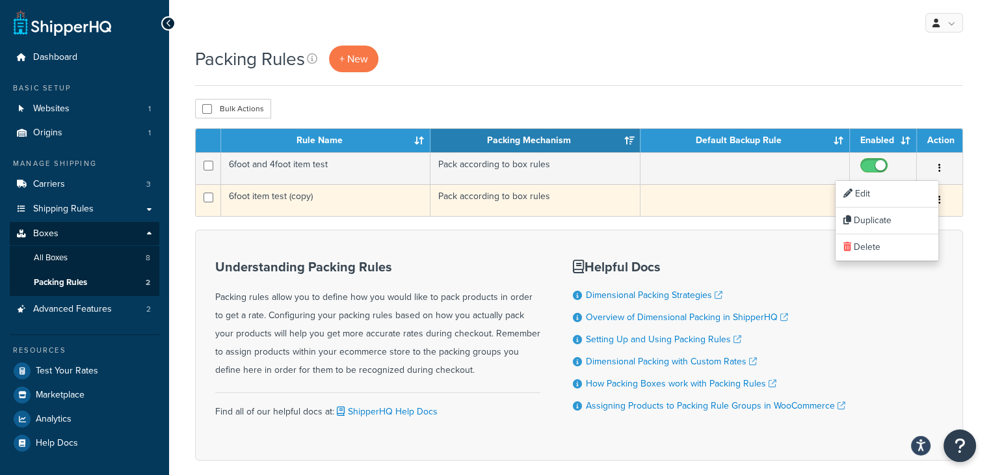
click at [867, 192] on input "checkbox" at bounding box center [876, 200] width 36 height 16
checkbox input "false"
click at [880, 199] on input "checkbox" at bounding box center [876, 200] width 36 height 16
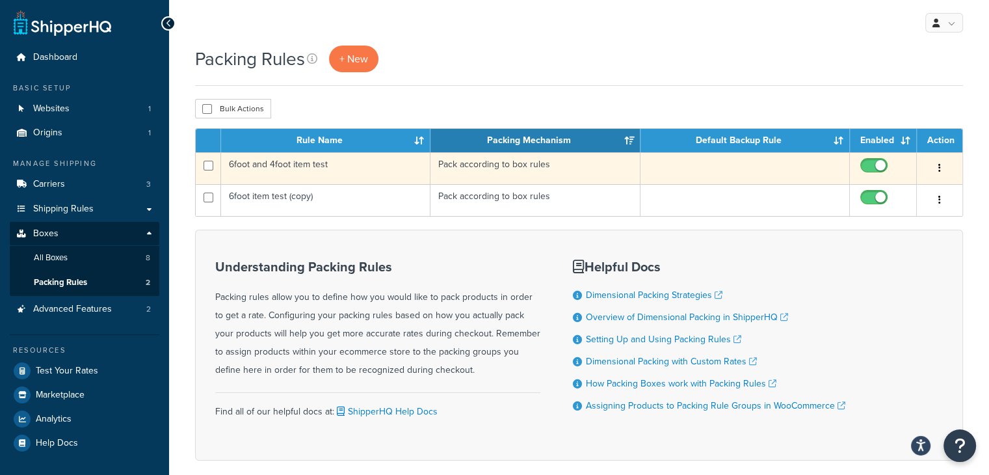
click at [940, 166] on icon "button" at bounding box center [939, 167] width 3 height 9
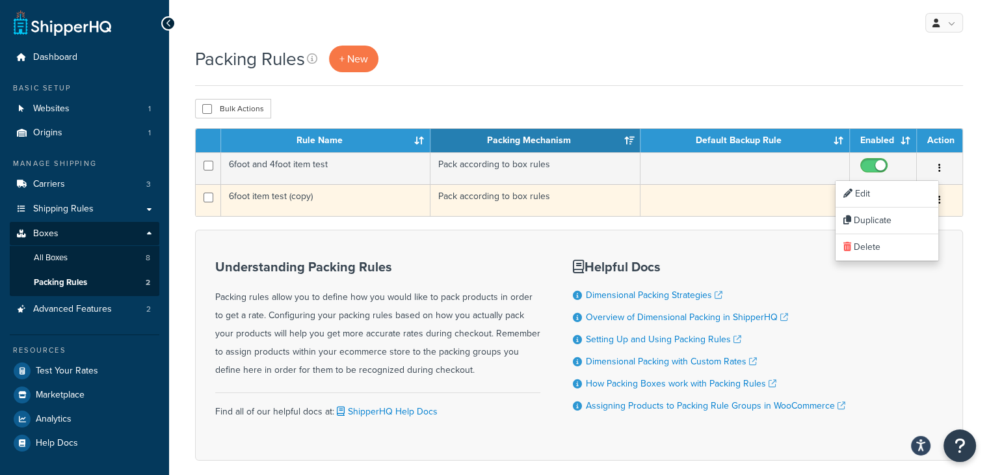
click at [875, 194] on input "checkbox" at bounding box center [876, 200] width 36 height 16
checkbox input "false"
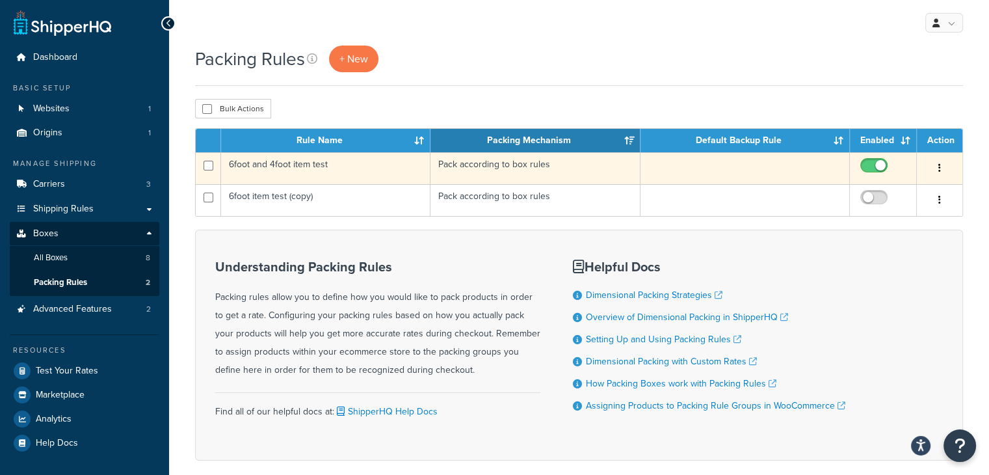
click at [936, 165] on button "button" at bounding box center [939, 168] width 18 height 21
click at [904, 190] on link "Edit" at bounding box center [887, 194] width 103 height 27
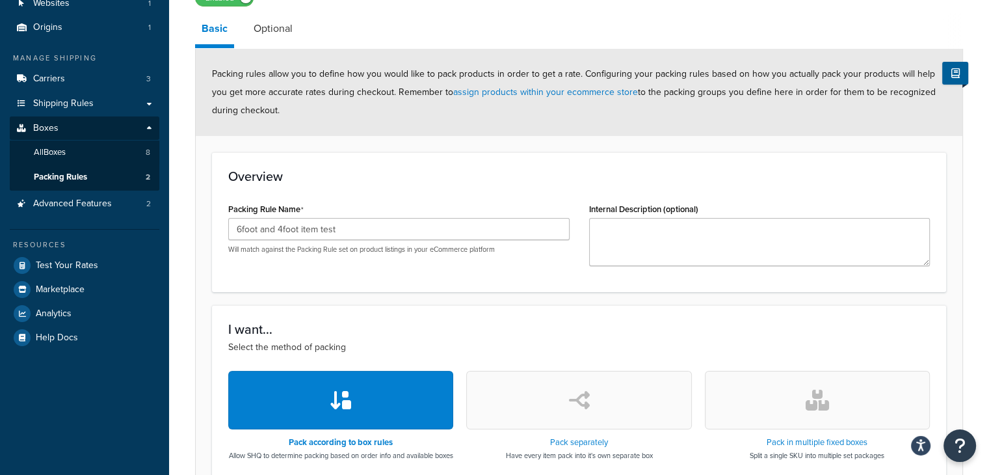
scroll to position [130, 0]
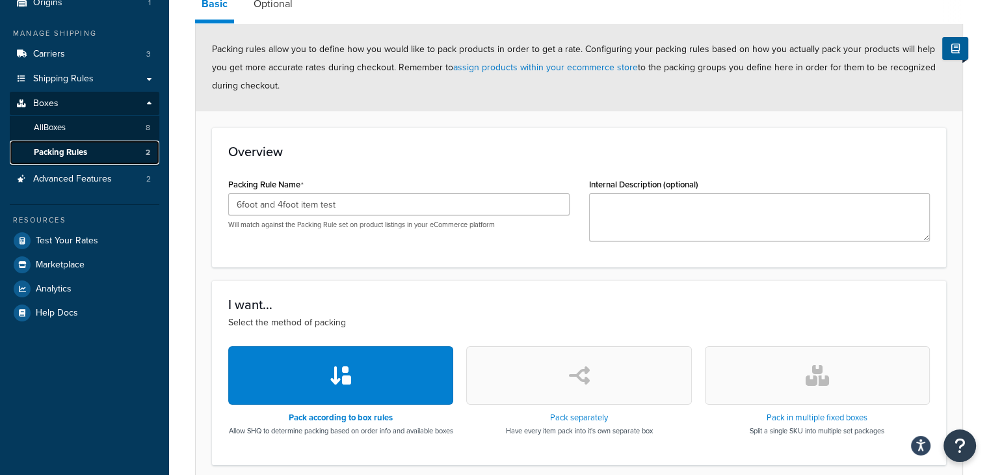
click at [56, 154] on span "Packing Rules" at bounding box center [60, 152] width 53 height 11
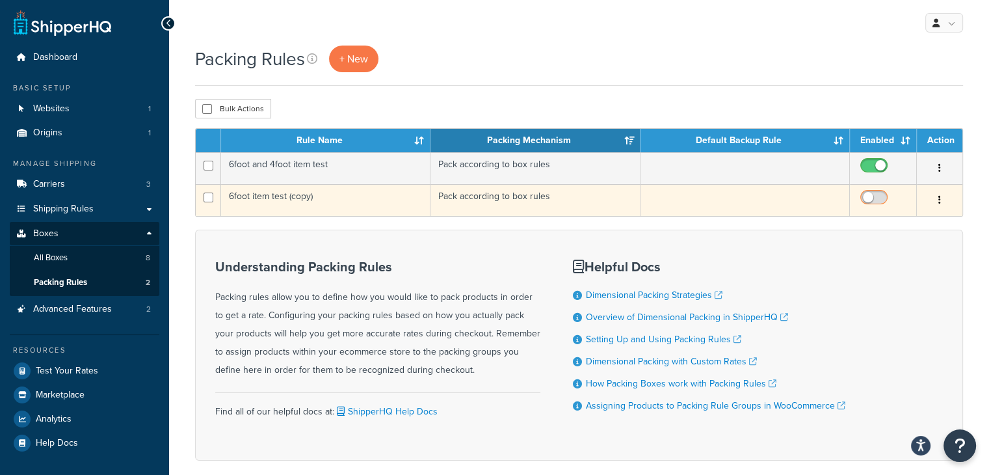
click at [886, 198] on input "checkbox" at bounding box center [876, 200] width 36 height 16
checkbox input "true"
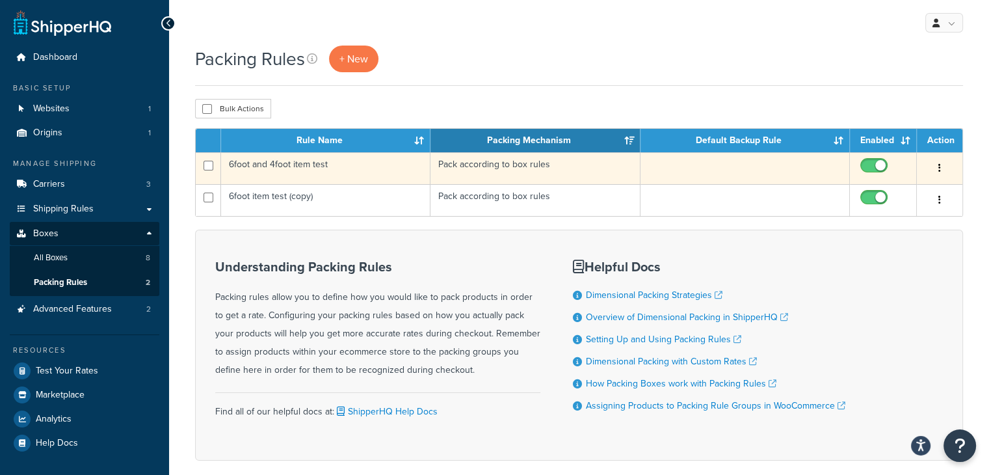
click at [939, 167] on icon "button" at bounding box center [939, 167] width 3 height 9
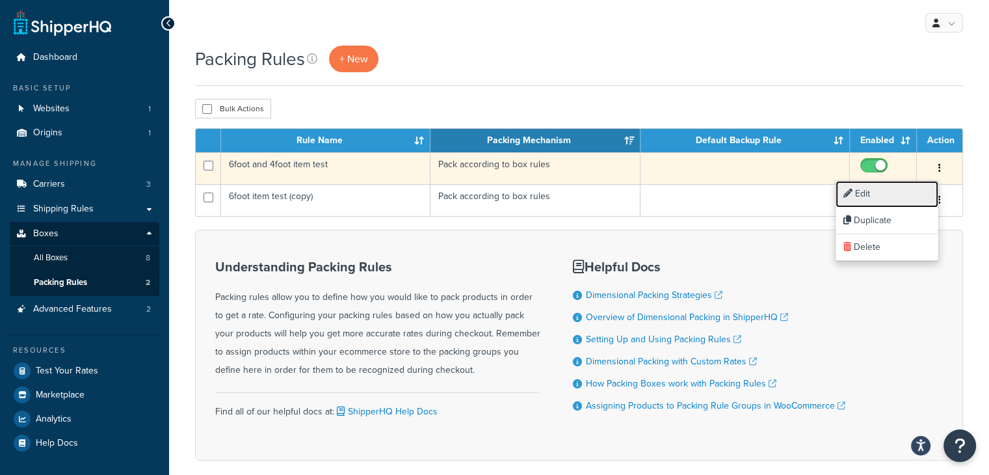
click at [913, 196] on link "Edit" at bounding box center [887, 194] width 103 height 27
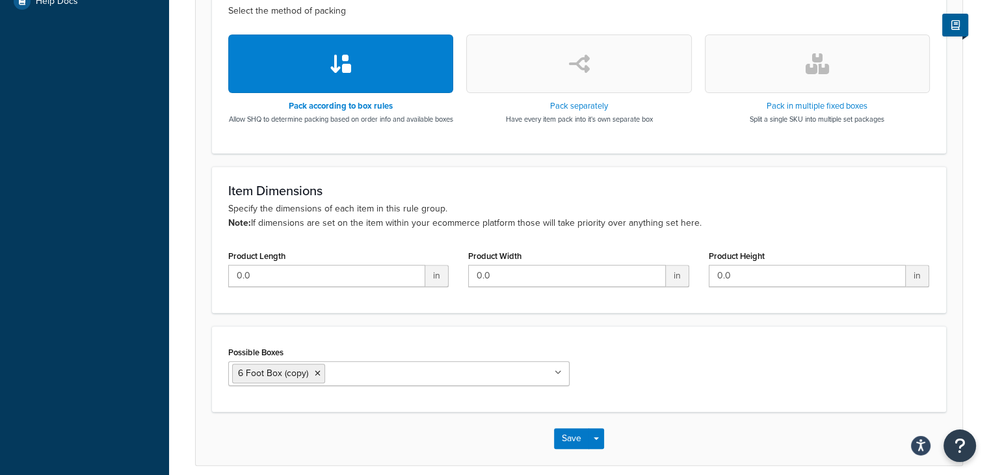
scroll to position [51, 0]
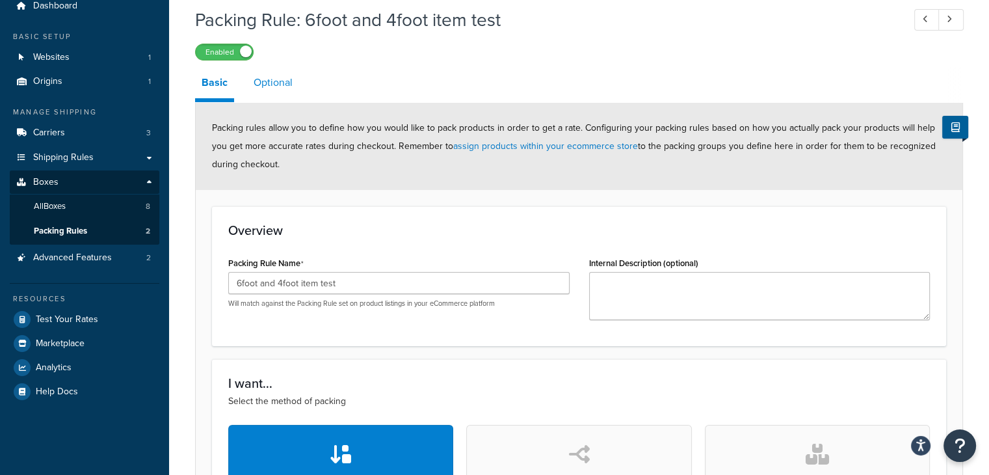
click at [268, 86] on link "Optional" at bounding box center [273, 82] width 52 height 31
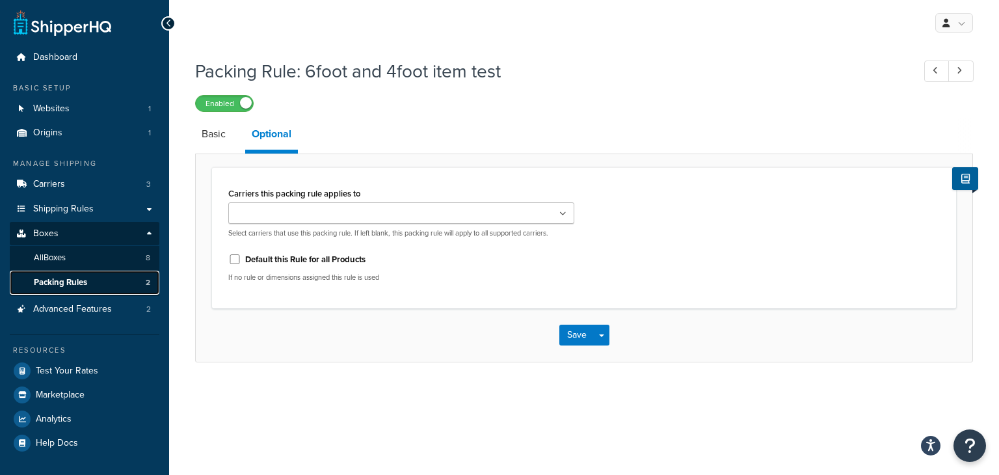
click at [65, 284] on span "Packing Rules" at bounding box center [60, 282] width 53 height 11
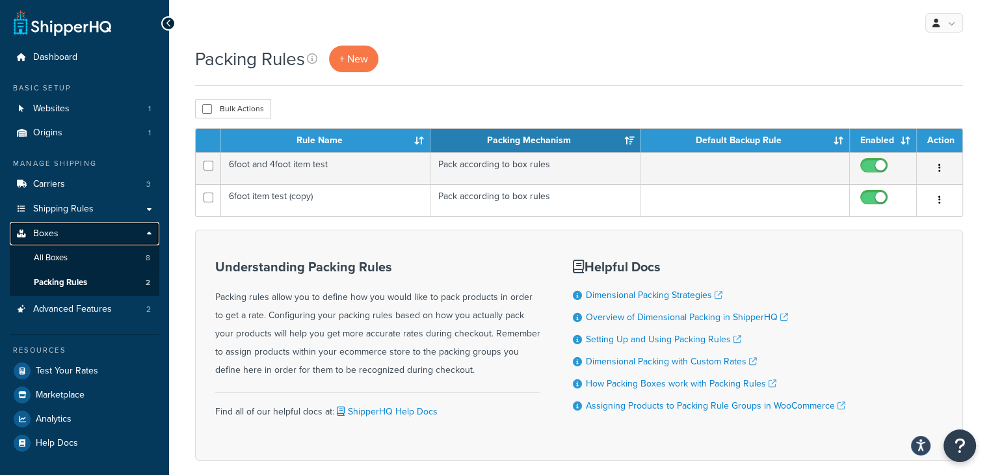
click at [49, 233] on span "Boxes" at bounding box center [45, 233] width 25 height 11
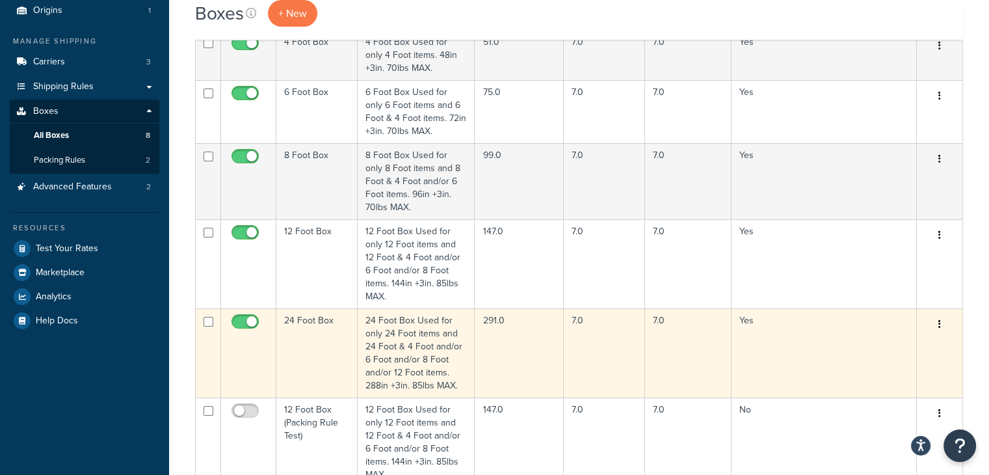
scroll to position [65, 0]
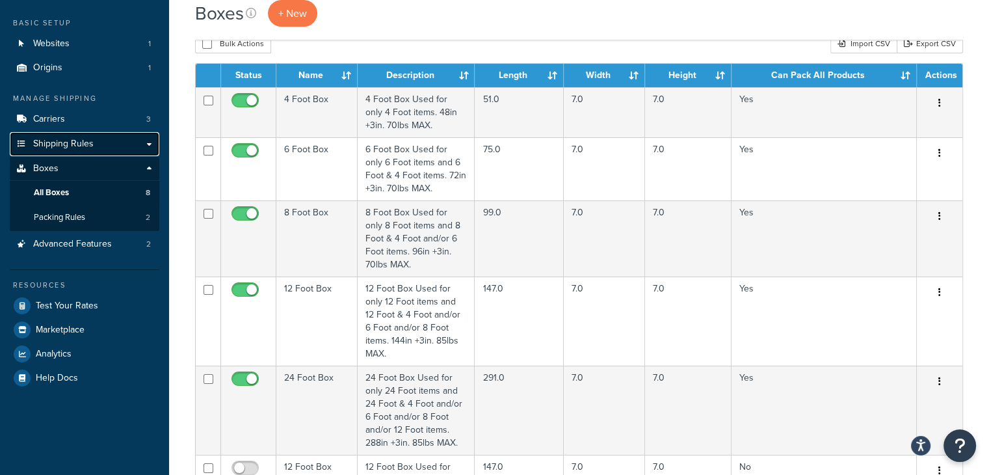
click at [62, 144] on span "Shipping Rules" at bounding box center [63, 143] width 60 height 11
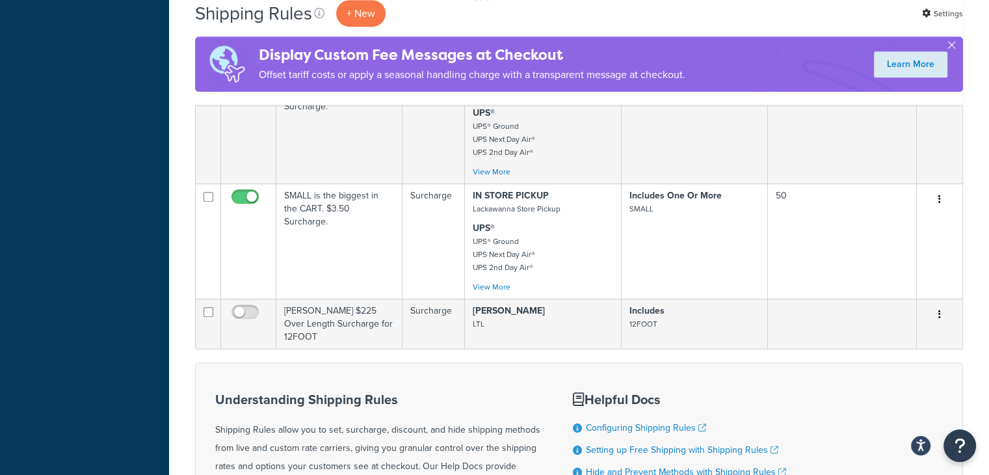
scroll to position [780, 0]
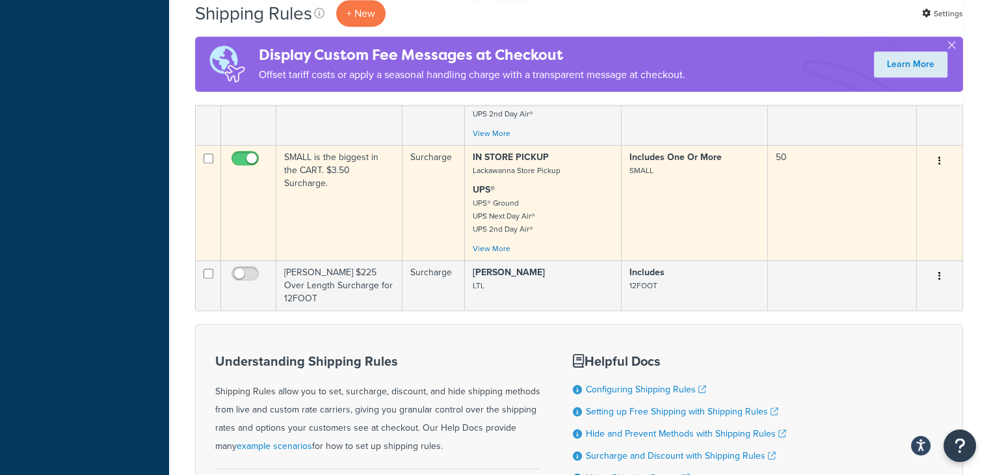
click at [941, 167] on button "button" at bounding box center [939, 161] width 18 height 21
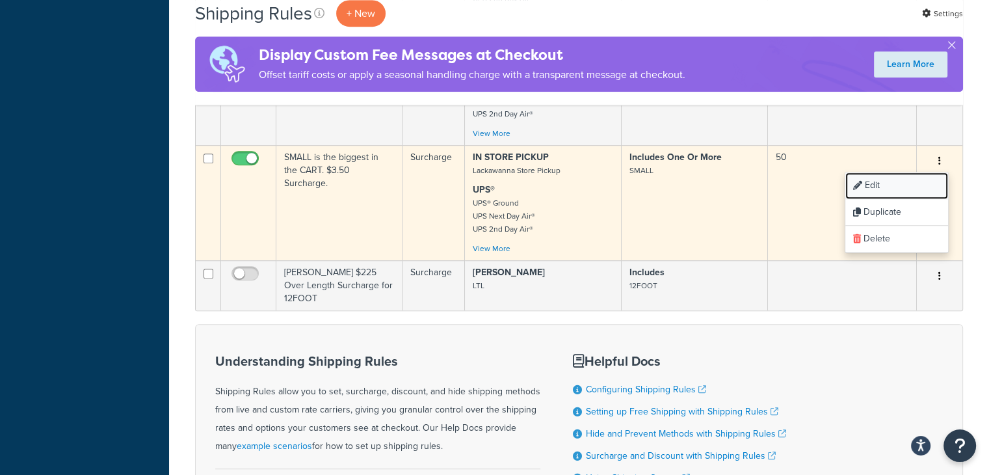
click at [880, 193] on link "Edit" at bounding box center [896, 185] width 103 height 27
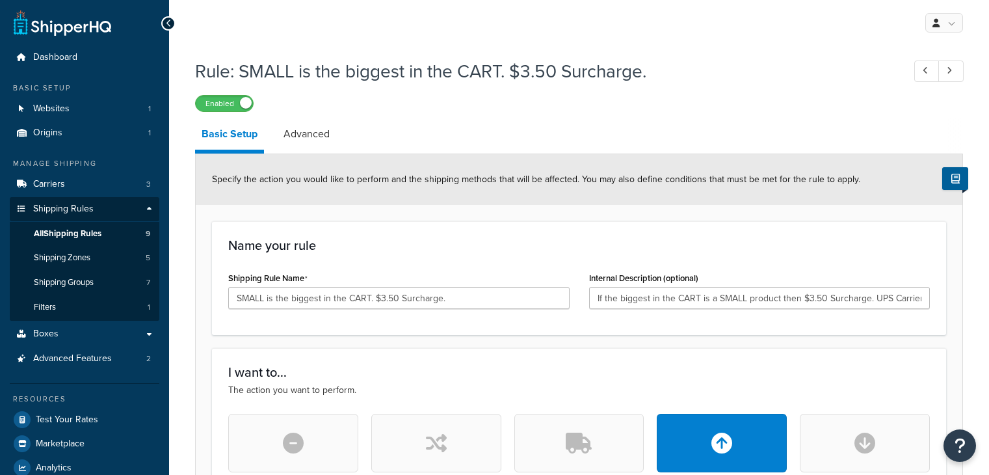
select select "BOX"
click at [320, 135] on link "Advanced" at bounding box center [306, 133] width 59 height 31
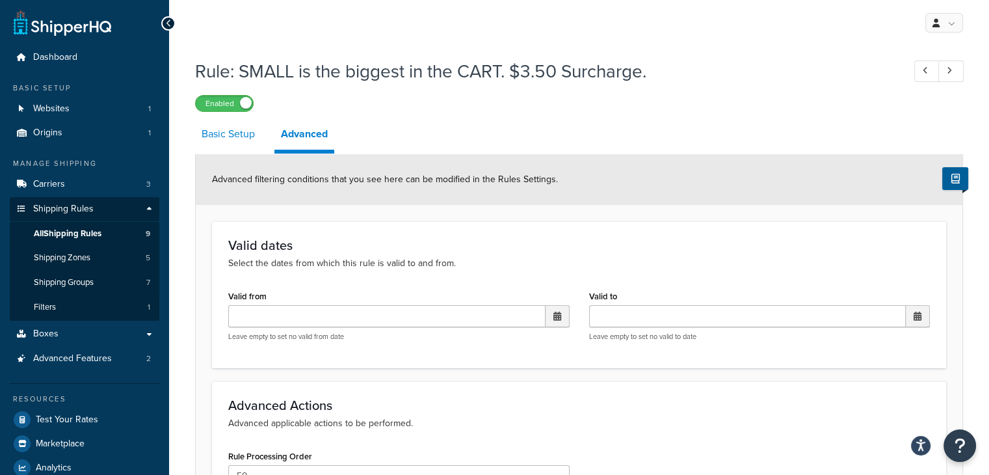
click at [226, 137] on link "Basic Setup" at bounding box center [228, 133] width 66 height 31
select select "BOX"
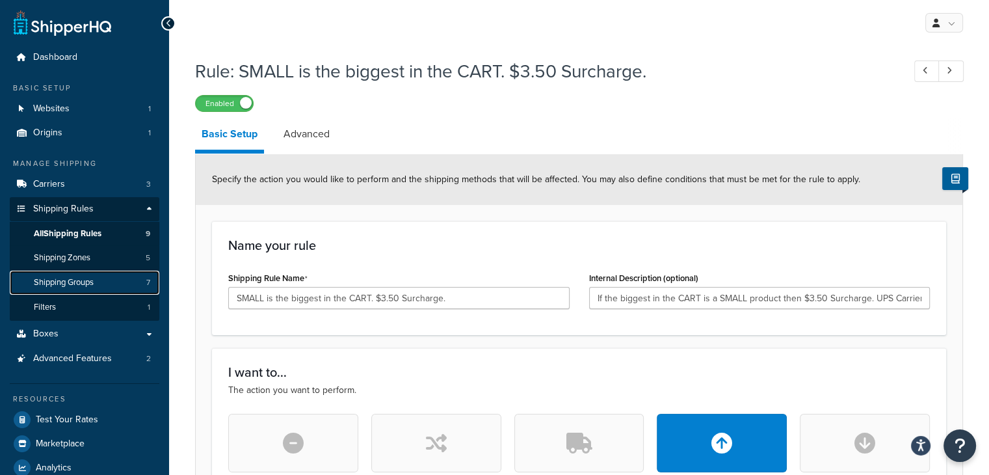
click at [64, 283] on span "Shipping Groups" at bounding box center [64, 282] width 60 height 11
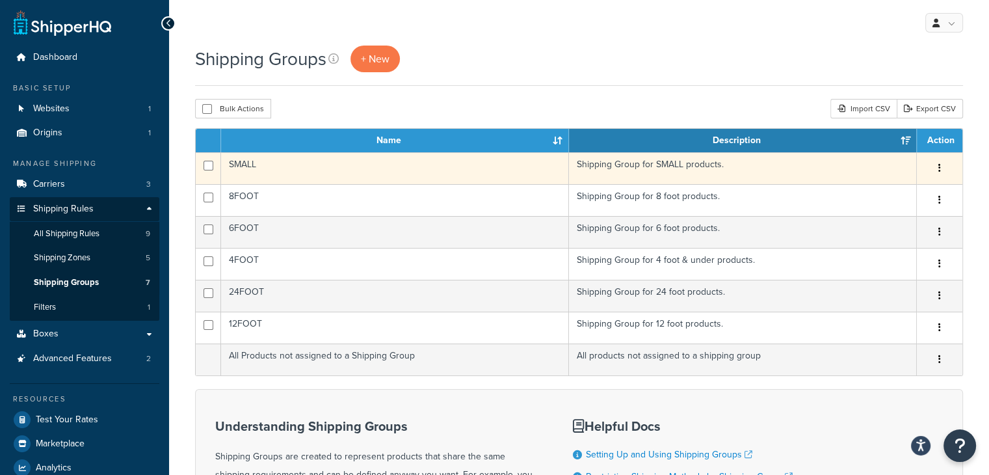
click at [940, 168] on icon "button" at bounding box center [939, 167] width 3 height 9
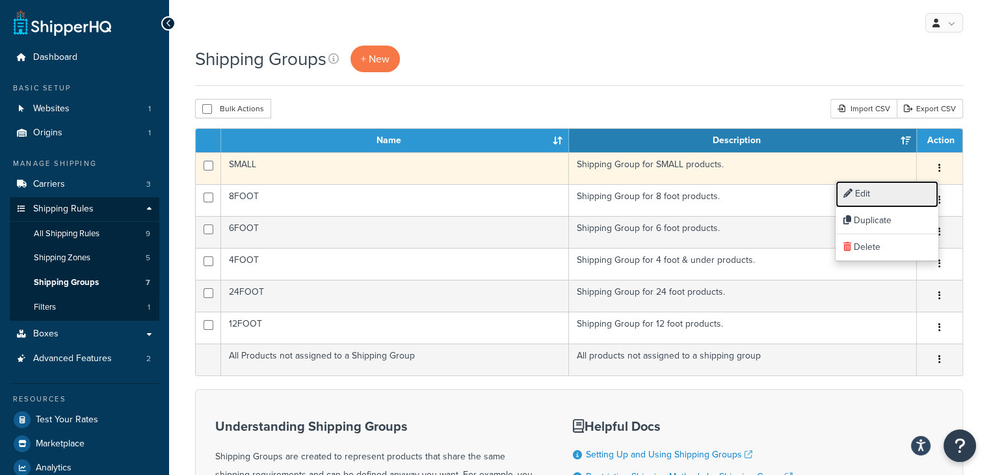
click at [882, 195] on link "Edit" at bounding box center [887, 194] width 103 height 27
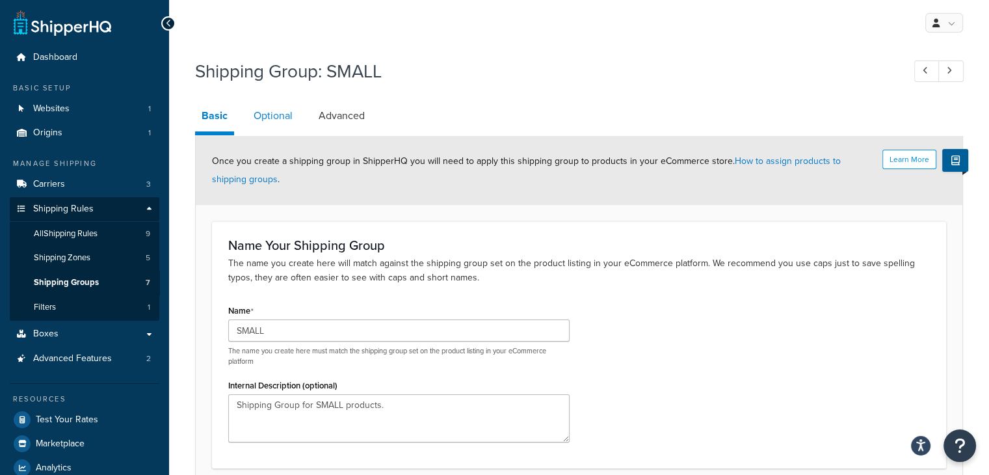
click at [271, 120] on link "Optional" at bounding box center [273, 115] width 52 height 31
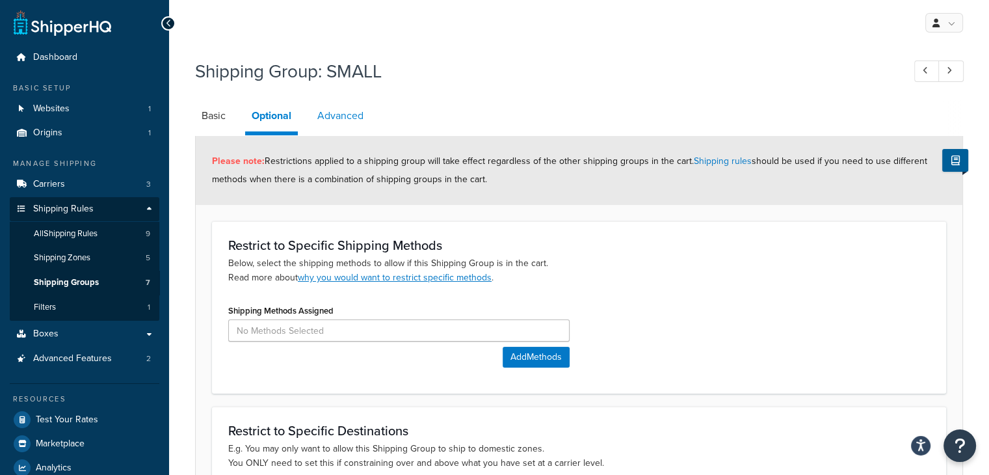
click at [332, 121] on link "Advanced" at bounding box center [340, 115] width 59 height 31
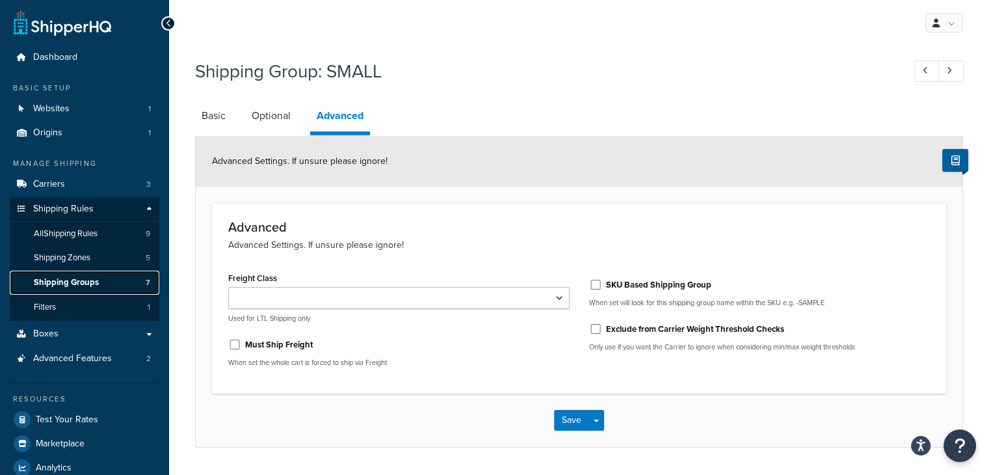
click at [80, 282] on span "Shipping Groups" at bounding box center [66, 282] width 65 height 11
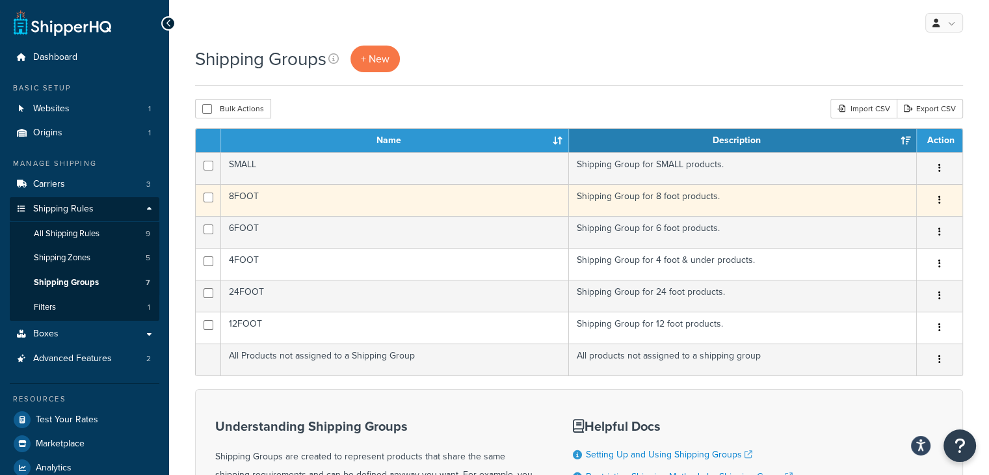
click at [938, 200] on icon "button" at bounding box center [939, 199] width 3 height 9
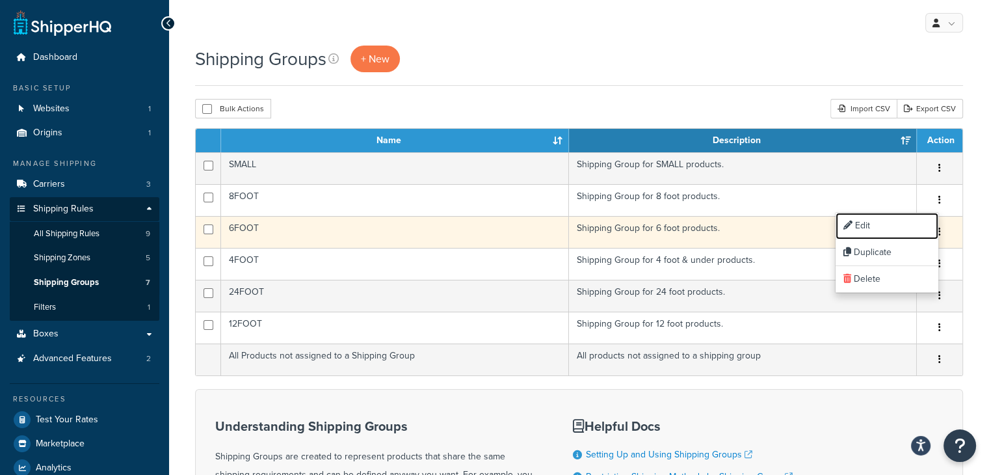
click at [877, 230] on link "Edit" at bounding box center [887, 226] width 103 height 27
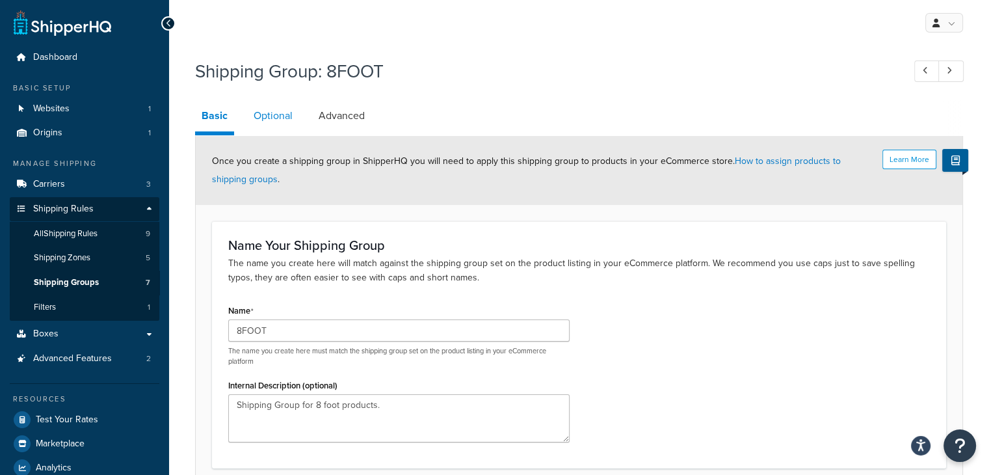
click at [281, 115] on link "Optional" at bounding box center [273, 115] width 52 height 31
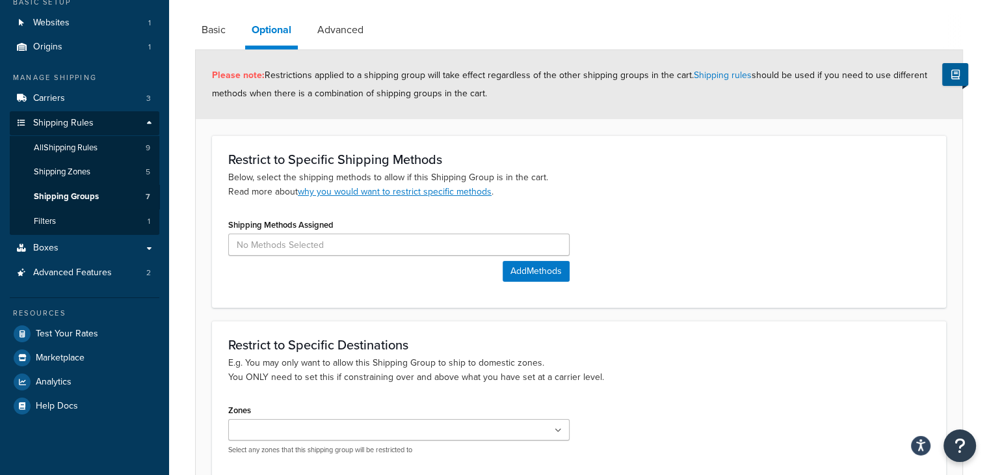
scroll to position [16, 0]
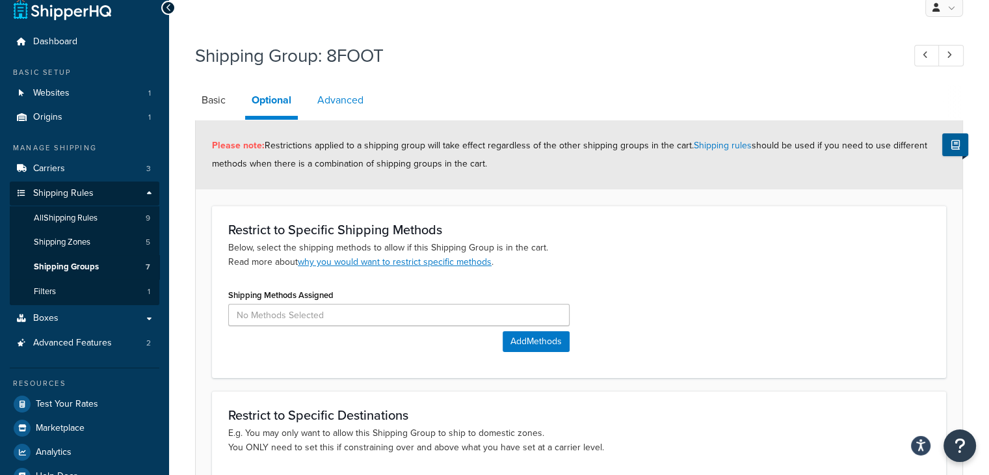
click at [347, 104] on link "Advanced" at bounding box center [340, 100] width 59 height 31
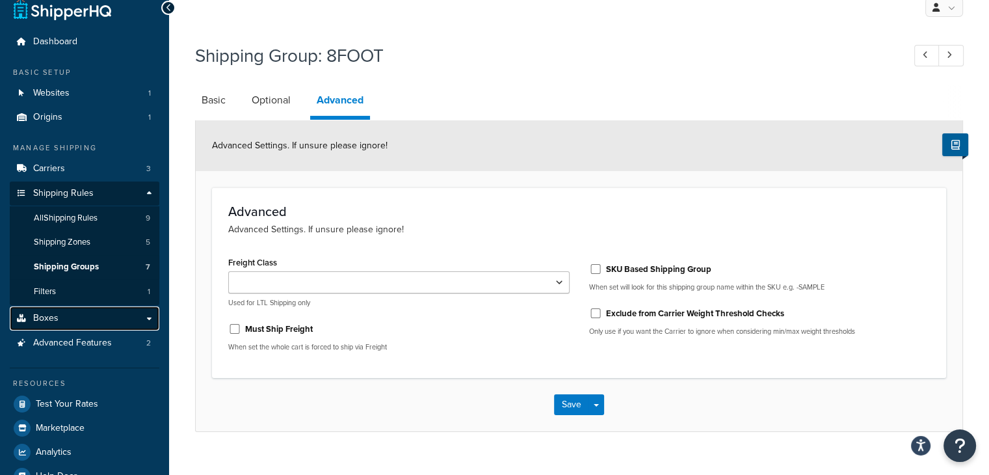
click at [62, 321] on link "Boxes" at bounding box center [85, 318] width 150 height 24
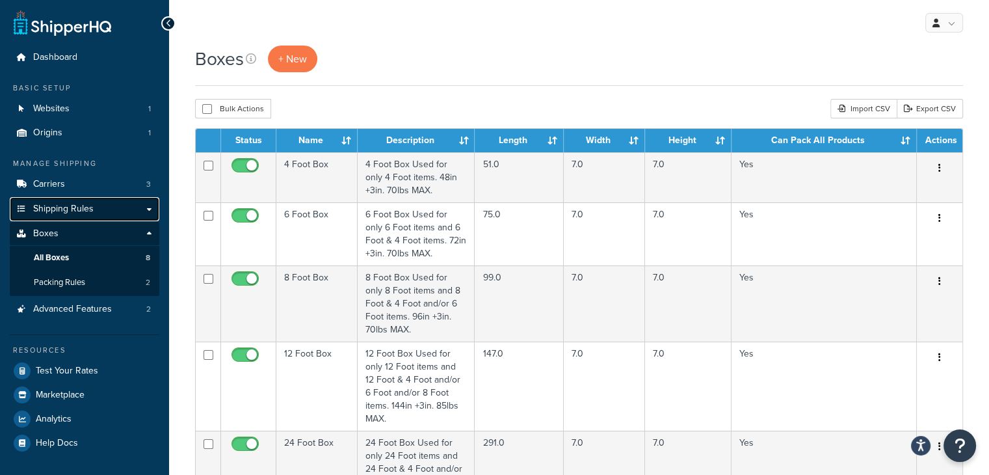
click at [70, 209] on span "Shipping Rules" at bounding box center [63, 209] width 60 height 11
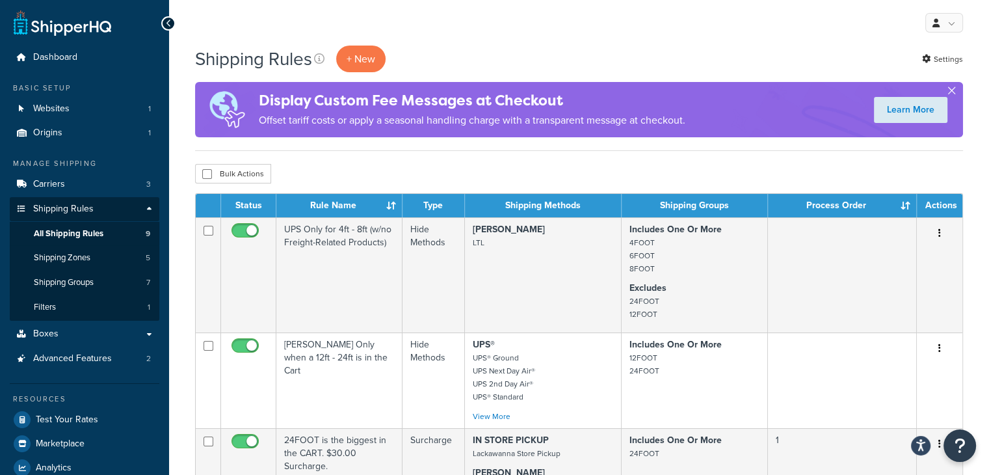
click at [952, 92] on button "button" at bounding box center [951, 93] width 3 height 3
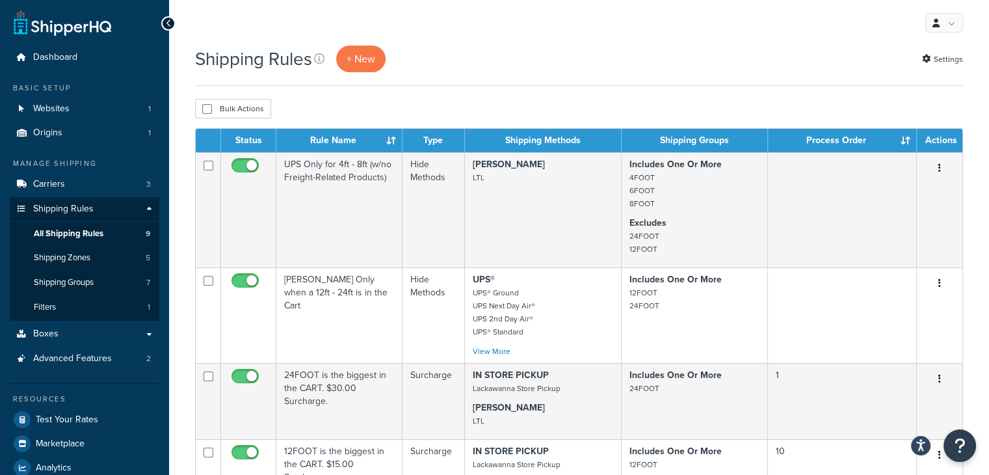
drag, startPoint x: 611, startPoint y: 10, endPoint x: 581, endPoint y: 34, distance: 38.4
click at [581, 34] on div "My Profile Billing Global Settings Contact Us Logout" at bounding box center [579, 23] width 820 height 46
click at [55, 180] on span "Carriers" at bounding box center [49, 184] width 32 height 11
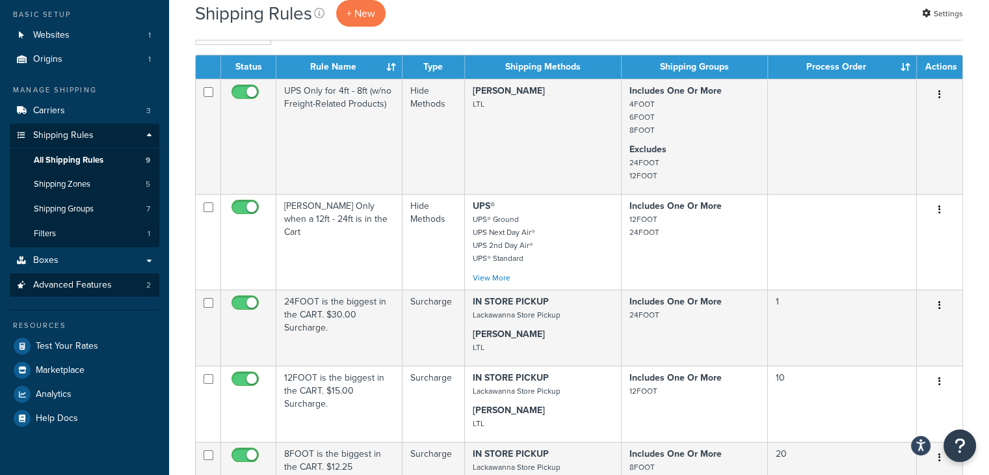
scroll to position [130, 0]
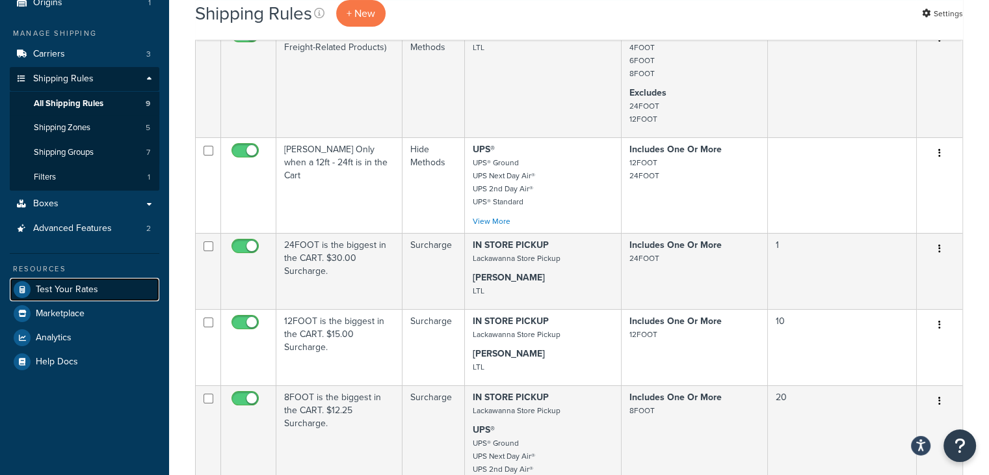
click at [79, 293] on span "Test Your Rates" at bounding box center [67, 289] width 62 height 11
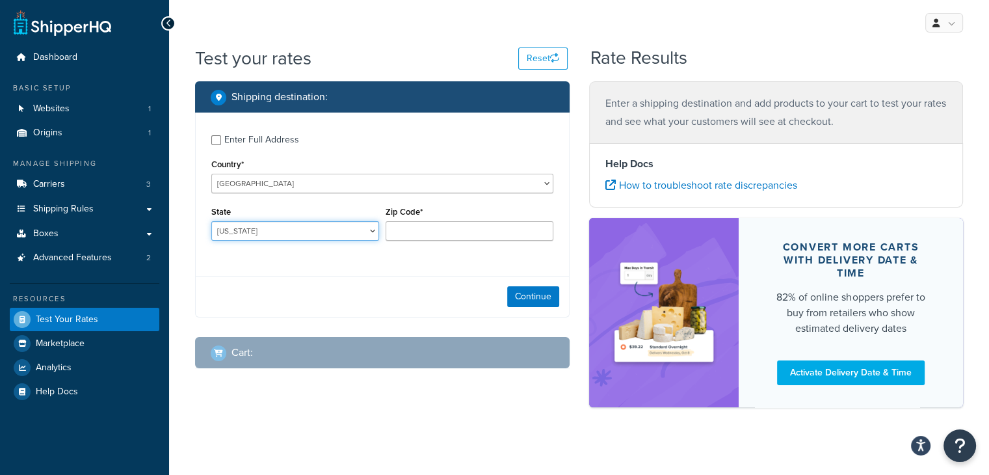
click at [303, 233] on select "[US_STATE] [US_STATE] [US_STATE] [US_STATE] [US_STATE] Armed Forces Americas Ar…" at bounding box center [295, 231] width 168 height 20
select select "KY"
click at [211, 221] on select "[US_STATE] [US_STATE] [US_STATE] [US_STATE] [US_STATE] Armed Forces Americas Ar…" at bounding box center [295, 231] width 168 height 20
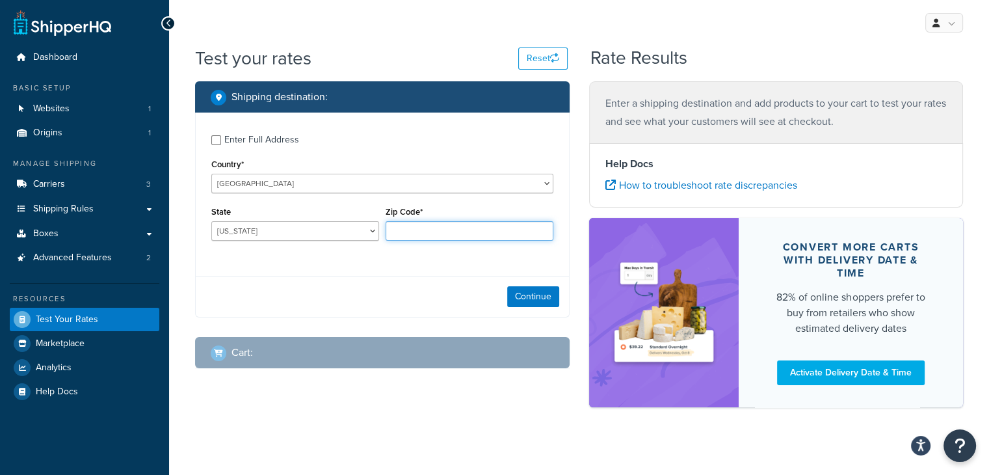
click at [428, 232] on input "Zip Code*" at bounding box center [470, 231] width 168 height 20
type input "42602"
click at [525, 297] on button "Continue" at bounding box center [533, 296] width 52 height 21
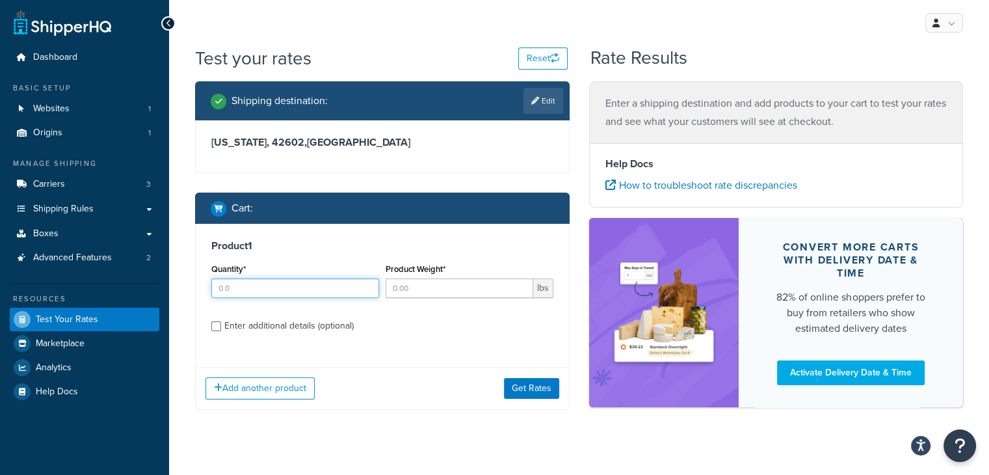
click at [278, 285] on input "Quantity*" at bounding box center [295, 288] width 168 height 20
type input "5"
click at [406, 248] on h3 "Product 1" at bounding box center [382, 245] width 342 height 13
click at [418, 287] on input "Product Weight*" at bounding box center [460, 288] width 148 height 20
type input "10"
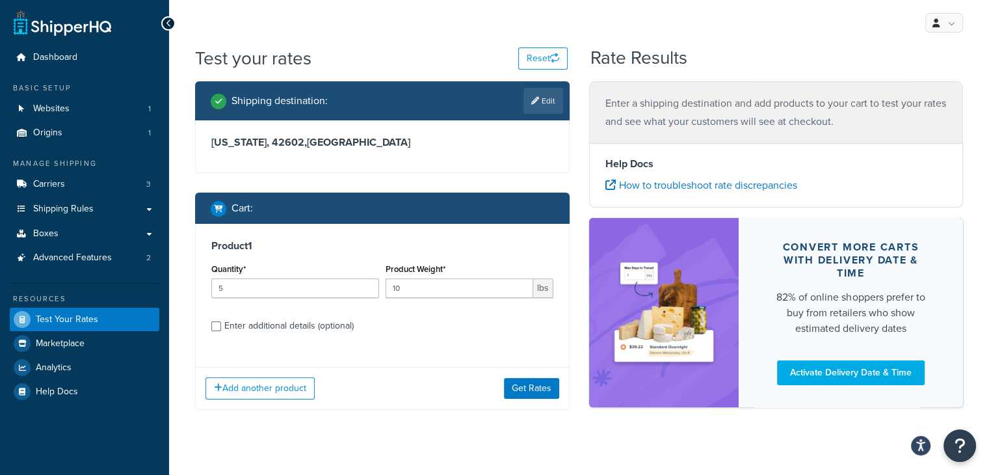
click at [468, 243] on h3 "Product 1" at bounding box center [382, 245] width 342 height 13
click at [213, 326] on input "Enter additional details (optional)" at bounding box center [216, 326] width 10 height 10
checkbox input "true"
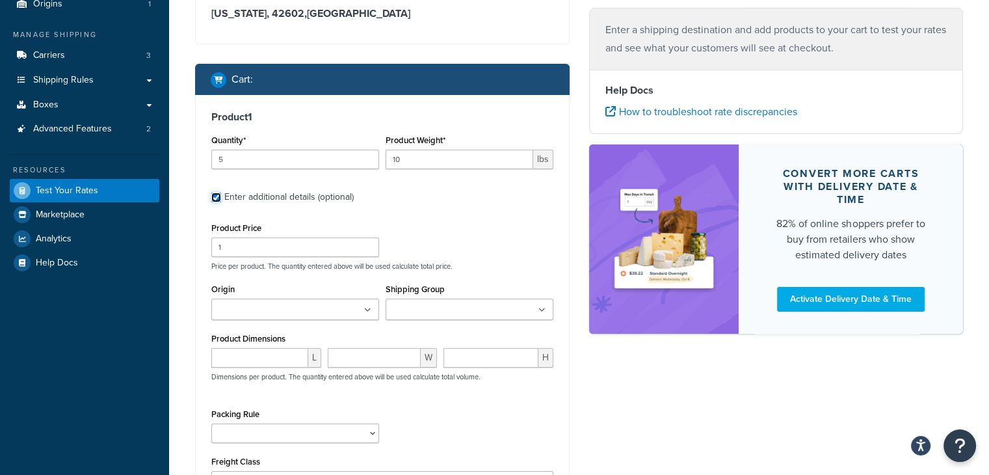
scroll to position [130, 0]
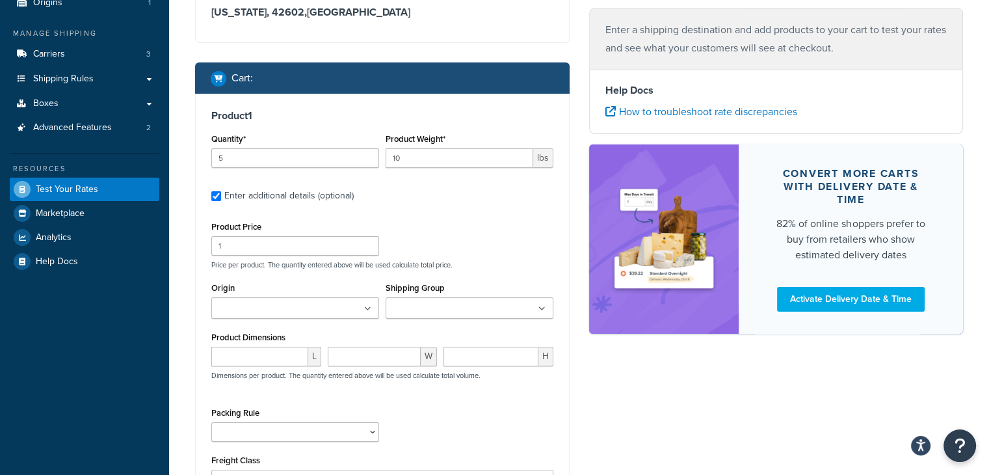
click at [255, 311] on input "Origin" at bounding box center [272, 309] width 115 height 14
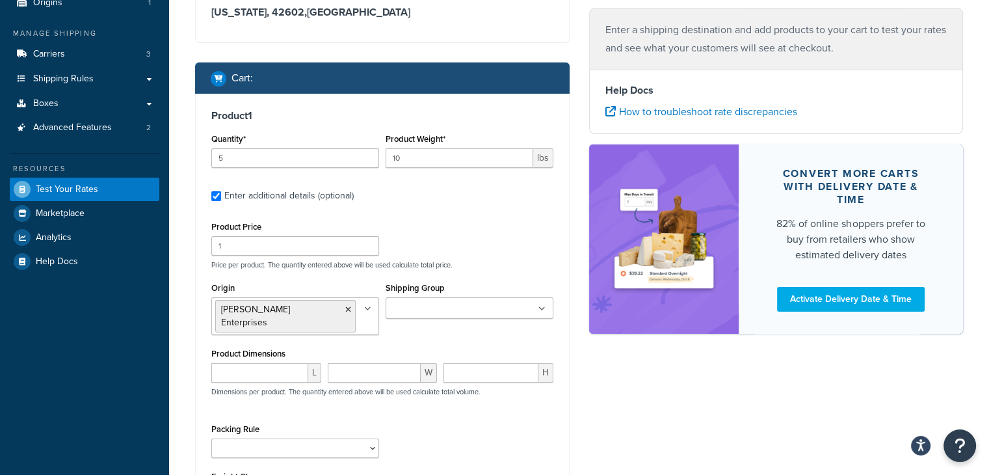
click at [434, 304] on input "Shipping Group" at bounding box center [446, 309] width 115 height 14
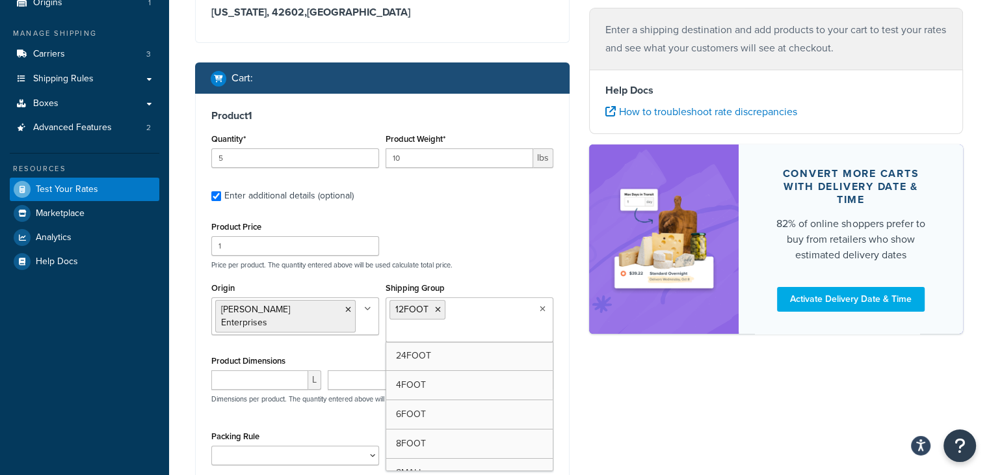
click at [463, 237] on div "Product Price 1 Price per product. The quantity entered above will be used calc…" at bounding box center [382, 243] width 349 height 51
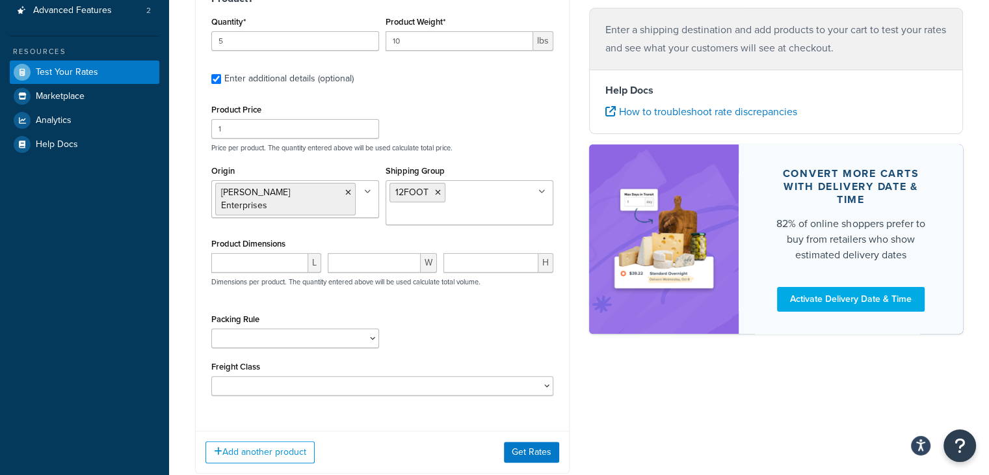
scroll to position [260, 0]
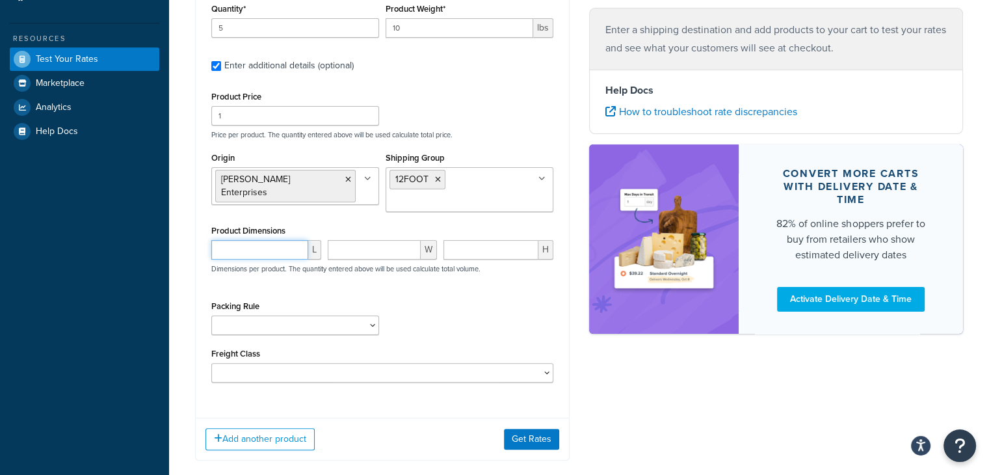
click at [268, 250] on input "number" at bounding box center [259, 250] width 97 height 20
type input "151"
click at [364, 250] on input "number" at bounding box center [375, 250] width 94 height 20
type input "5"
click at [456, 247] on input "number" at bounding box center [490, 250] width 95 height 20
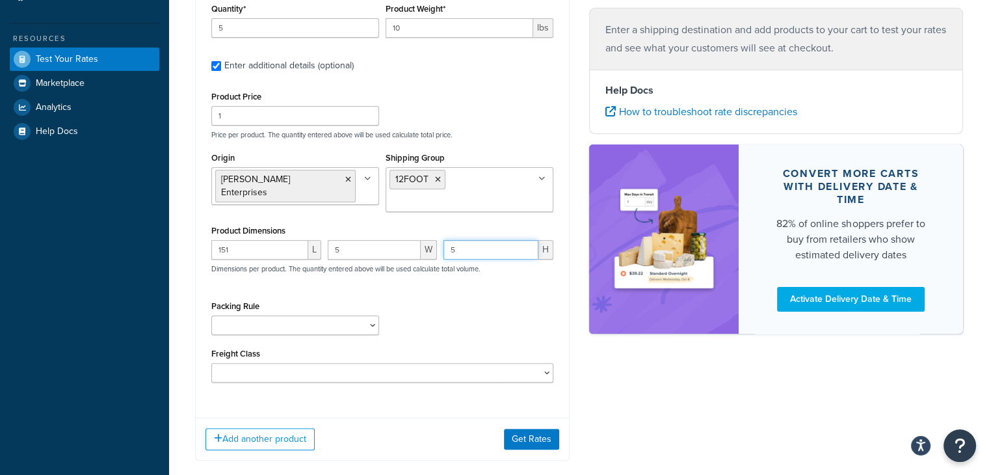
type input "5"
click at [280, 326] on select "6foot and 4foot item test 6foot item test (copy)" at bounding box center [295, 325] width 168 height 20
click at [473, 323] on div "Packing Rule 6foot and 4foot item test 6foot item test (copy)" at bounding box center [382, 320] width 349 height 47
click at [250, 371] on select "50 55 60 65 70 77.5 85 92.5 100 110 125 150 175 200 250 300 400 500" at bounding box center [382, 373] width 342 height 20
click at [387, 404] on div "Product 1 Quantity* 5 Product Weight* 10 lbs Enter additional details (optional…" at bounding box center [382, 186] width 373 height 444
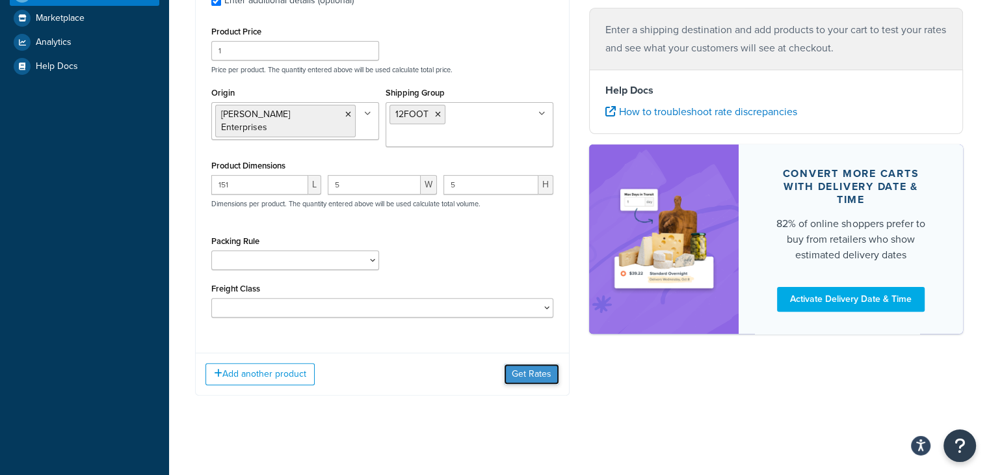
click at [530, 372] on button "Get Rates" at bounding box center [531, 373] width 55 height 21
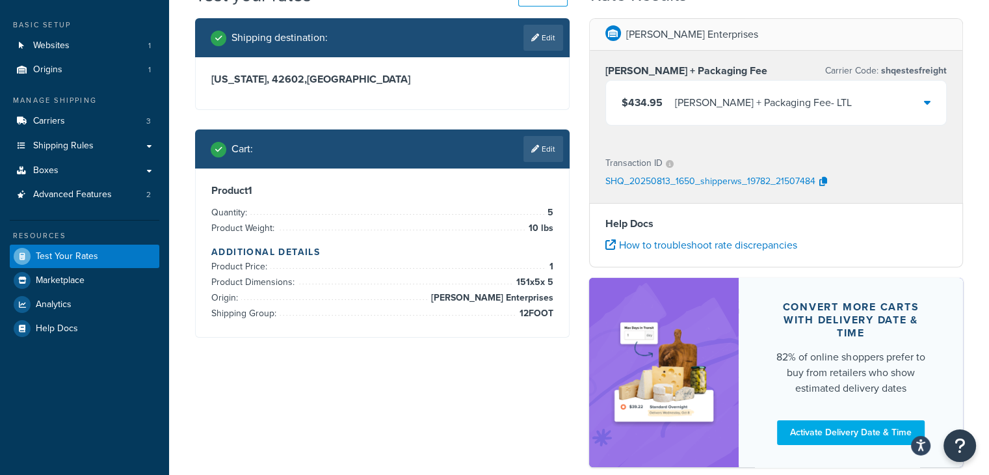
scroll to position [3, 0]
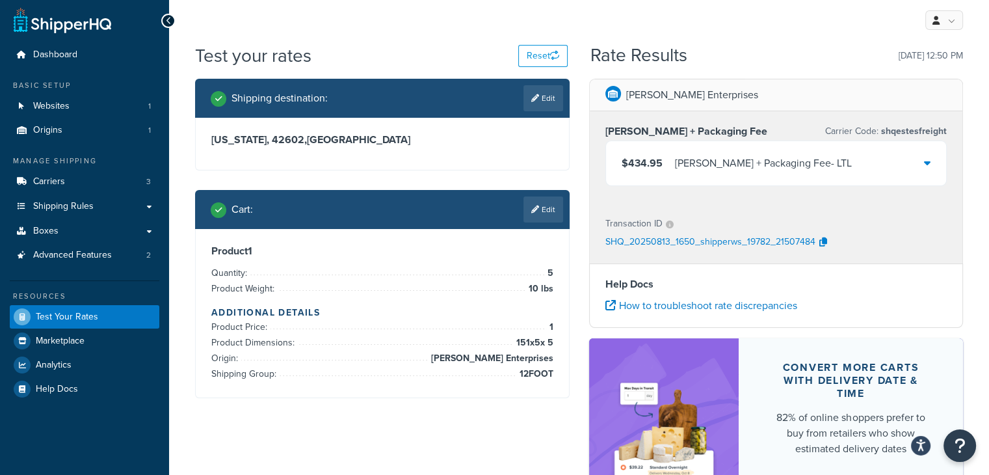
click at [926, 165] on icon at bounding box center [927, 162] width 7 height 10
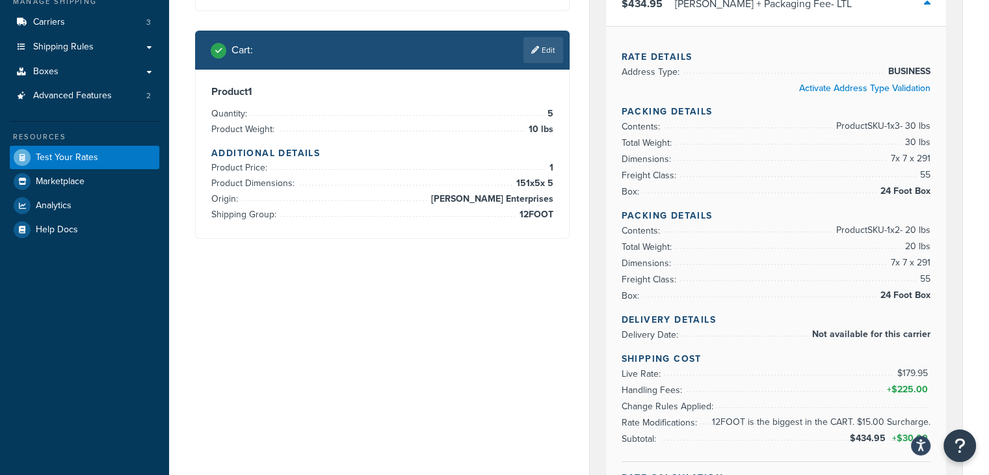
scroll to position [133, 0]
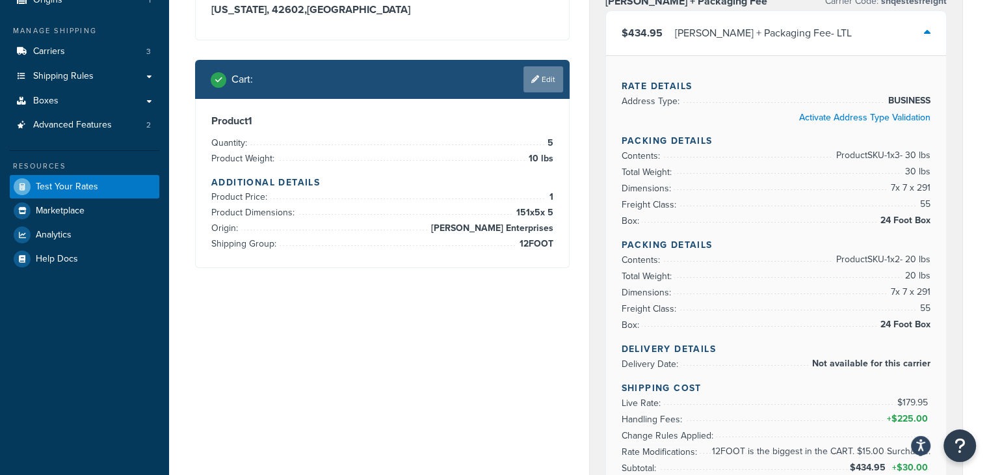
click at [540, 83] on link "Edit" at bounding box center [543, 79] width 40 height 26
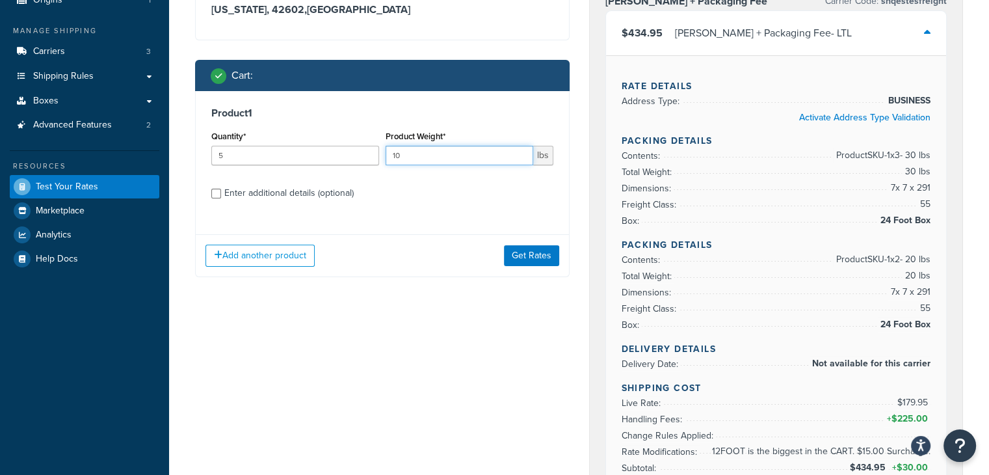
click at [419, 155] on input "10" at bounding box center [460, 156] width 148 height 20
drag, startPoint x: 419, startPoint y: 155, endPoint x: 389, endPoint y: 155, distance: 29.9
click at [389, 155] on input "10" at bounding box center [460, 156] width 148 height 20
type input "1"
click at [477, 198] on label "Enter additional details (optional)" at bounding box center [388, 191] width 329 height 21
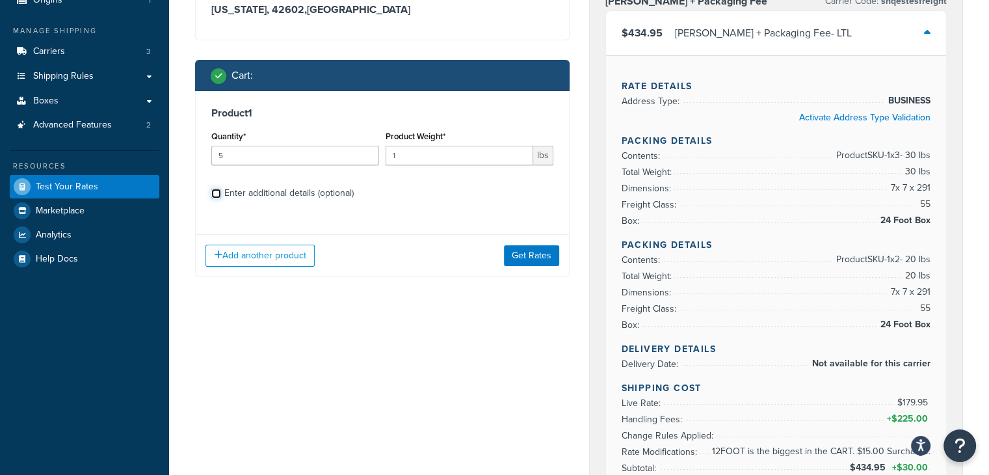
click at [221, 198] on input "Enter additional details (optional)" at bounding box center [216, 194] width 10 height 10
checkbox input "true"
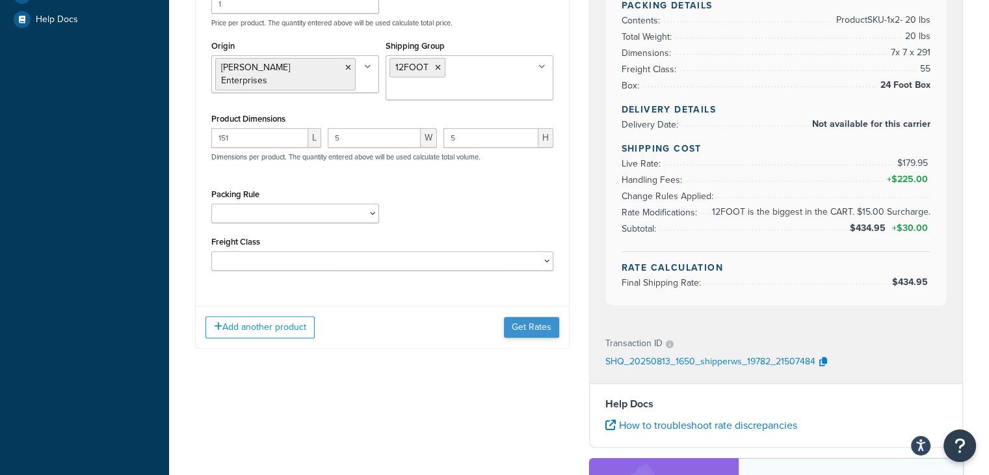
scroll to position [393, 0]
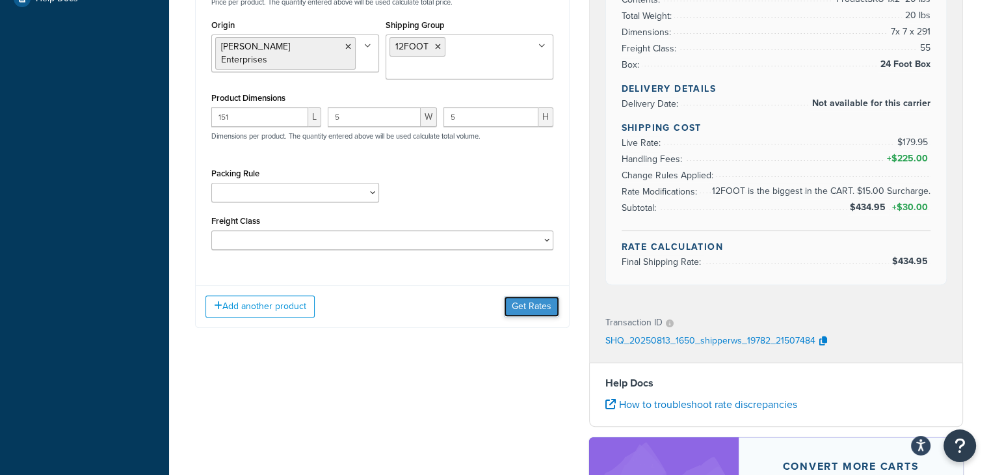
click at [521, 302] on button "Get Rates" at bounding box center [531, 306] width 55 height 21
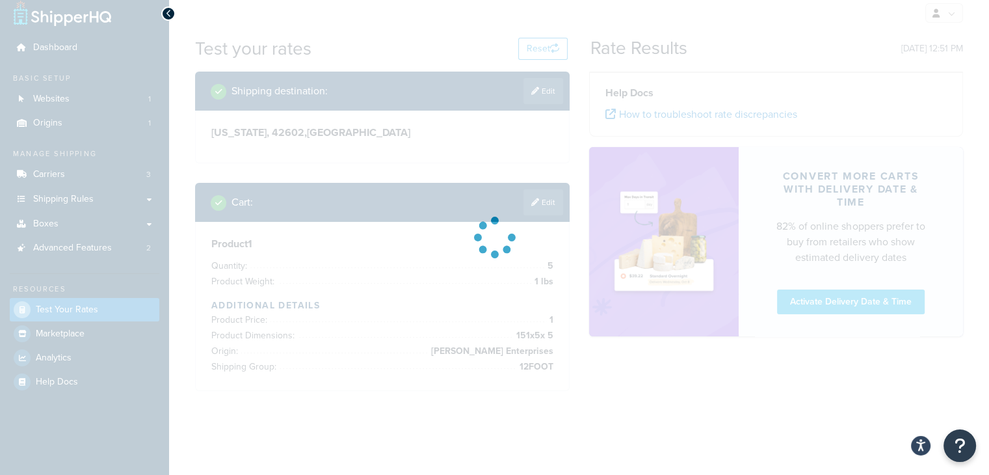
scroll to position [0, 0]
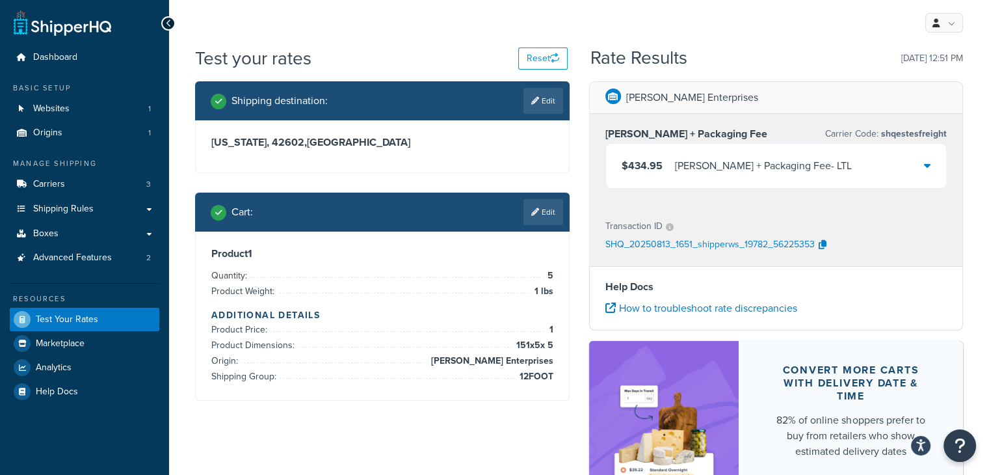
click at [927, 165] on icon at bounding box center [927, 165] width 7 height 10
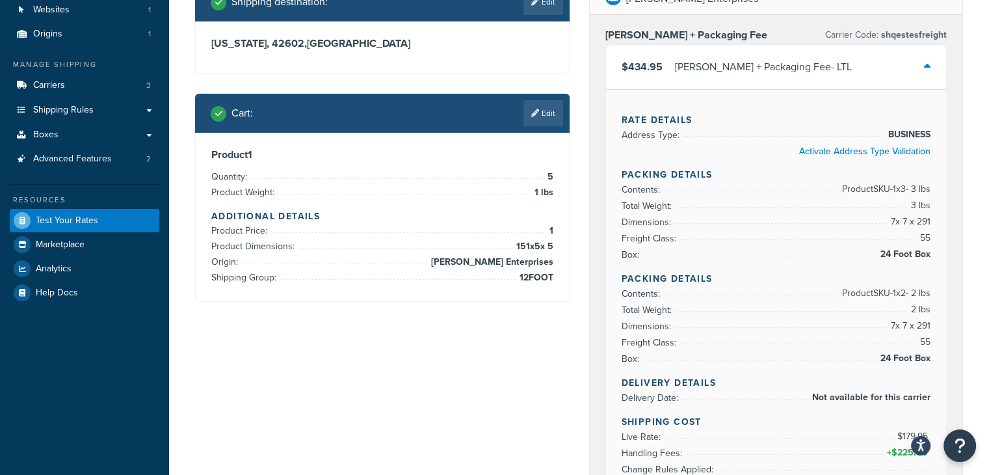
scroll to position [65, 0]
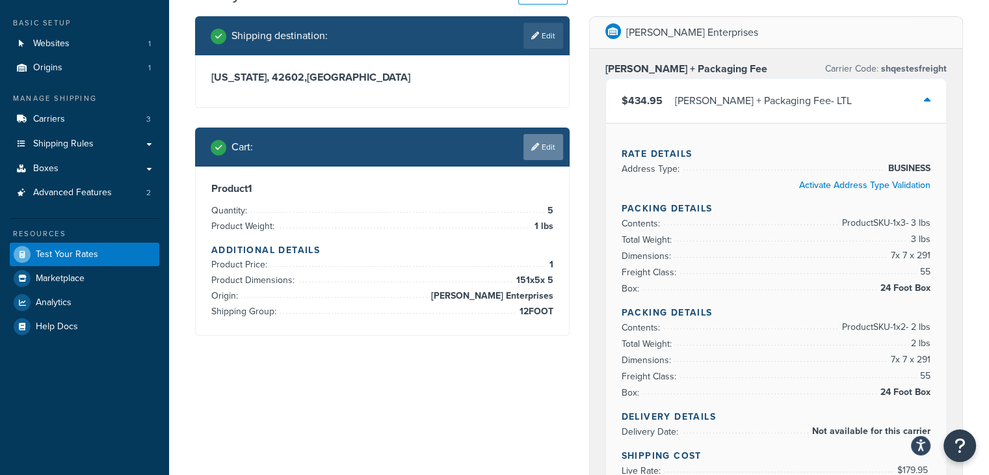
click at [541, 150] on link "Edit" at bounding box center [543, 147] width 40 height 26
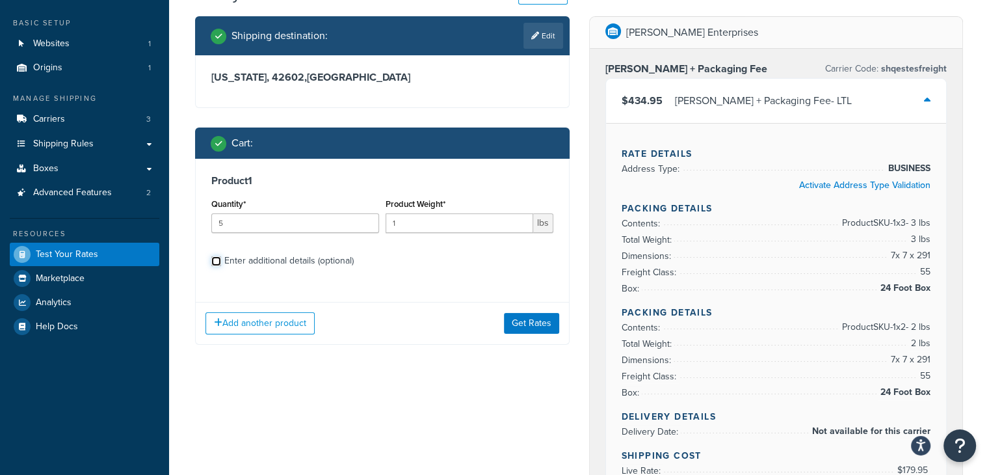
click at [216, 263] on input "Enter additional details (optional)" at bounding box center [216, 261] width 10 height 10
checkbox input "true"
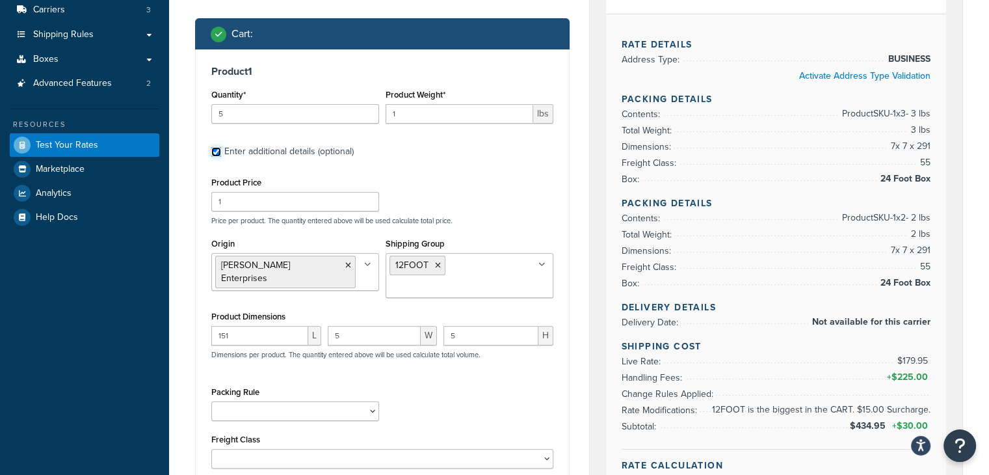
scroll to position [195, 0]
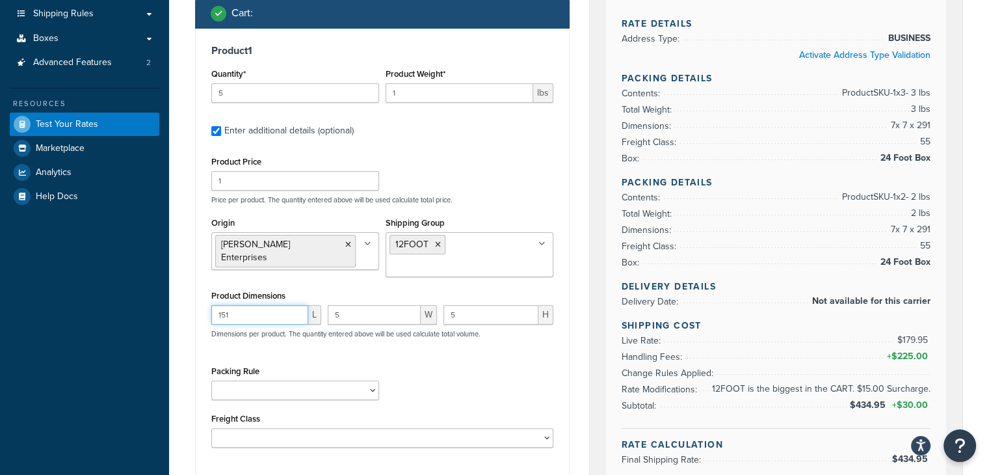
drag, startPoint x: 253, startPoint y: 317, endPoint x: 196, endPoint y: 311, distance: 56.8
click at [196, 311] on div "Product 1 Quantity* 5 Product Weight* 1 lbs Enter additional details (optional)…" at bounding box center [382, 251] width 373 height 444
type input "147"
click at [346, 275] on div "Origin Brunner Enterprises No results found Shipping Group 12FOOT 24FOOT 4FOOT …" at bounding box center [382, 250] width 349 height 73
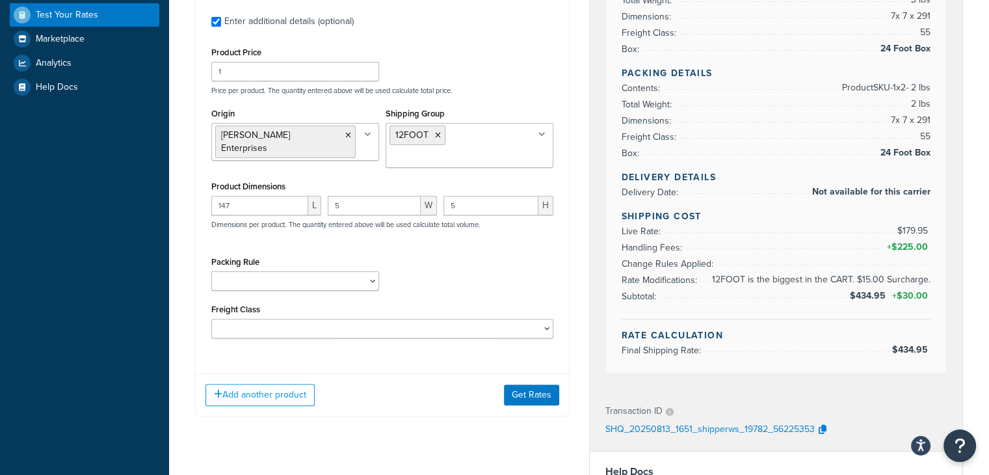
scroll to position [325, 0]
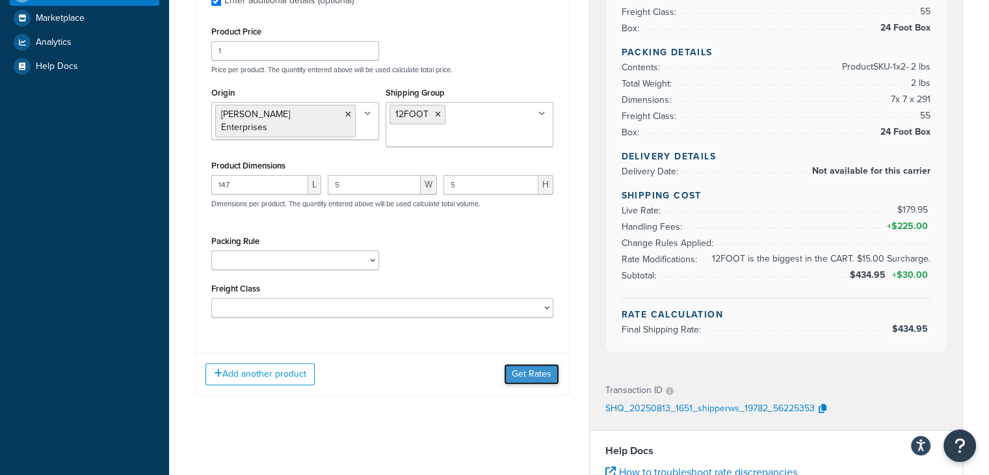
click at [547, 378] on button "Get Rates" at bounding box center [531, 373] width 55 height 21
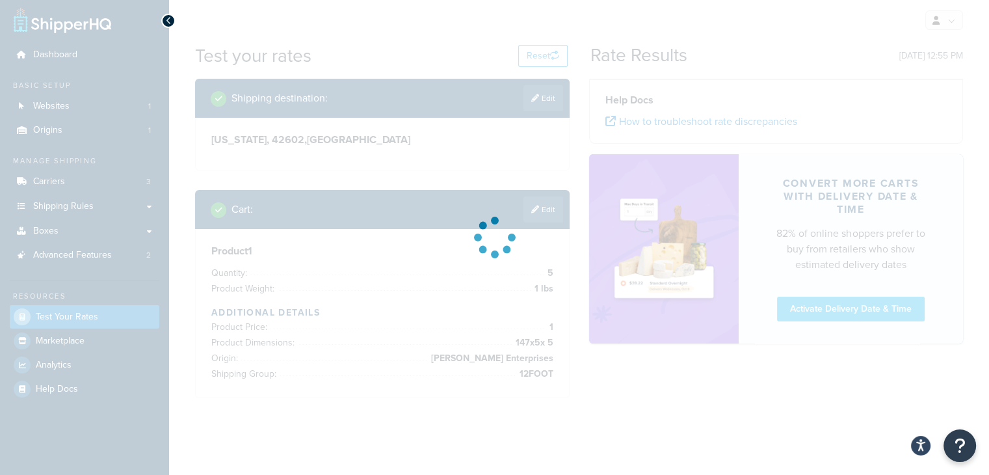
scroll to position [0, 0]
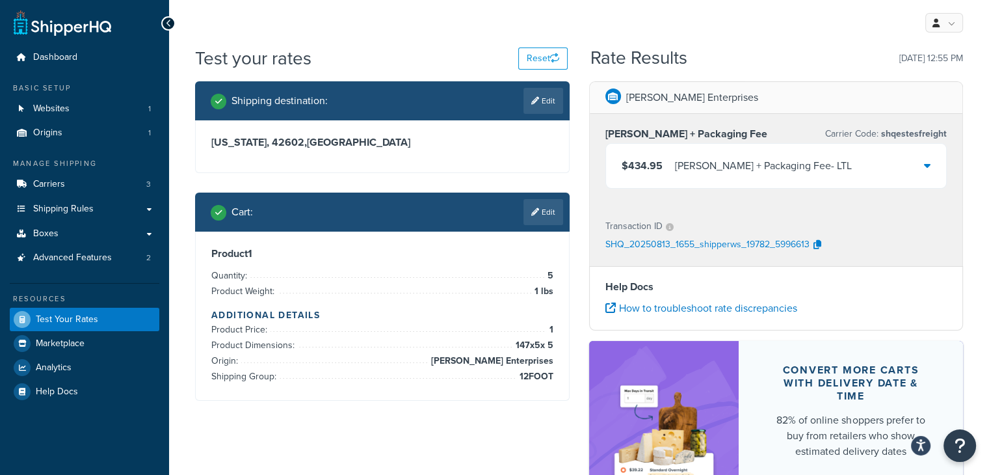
click at [927, 165] on icon at bounding box center [927, 165] width 7 height 10
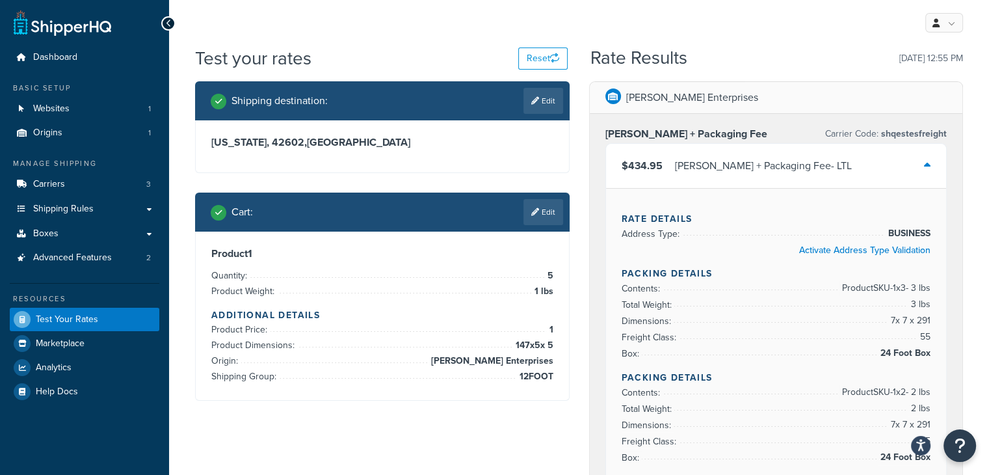
scroll to position [130, 0]
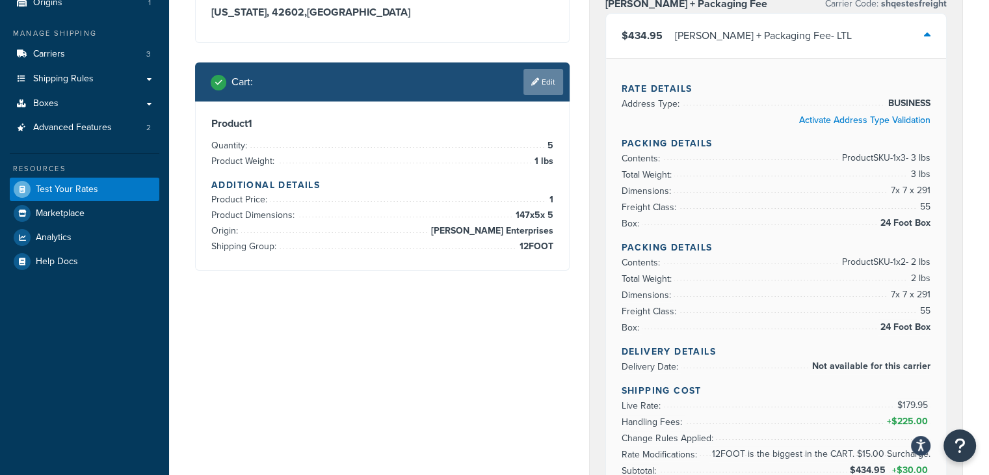
click at [539, 83] on link "Edit" at bounding box center [543, 82] width 40 height 26
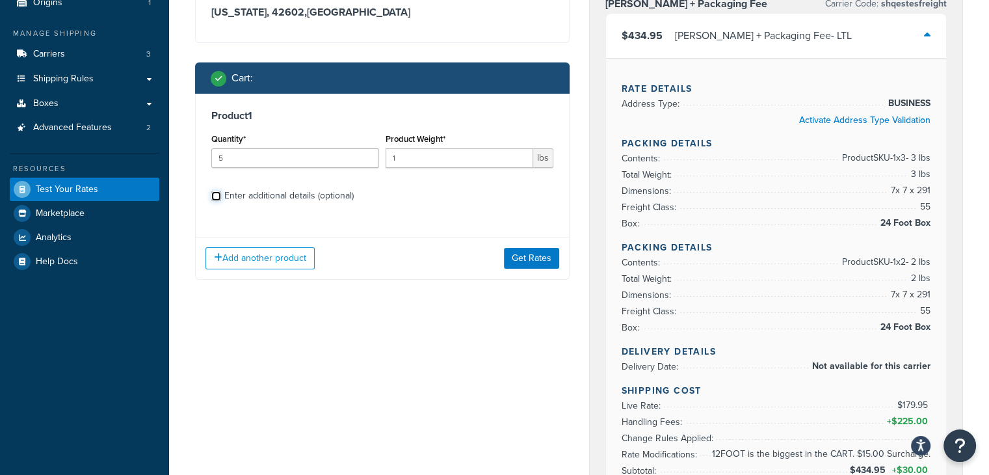
click at [216, 196] on input "Enter additional details (optional)" at bounding box center [216, 196] width 10 height 10
checkbox input "true"
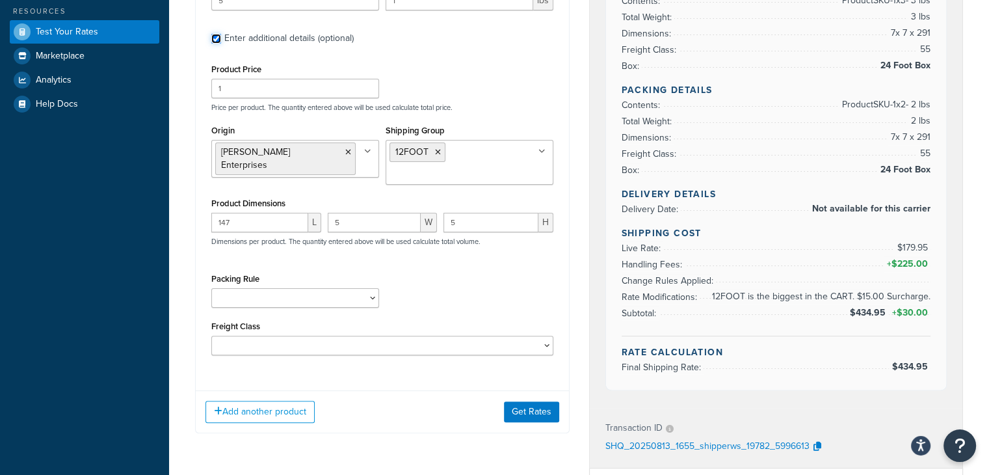
scroll to position [325, 0]
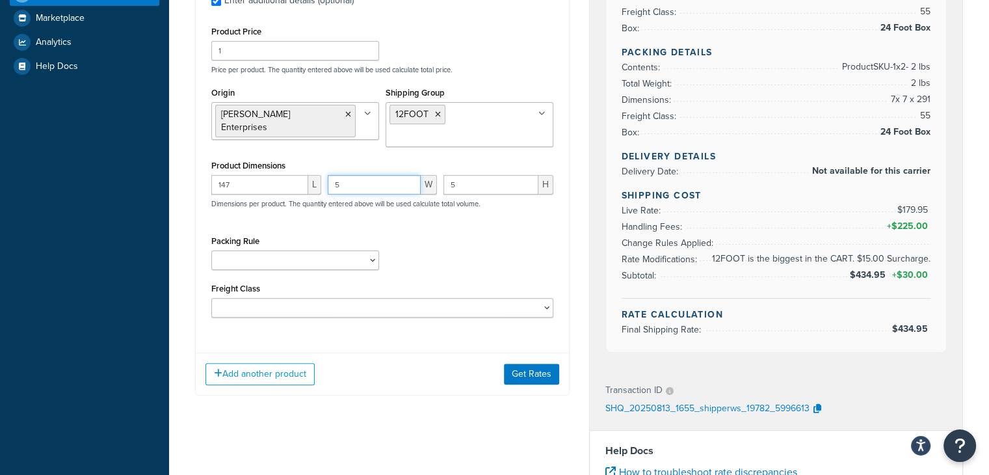
drag, startPoint x: 348, startPoint y: 183, endPoint x: 310, endPoint y: 189, distance: 38.2
click at [310, 189] on div "147 L 5 W 5 H Dimensions per product. The quantity entered above will be used c…" at bounding box center [382, 198] width 349 height 47
type input "1"
drag, startPoint x: 460, startPoint y: 182, endPoint x: 434, endPoint y: 187, distance: 26.5
click at [434, 187] on div "147 L 1 W 5 H Dimensions per product. The quantity entered above will be used c…" at bounding box center [382, 198] width 349 height 47
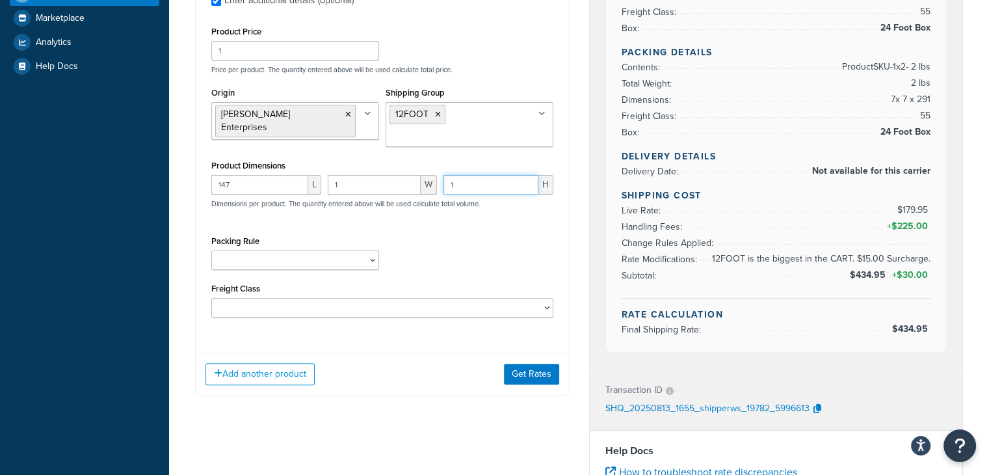
type input "1"
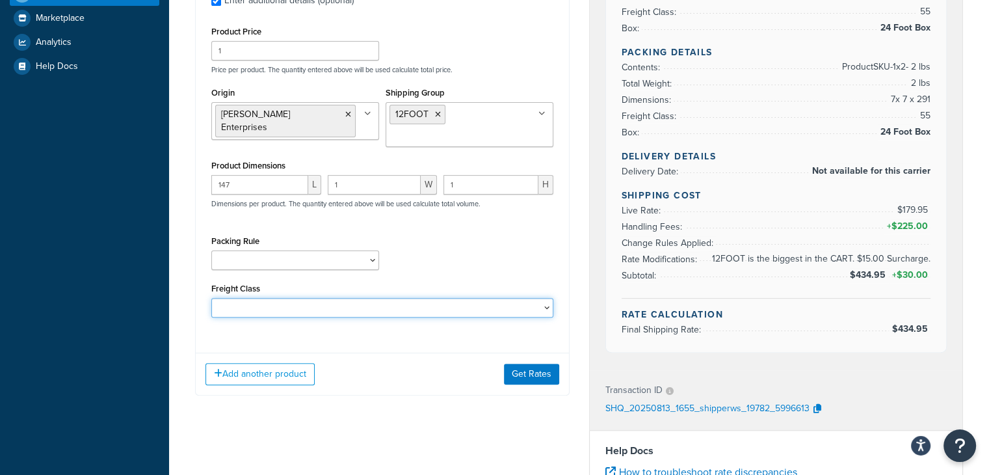
click at [278, 302] on select "50 55 60 65 70 77.5 85 92.5 100 110 125 150 175 200 250 300 400 500" at bounding box center [382, 308] width 342 height 20
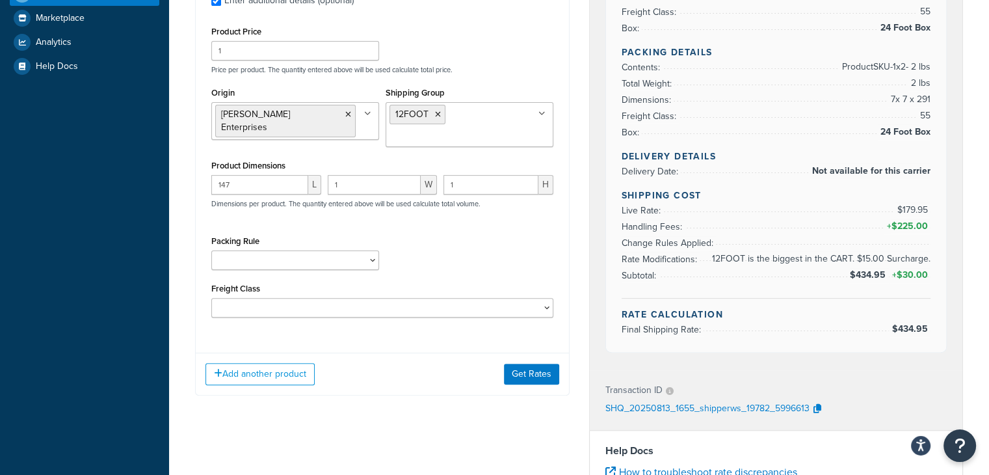
click at [581, 172] on div "Brunner Enterprises ESTES + Packaging Fee Carrier Code: shqestesfreight $434.95…" at bounding box center [776, 231] width 394 height 951
click at [287, 263] on select "6foot and 4foot item test 6foot item test (copy)" at bounding box center [295, 260] width 168 height 20
click at [575, 210] on div "Shipping destination : Edit Kentucky, 42602 , United States Cart : Product 1 Qu…" at bounding box center [382, 85] width 394 height 659
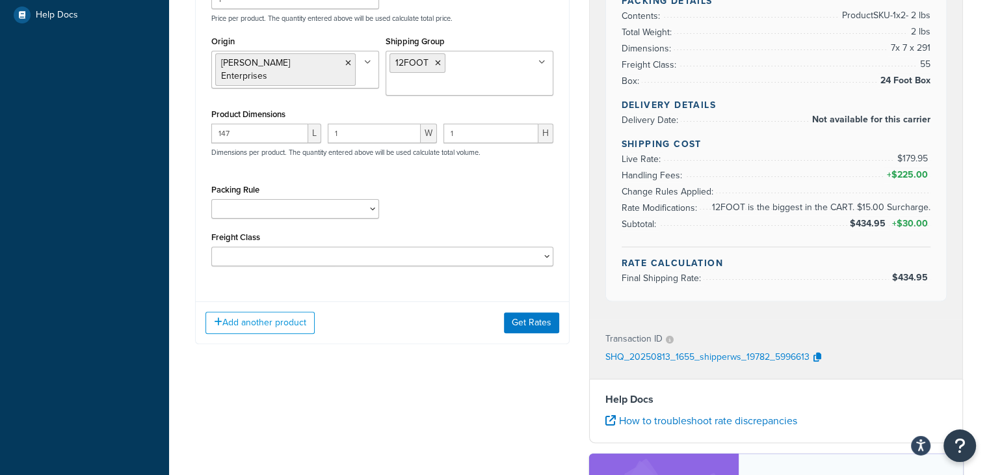
scroll to position [390, 0]
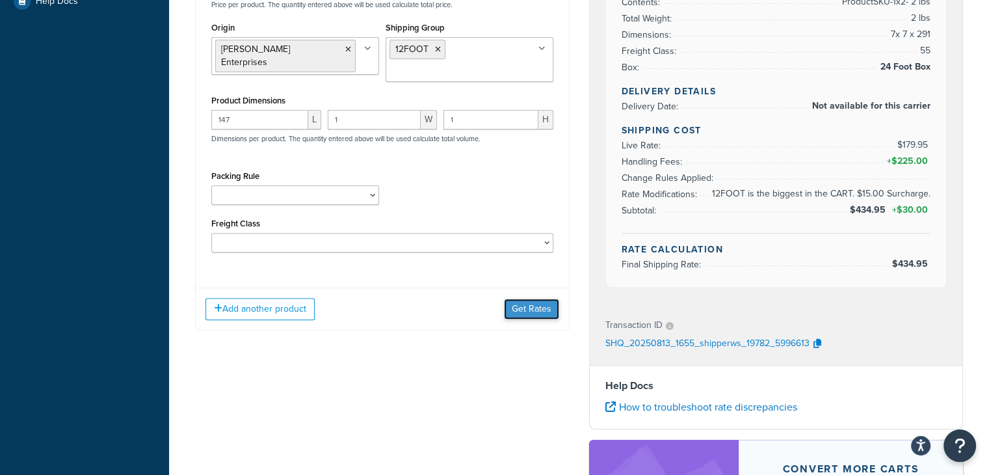
click at [531, 308] on button "Get Rates" at bounding box center [531, 308] width 55 height 21
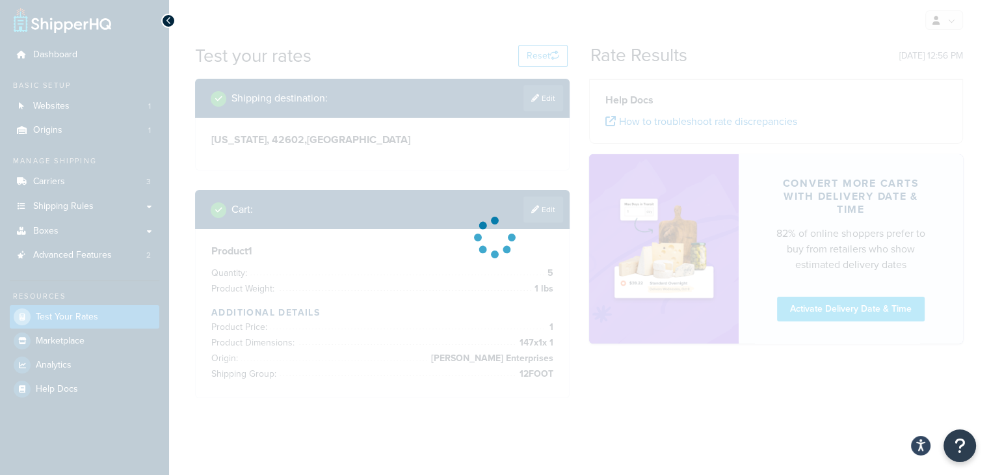
scroll to position [0, 0]
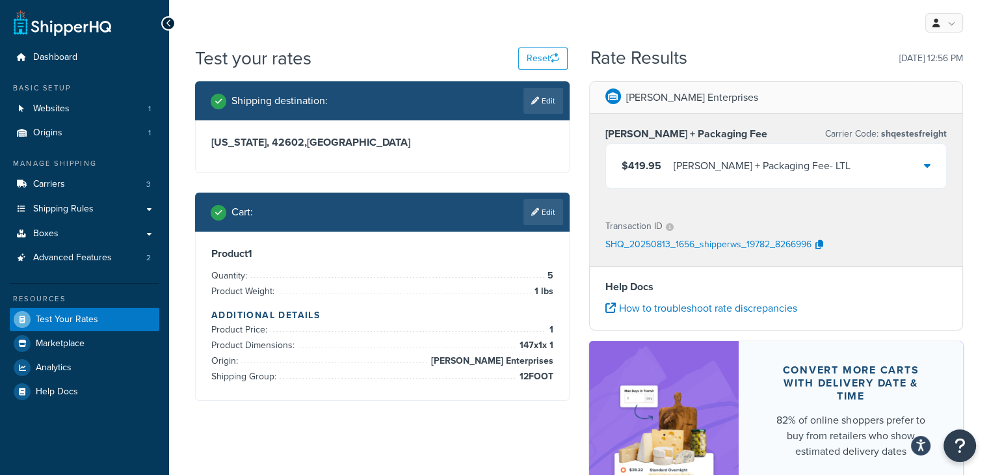
click at [924, 166] on icon at bounding box center [927, 165] width 7 height 10
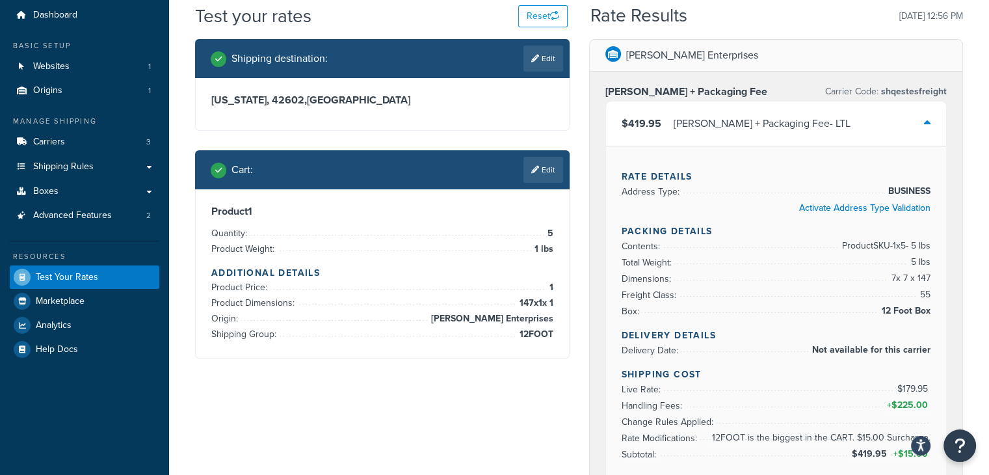
scroll to position [65, 0]
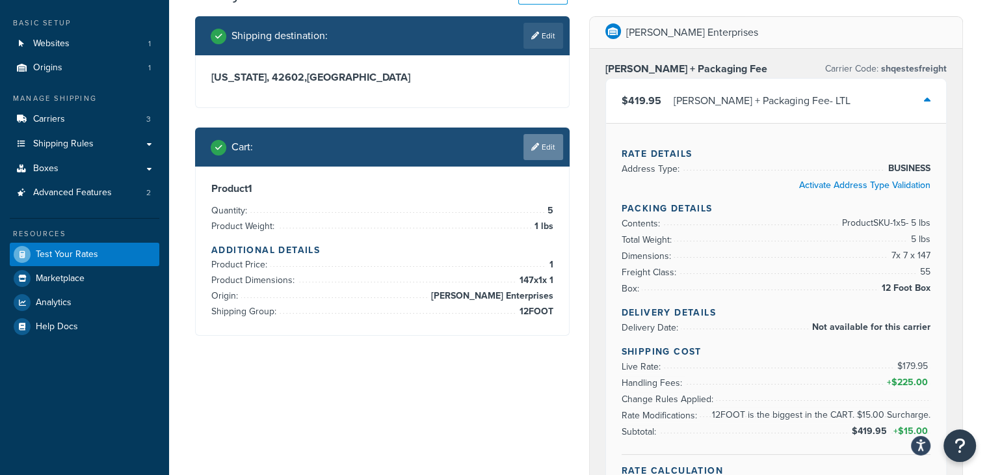
click at [542, 146] on link "Edit" at bounding box center [543, 147] width 40 height 26
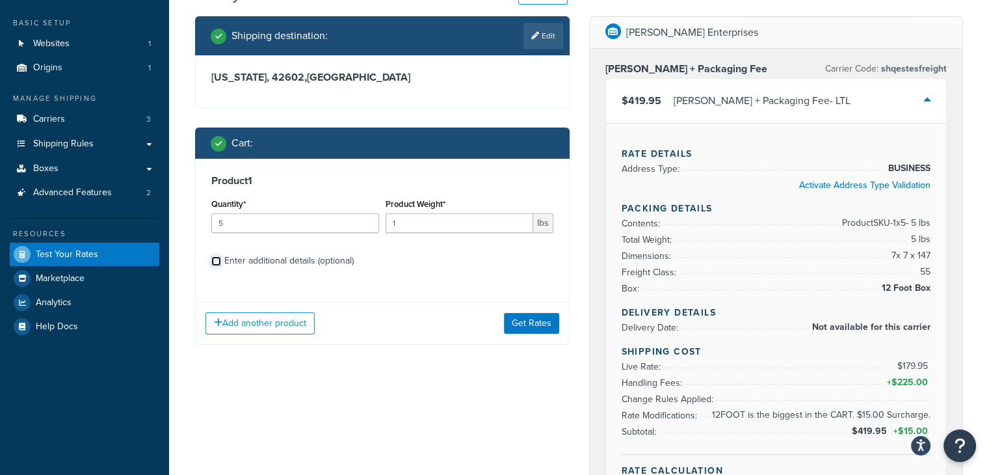
click at [216, 263] on input "Enter additional details (optional)" at bounding box center [216, 261] width 10 height 10
checkbox input "true"
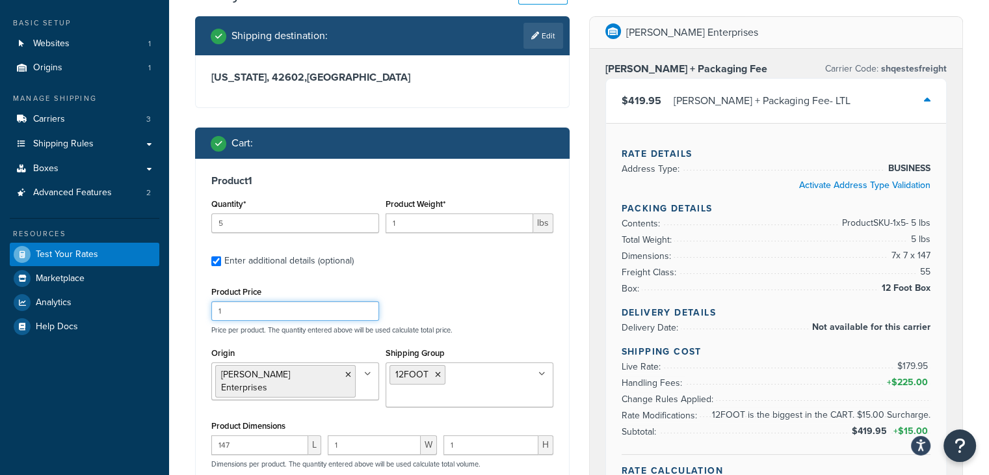
click at [269, 313] on input "1" at bounding box center [295, 311] width 168 height 20
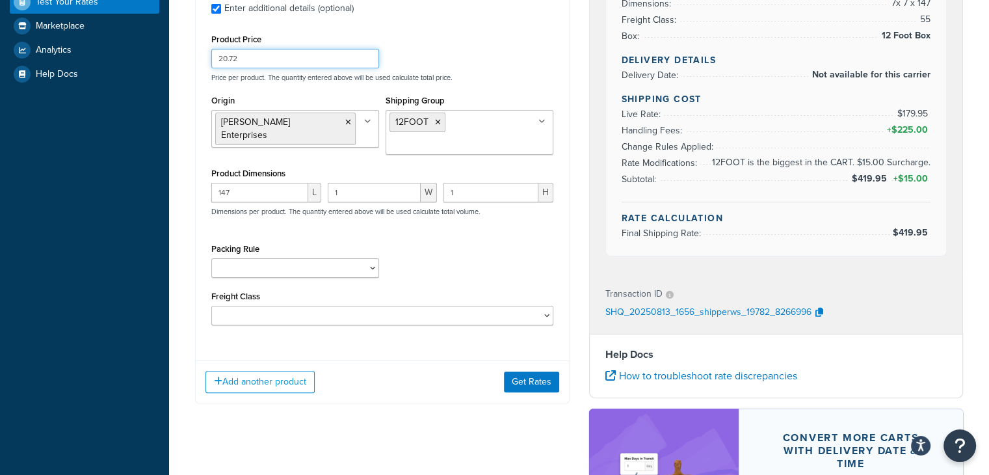
scroll to position [325, 0]
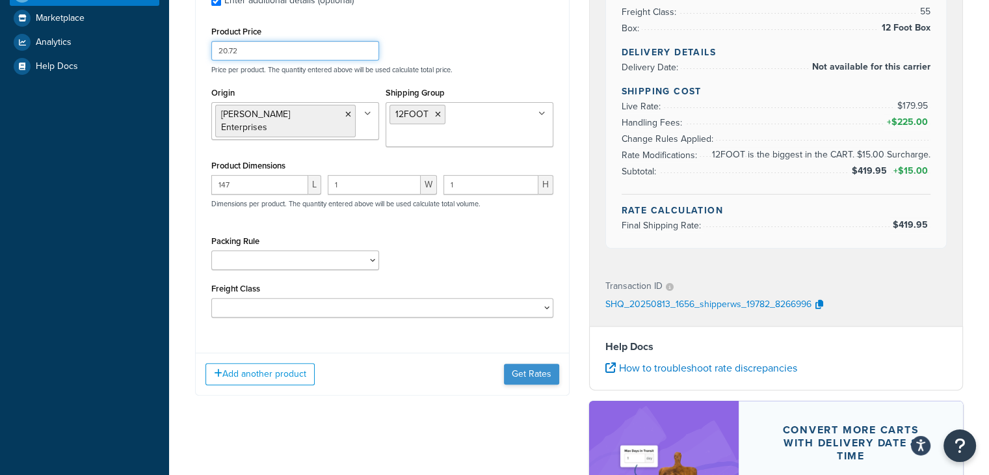
type input "20.72"
click at [534, 375] on button "Get Rates" at bounding box center [531, 373] width 55 height 21
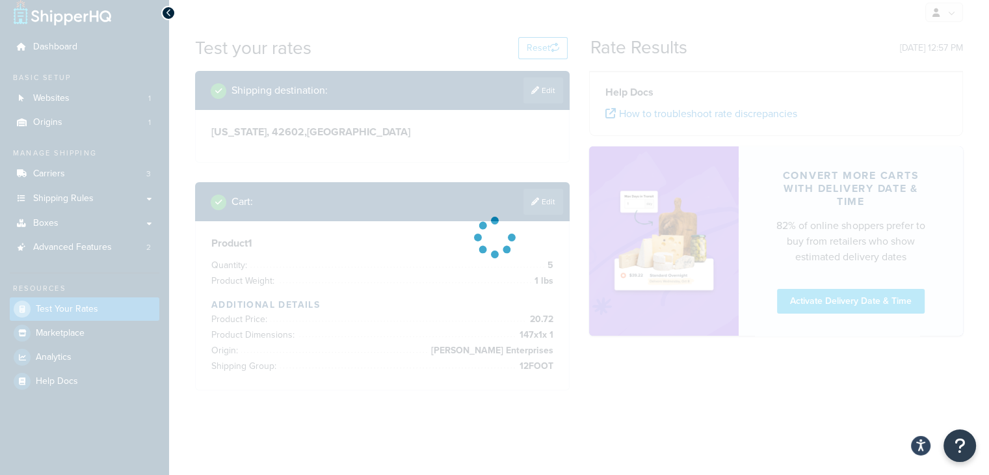
scroll to position [0, 0]
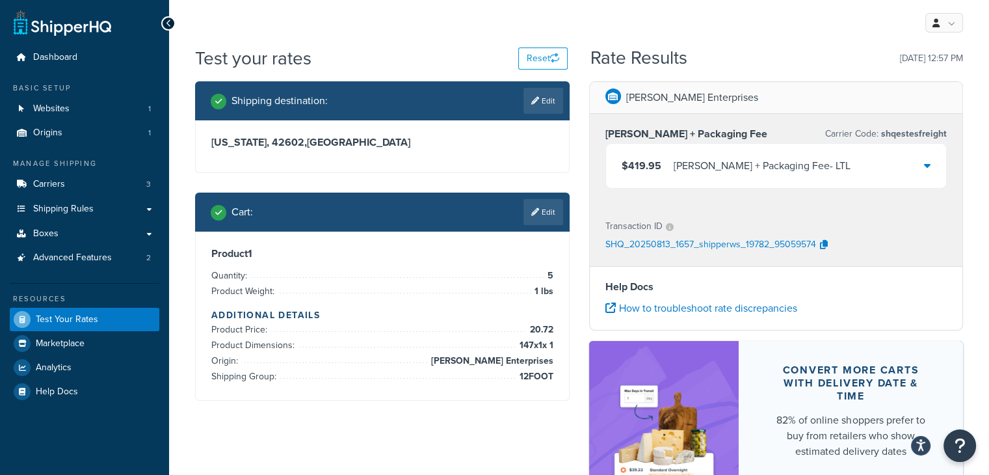
click at [928, 167] on icon at bounding box center [927, 165] width 7 height 10
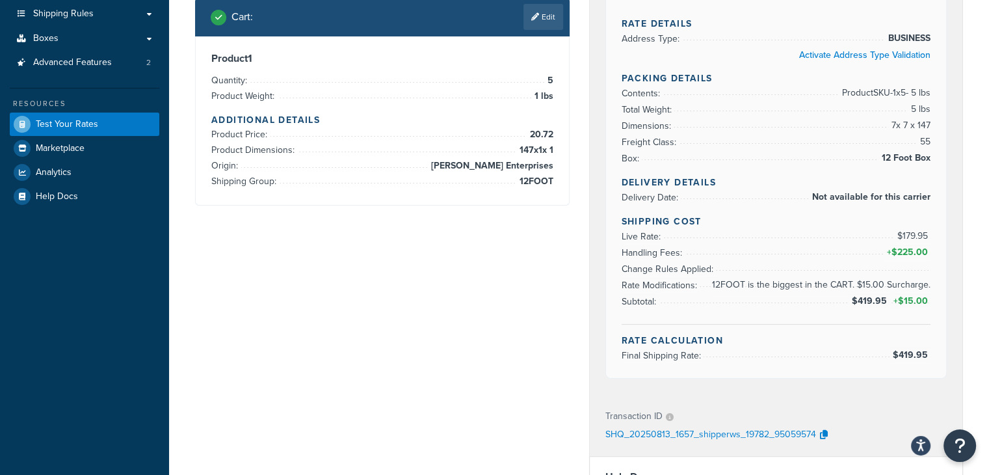
scroll to position [130, 0]
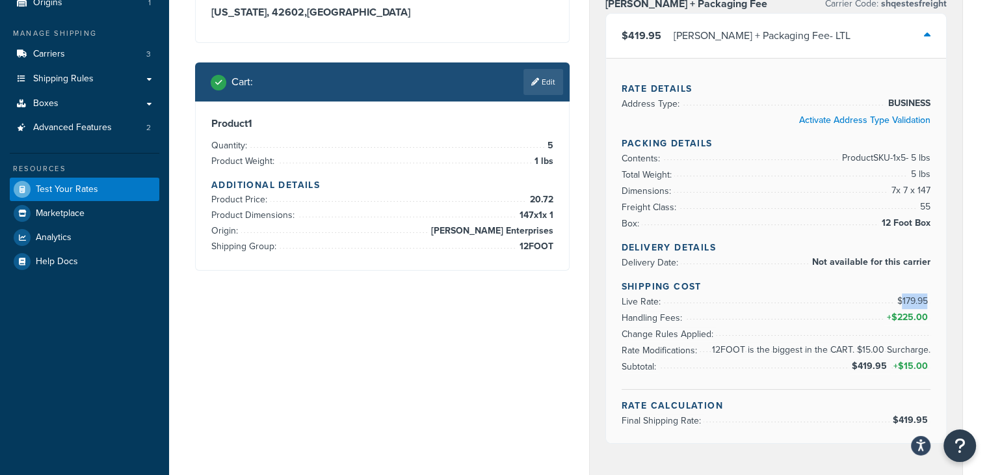
drag, startPoint x: 930, startPoint y: 298, endPoint x: 902, endPoint y: 298, distance: 28.0
click at [902, 298] on span "$179.95" at bounding box center [914, 301] width 34 height 14
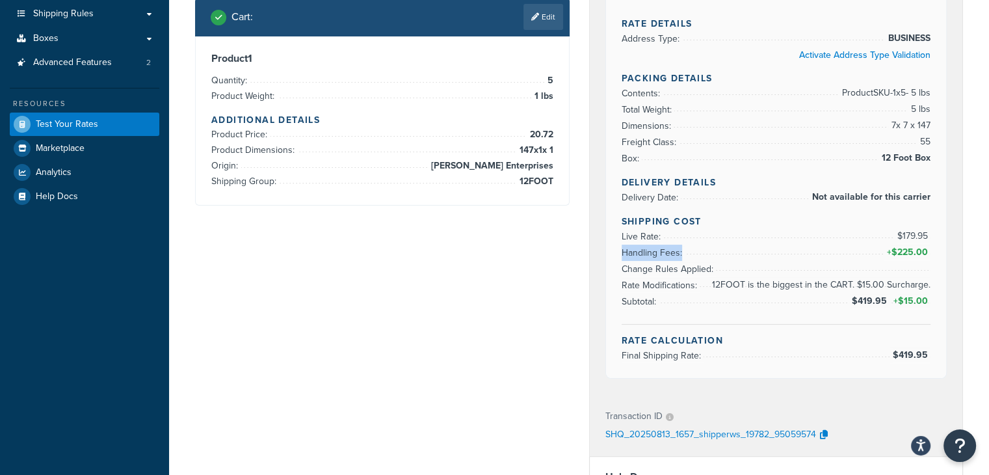
drag, startPoint x: 623, startPoint y: 250, endPoint x: 936, endPoint y: 250, distance: 313.4
click at [936, 250] on div "Rate Details Address Type: BUSINESS Activate Address Type Validation Packing De…" at bounding box center [776, 185] width 341 height 385
click at [930, 250] on div "Rate Details Address Type: BUSINESS Activate Address Type Validation Packing De…" at bounding box center [776, 185] width 341 height 385
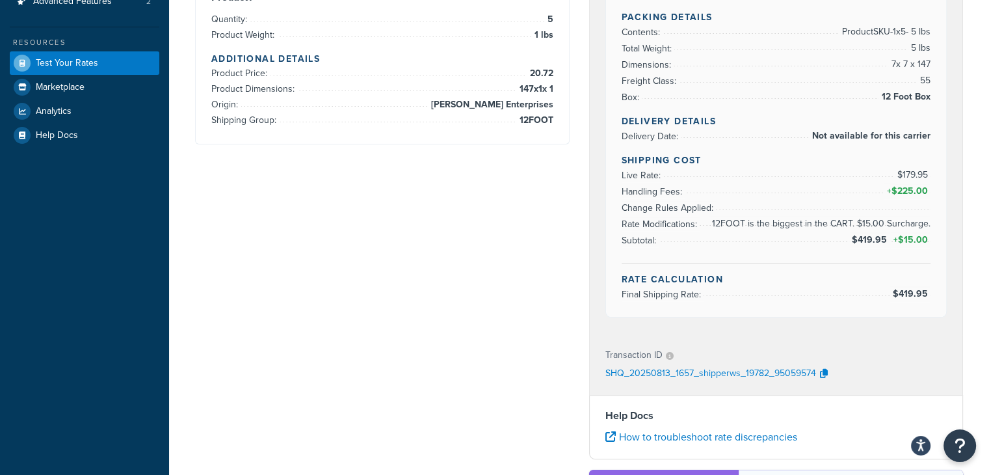
scroll to position [0, 0]
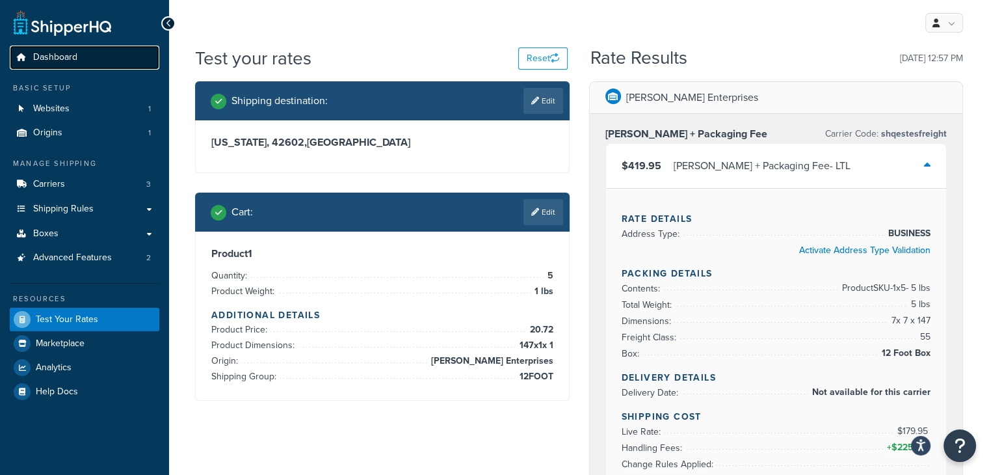
click at [62, 60] on span "Dashboard" at bounding box center [55, 57] width 44 height 11
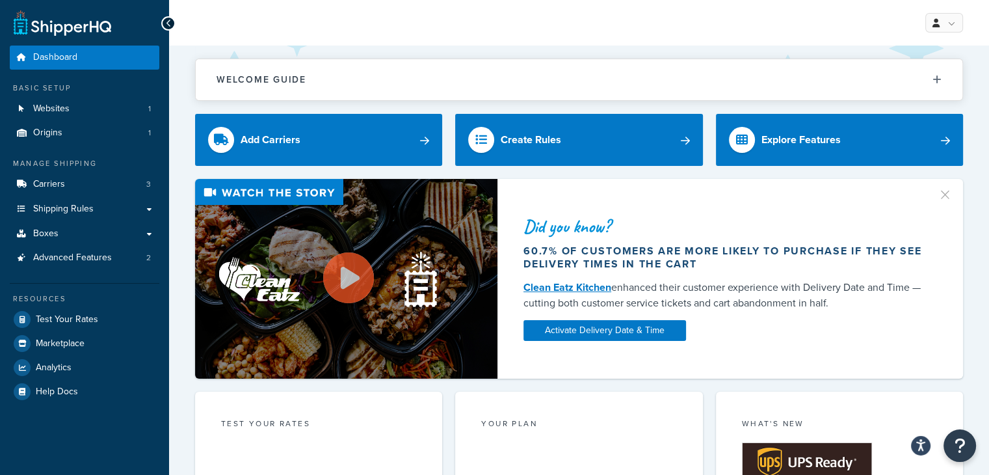
click at [950, 192] on button "button" at bounding box center [951, 190] width 3 height 3
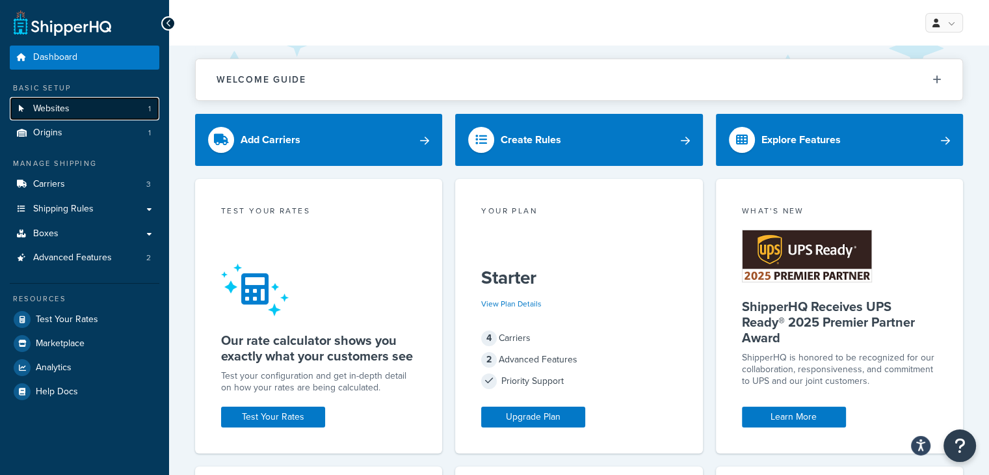
click at [60, 105] on span "Websites" at bounding box center [51, 108] width 36 height 11
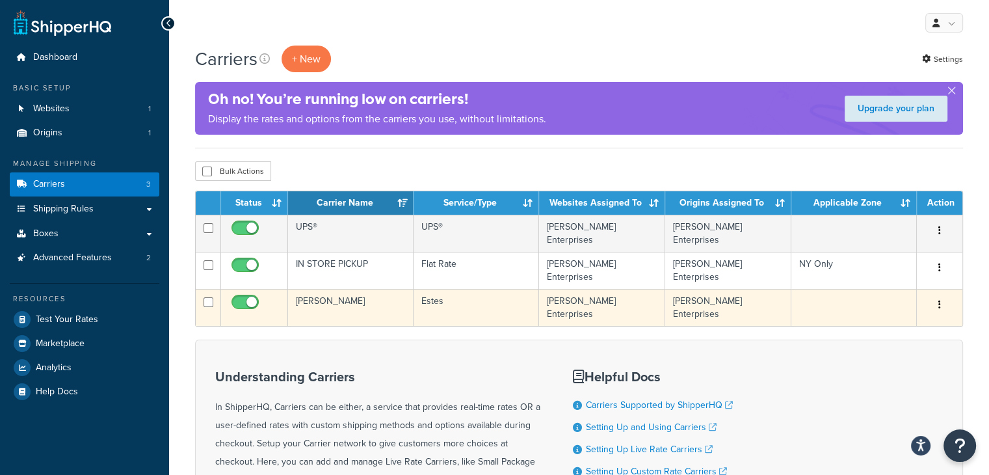
click at [940, 300] on icon "button" at bounding box center [939, 304] width 3 height 9
click at [886, 323] on link "Edit" at bounding box center [887, 319] width 103 height 27
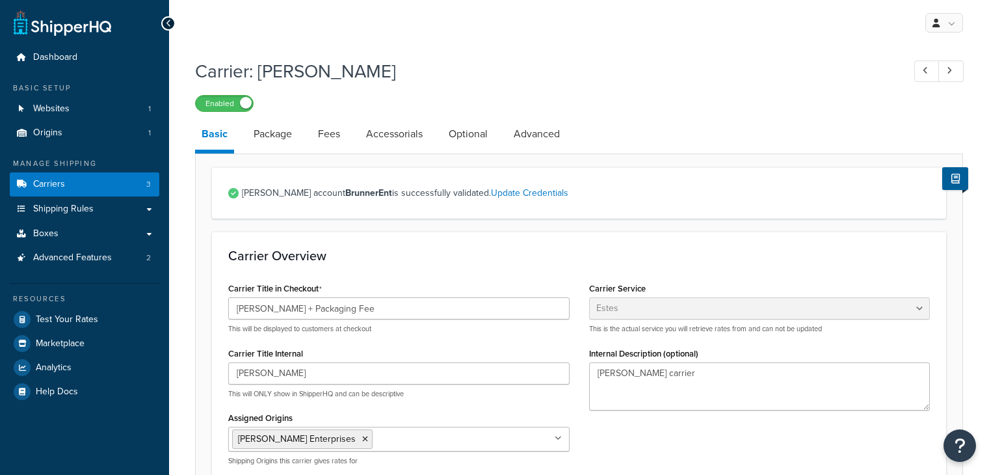
select select "estesFreight"
click at [263, 135] on link "Package" at bounding box center [272, 133] width 51 height 31
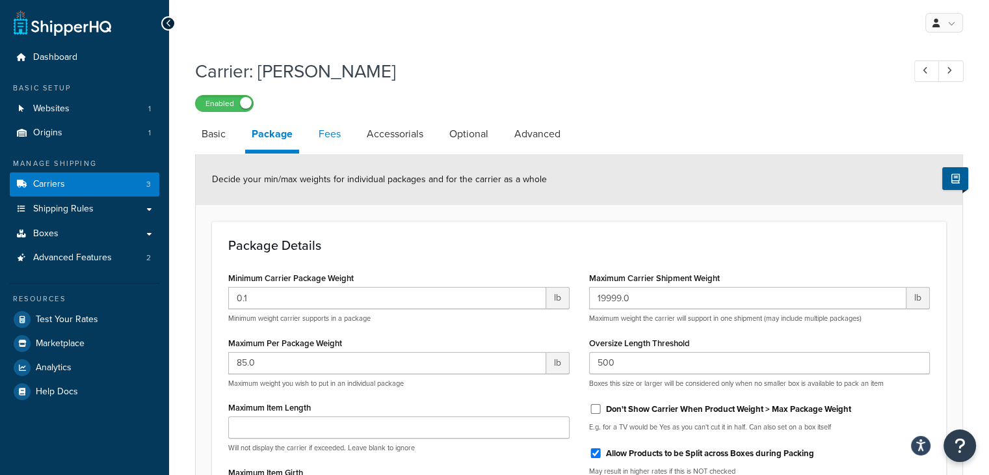
click at [334, 136] on link "Fees" at bounding box center [329, 133] width 35 height 31
select select "AFTER"
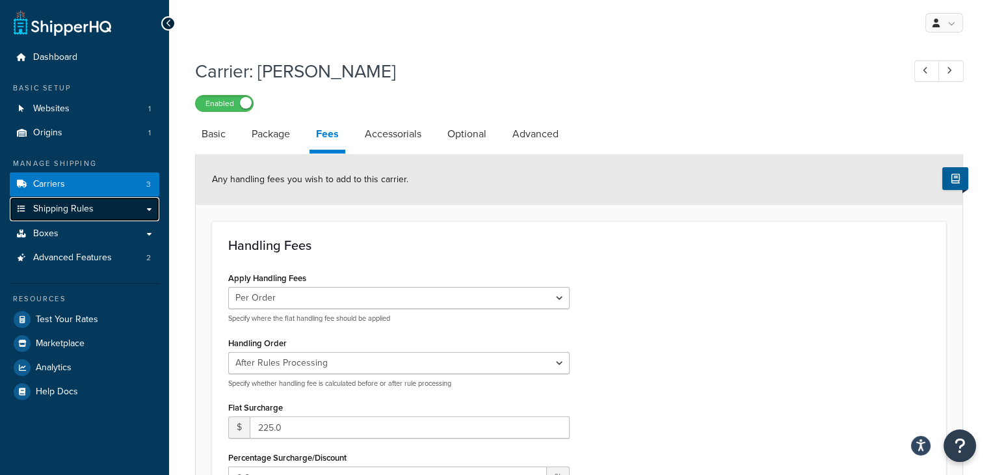
click at [78, 207] on span "Shipping Rules" at bounding box center [63, 209] width 60 height 11
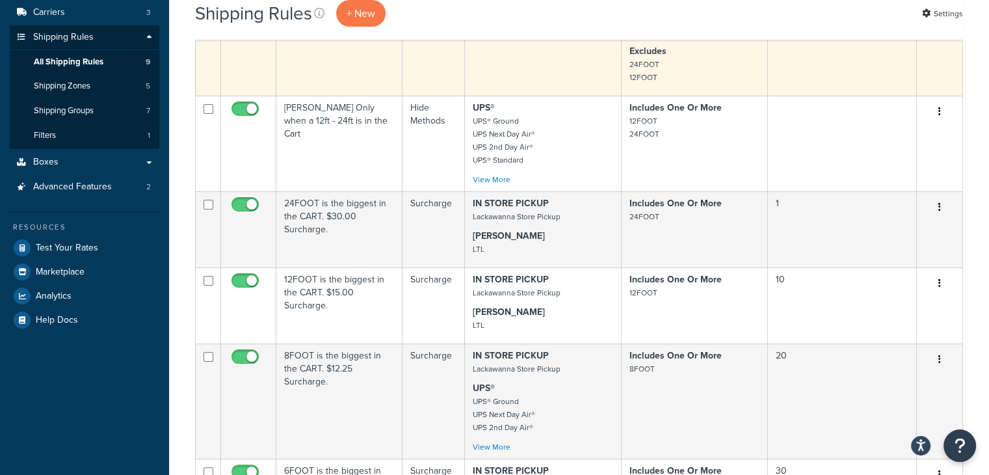
scroll to position [195, 0]
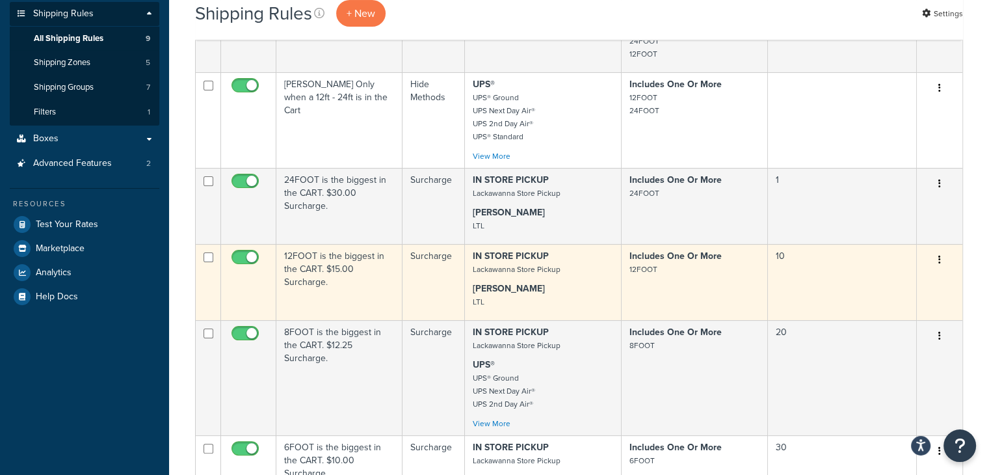
click at [939, 263] on icon "button" at bounding box center [939, 259] width 3 height 9
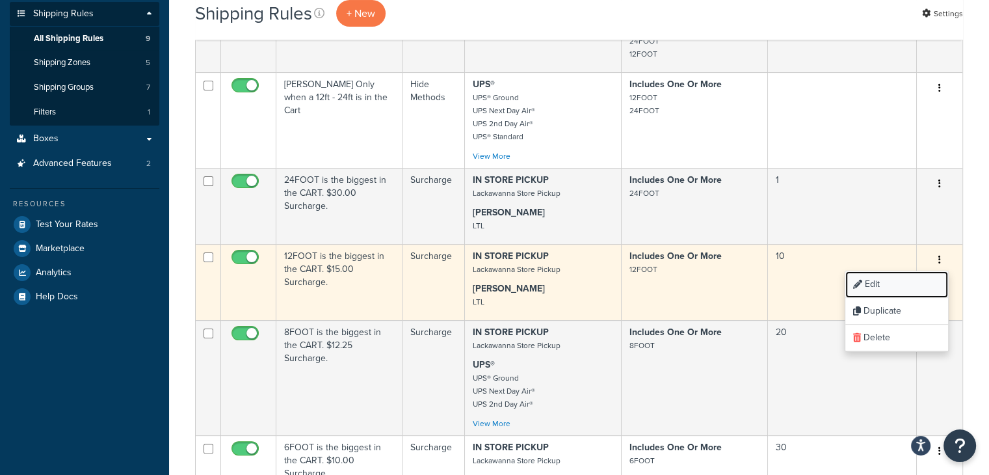
click at [882, 287] on link "Edit" at bounding box center [896, 284] width 103 height 27
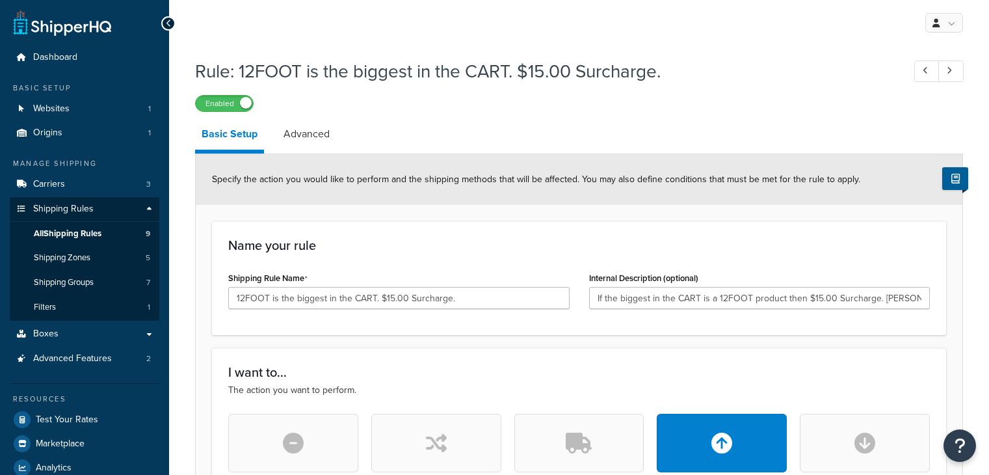
select select "BOX"
click at [300, 132] on link "Advanced" at bounding box center [306, 133] width 59 height 31
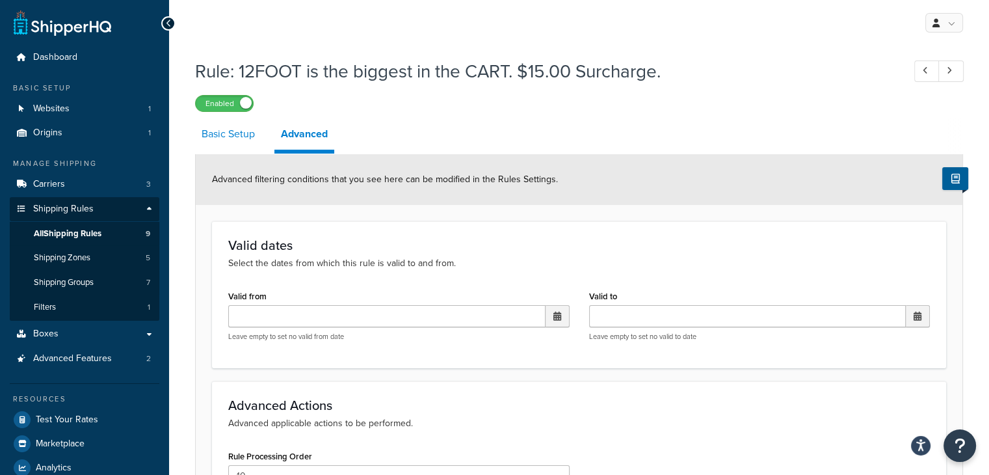
click at [226, 136] on link "Basic Setup" at bounding box center [228, 133] width 66 height 31
select select "BOX"
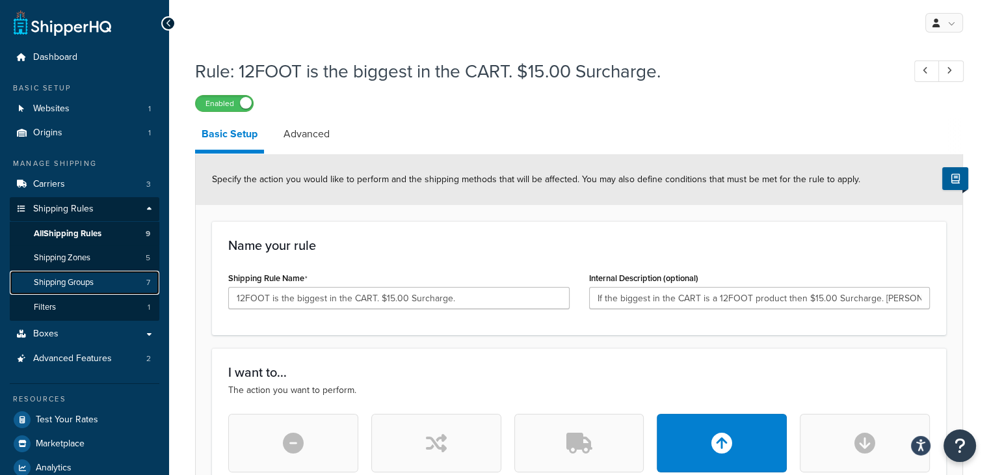
click at [79, 282] on span "Shipping Groups" at bounding box center [64, 282] width 60 height 11
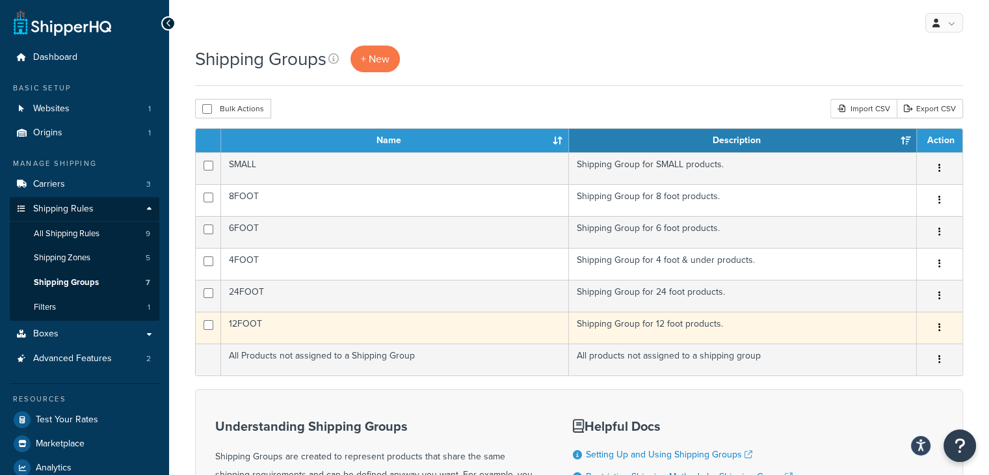
click at [940, 329] on icon "button" at bounding box center [939, 327] width 3 height 9
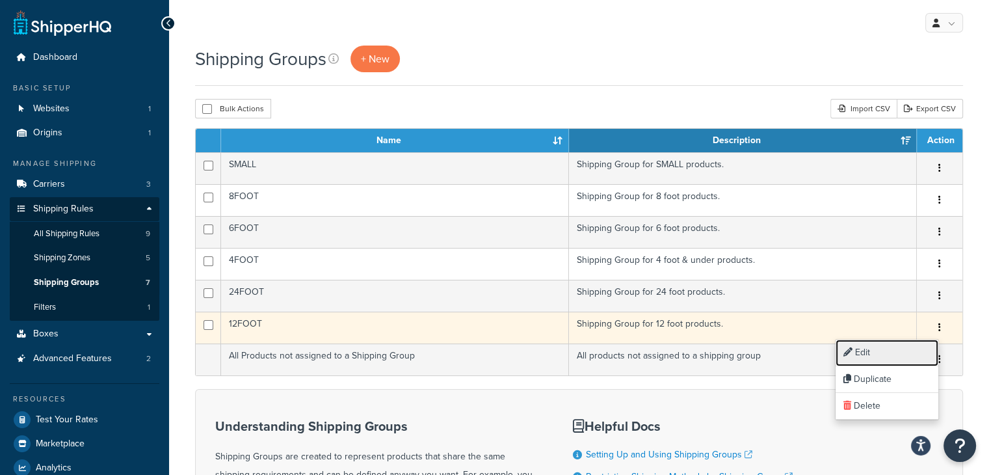
click at [868, 352] on link "Edit" at bounding box center [887, 352] width 103 height 27
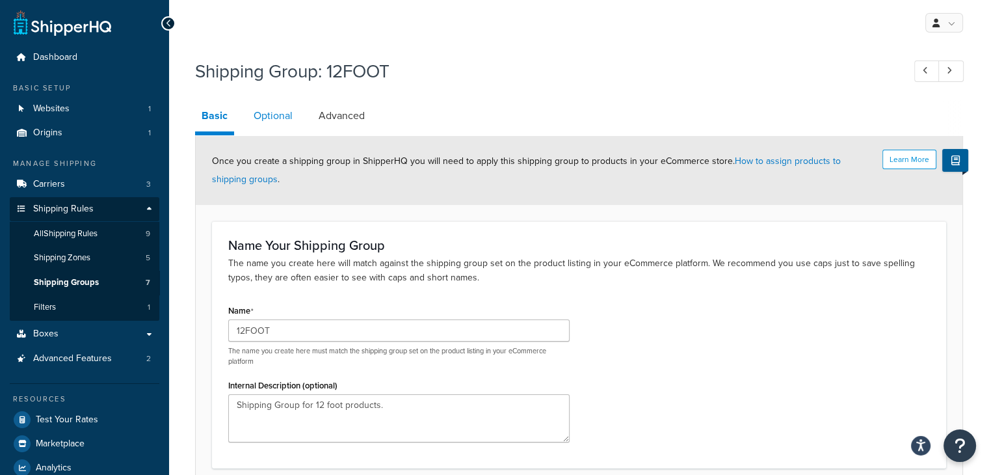
click at [275, 113] on link "Optional" at bounding box center [273, 115] width 52 height 31
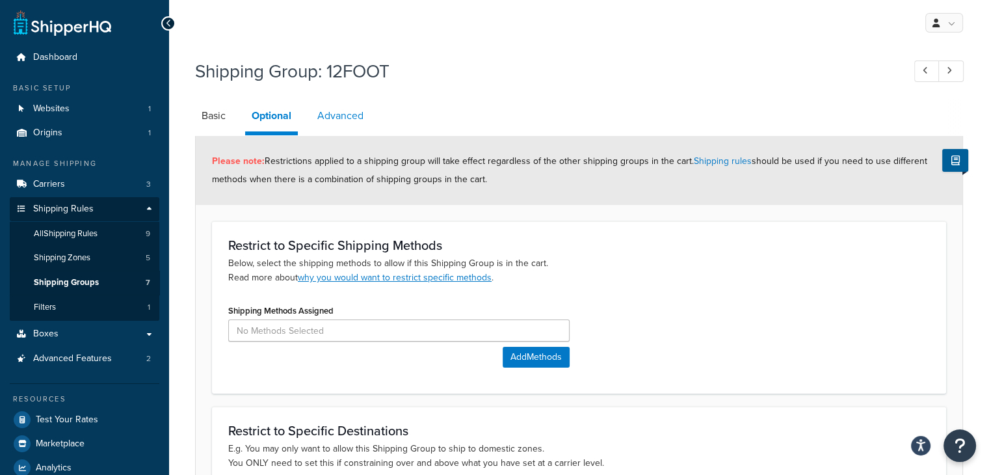
click at [337, 116] on link "Advanced" at bounding box center [340, 115] width 59 height 31
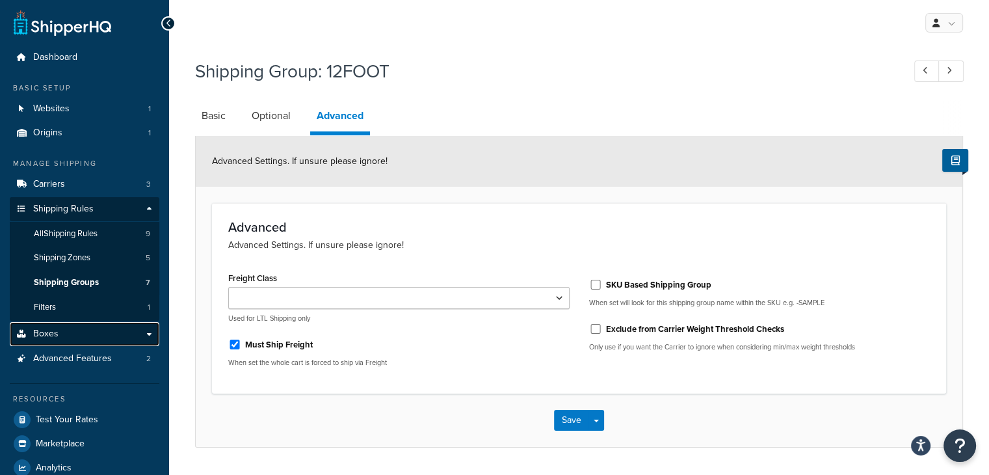
click at [50, 334] on span "Boxes" at bounding box center [45, 333] width 25 height 11
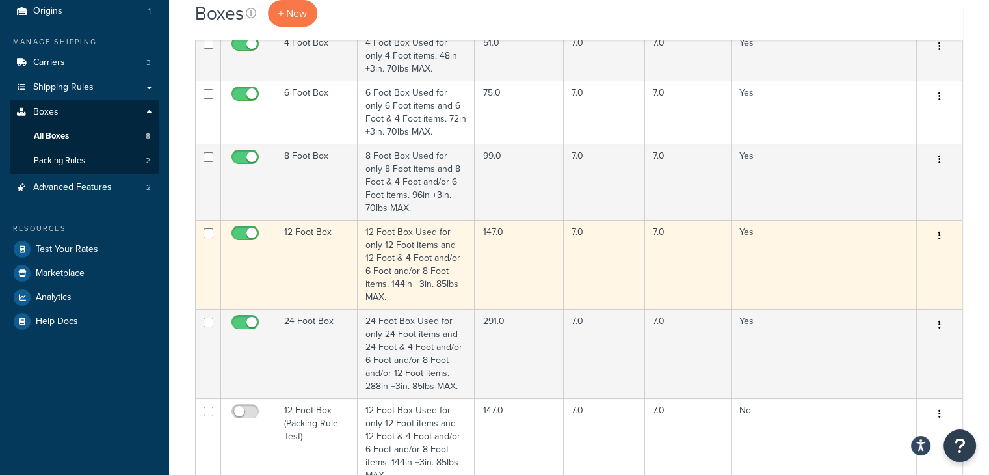
scroll to position [130, 0]
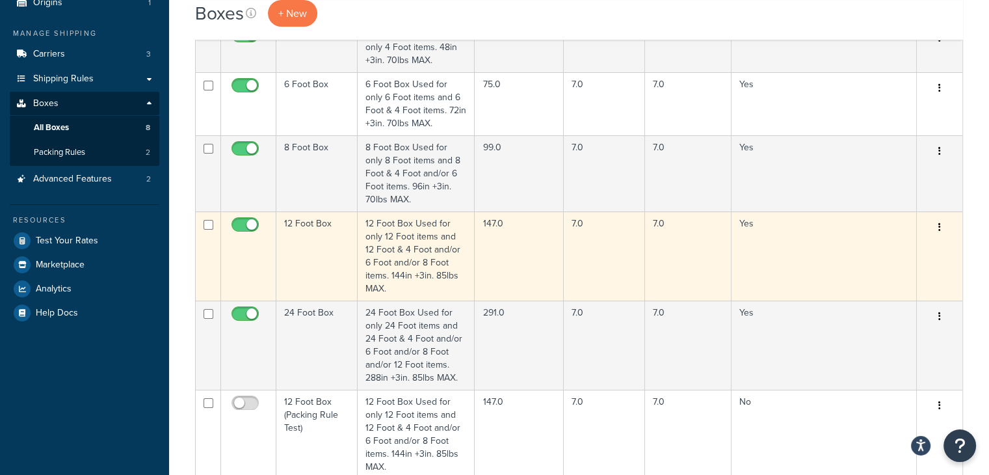
click at [939, 225] on icon "button" at bounding box center [939, 226] width 3 height 9
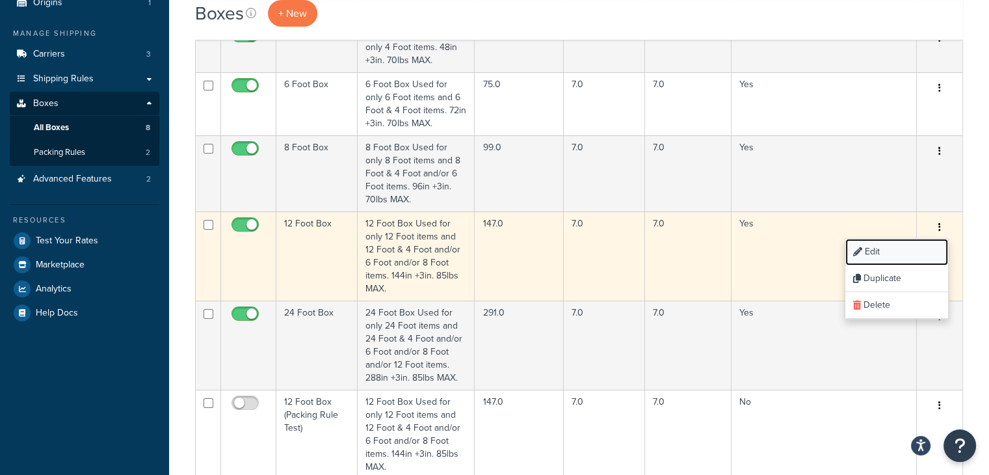
click at [877, 250] on link "Edit" at bounding box center [896, 252] width 103 height 27
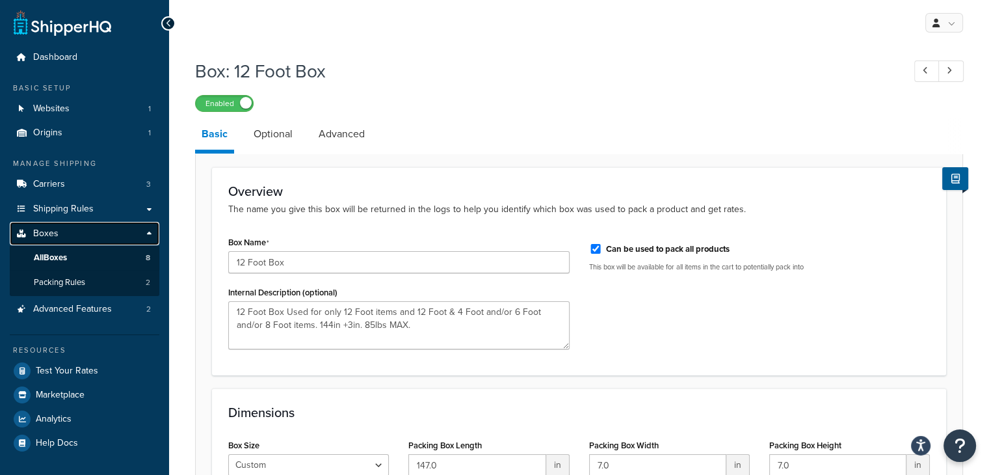
click at [48, 233] on span "Boxes" at bounding box center [45, 233] width 25 height 11
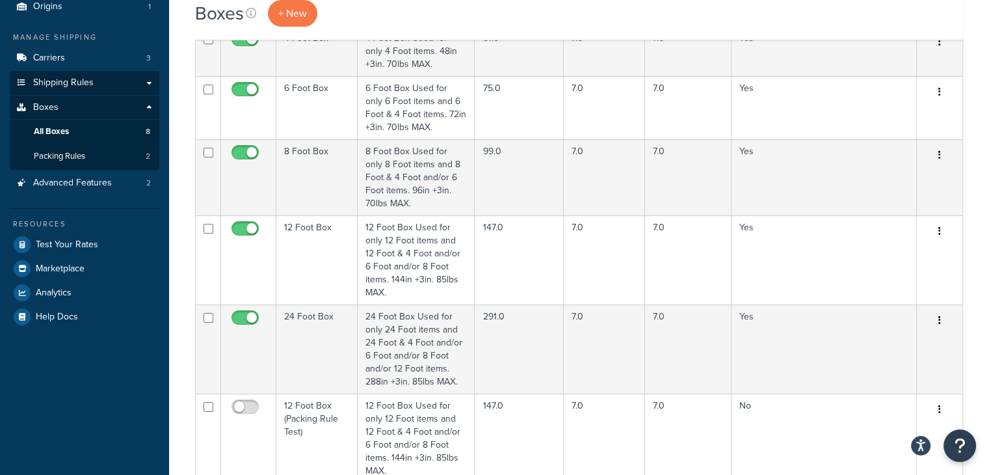
scroll to position [65, 0]
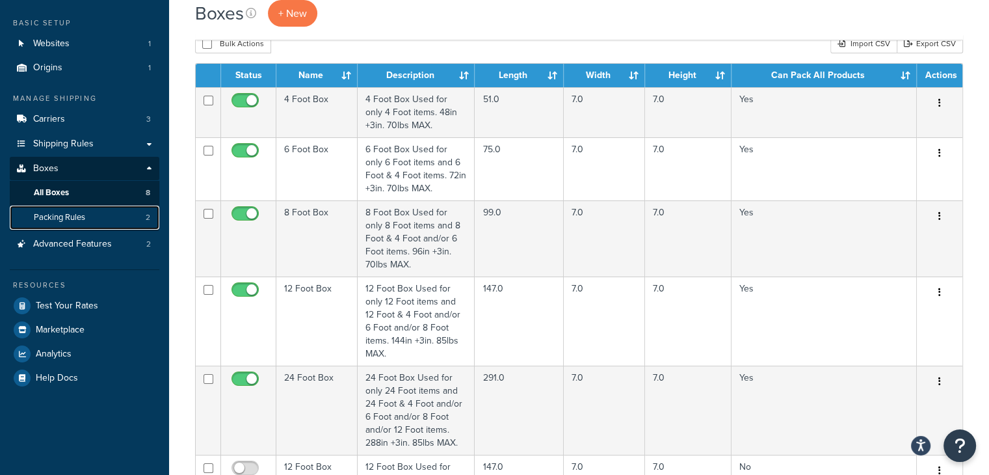
click at [62, 222] on span "Packing Rules" at bounding box center [59, 217] width 51 height 11
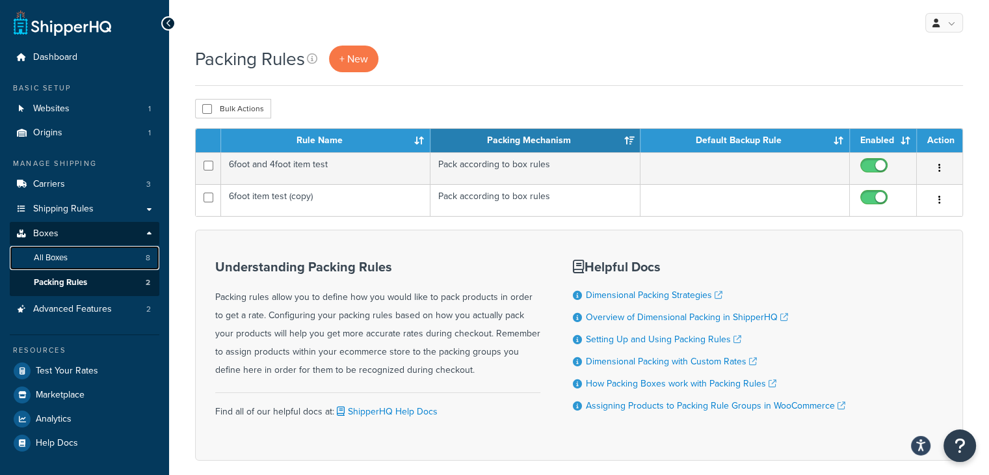
click at [60, 256] on span "All Boxes" at bounding box center [51, 257] width 34 height 11
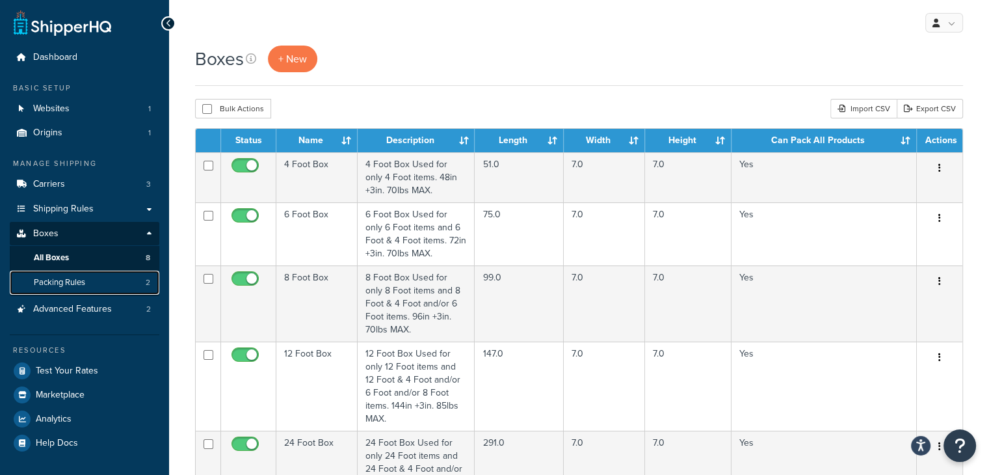
click at [69, 285] on span "Packing Rules" at bounding box center [59, 282] width 51 height 11
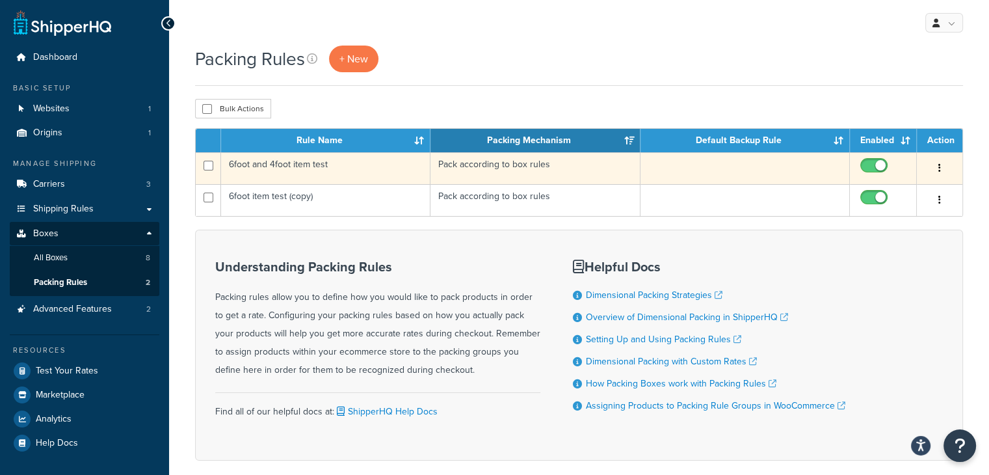
click at [941, 168] on button "button" at bounding box center [939, 168] width 18 height 21
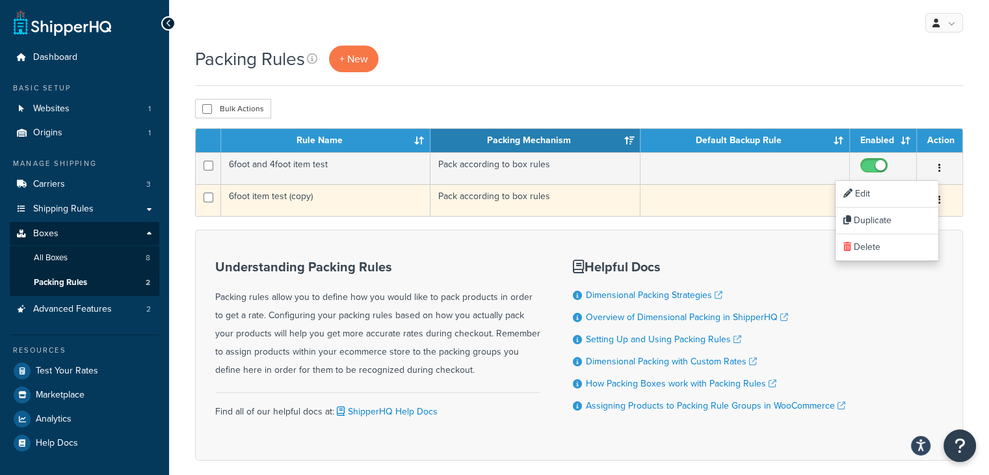
click at [879, 194] on input "checkbox" at bounding box center [876, 200] width 36 height 16
click at [874, 201] on input "checkbox" at bounding box center [876, 200] width 36 height 16
checkbox input "true"
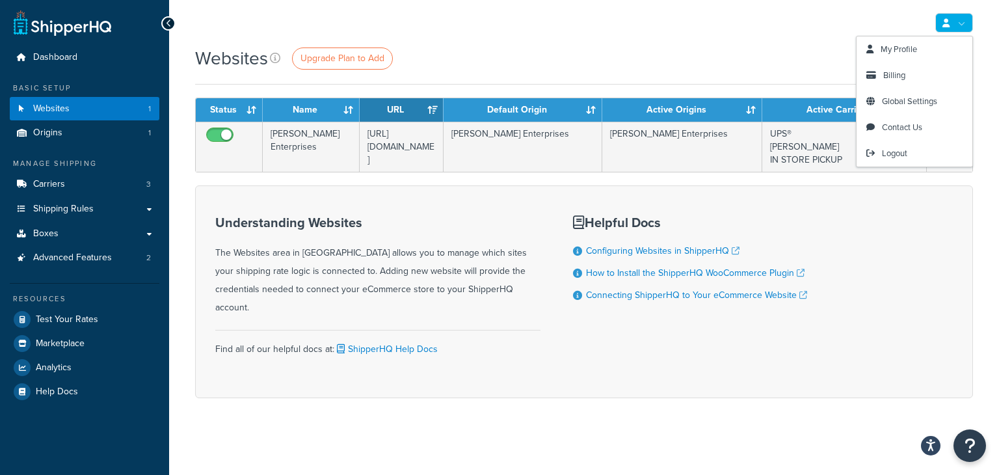
click at [954, 20] on link at bounding box center [954, 23] width 38 height 20
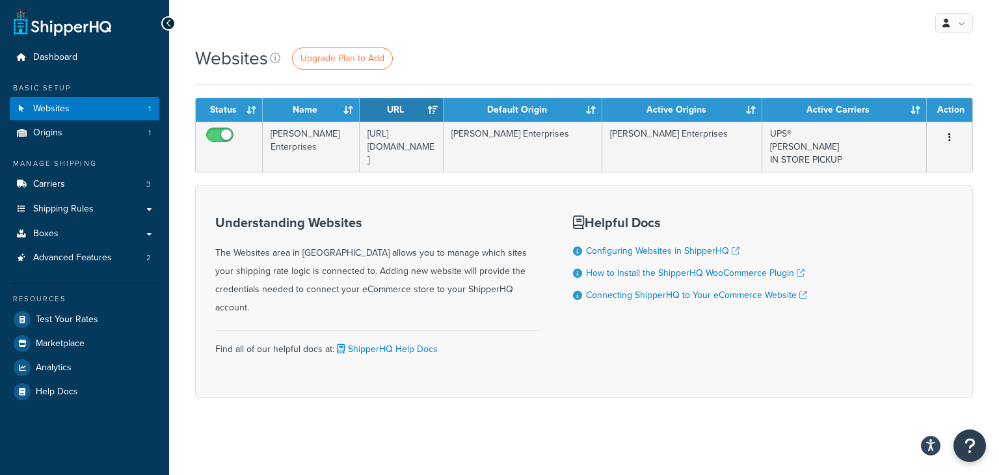
click at [675, 46] on div "Websites Upgrade Plan to Add" at bounding box center [584, 58] width 778 height 25
